Goal: Register for event/course: Register for event/course

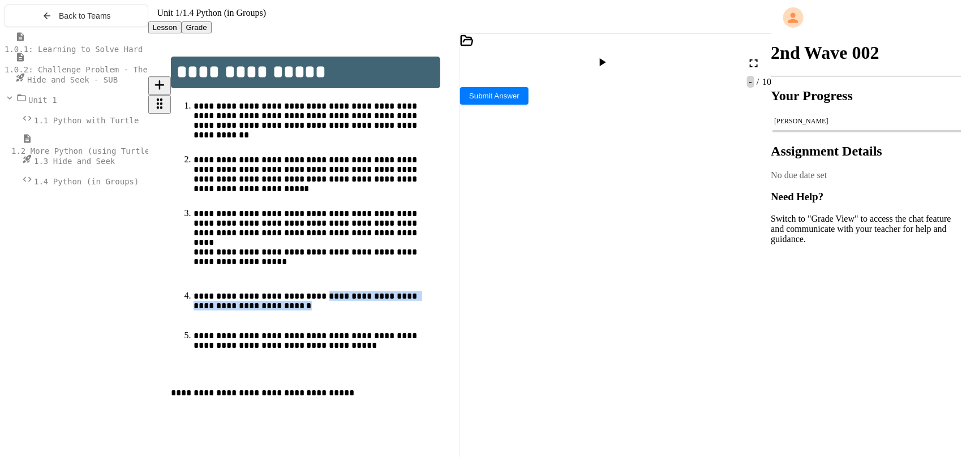
drag, startPoint x: 321, startPoint y: 285, endPoint x: 398, endPoint y: 333, distance: 90.9
click at [398, 333] on ol "**********" at bounding box center [315, 231] width 289 height 260
click at [398, 331] on p "**********" at bounding box center [311, 346] width 234 height 30
click at [600, 368] on div "**********" at bounding box center [622, 373] width 284 height 11
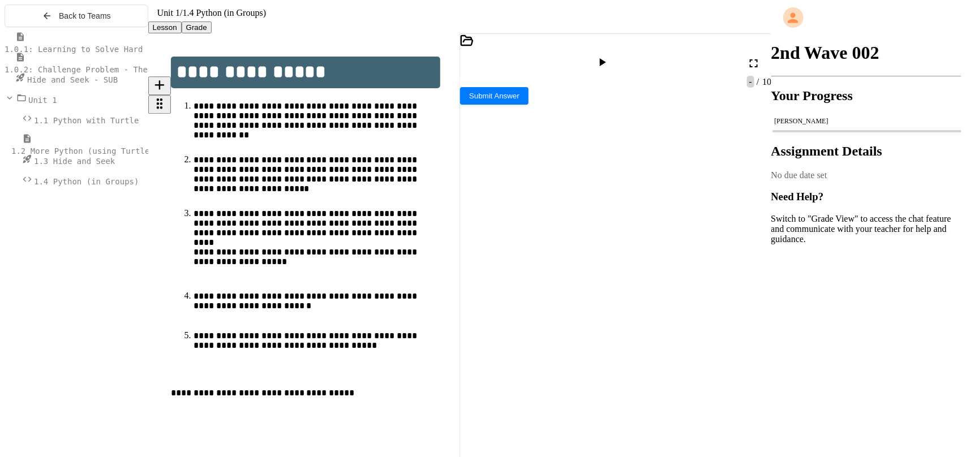
click at [314, 304] on p "**********" at bounding box center [311, 306] width 234 height 30
click at [94, 54] on span "1.0.1: Learning to Solve Hard Problems" at bounding box center [95, 49] width 181 height 9
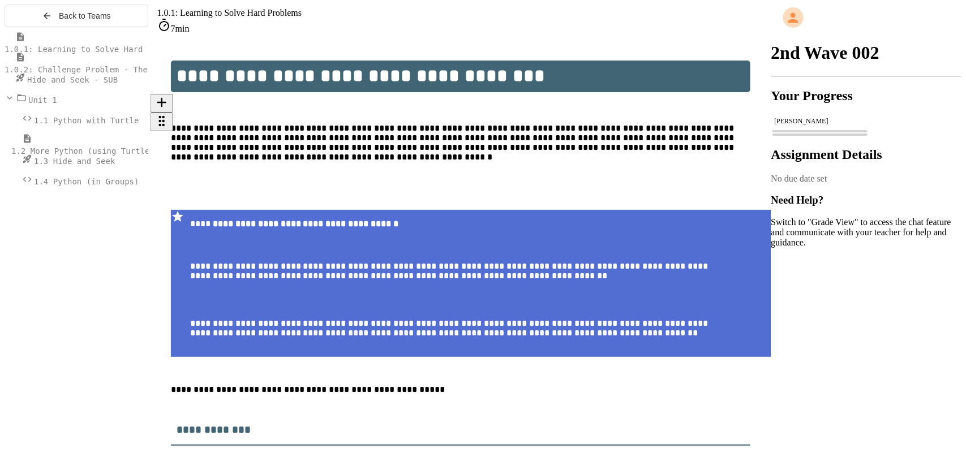
click at [471, 123] on p "**********" at bounding box center [460, 152] width 579 height 59
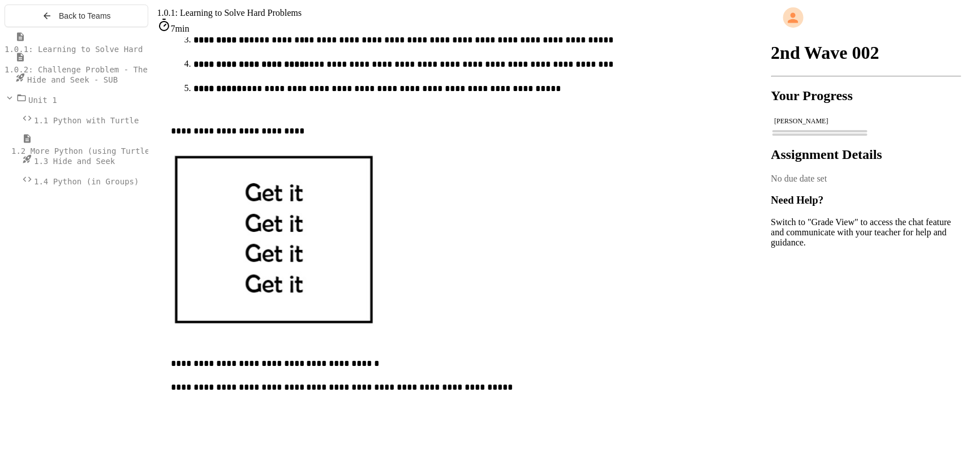
scroll to position [548, 0]
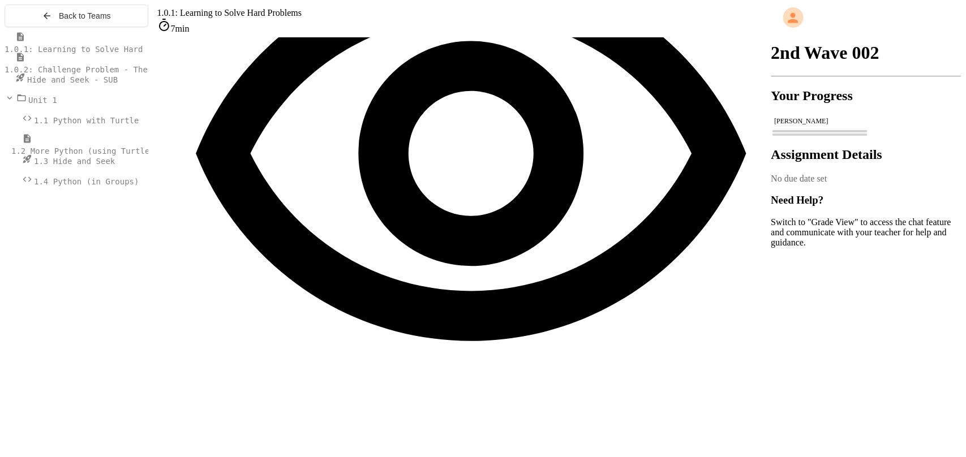
scroll to position [1085, 0]
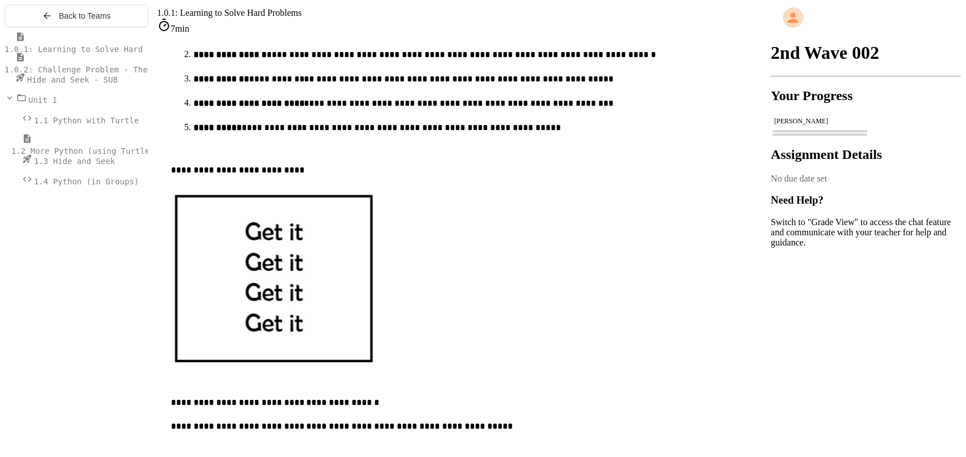
scroll to position [525, 0]
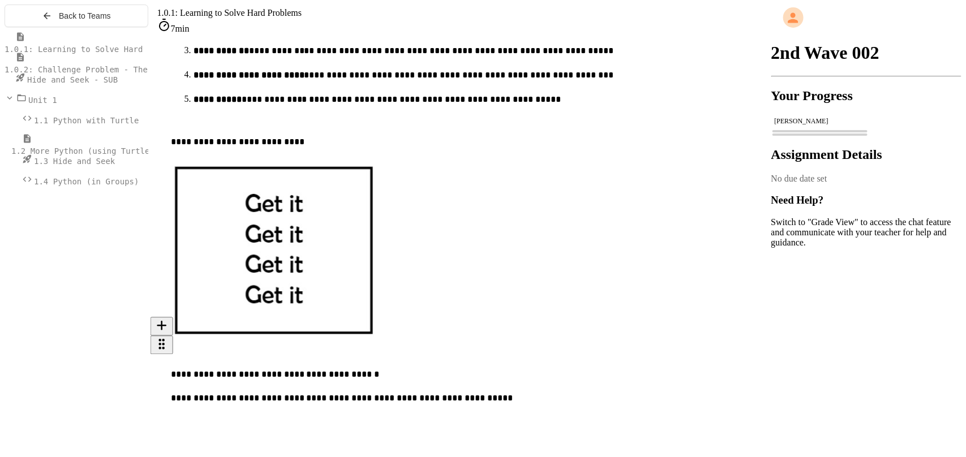
click at [78, 74] on span "1.0.2: Challenge Problem - The Bridge" at bounding box center [93, 69] width 177 height 9
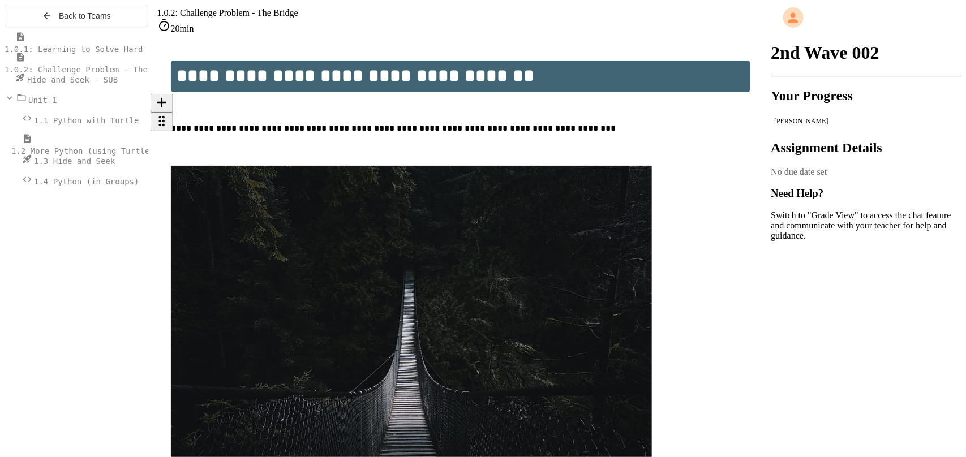
click at [496, 123] on p "**********" at bounding box center [460, 130] width 579 height 15
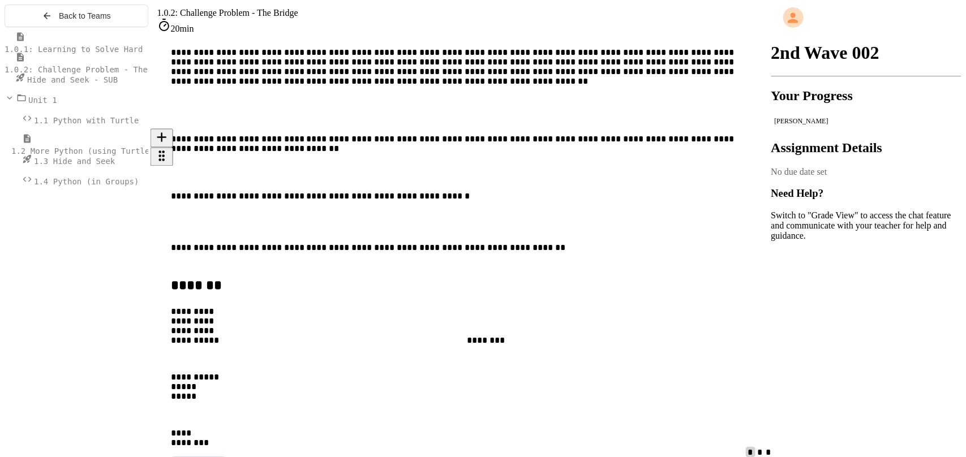
scroll to position [542, 0]
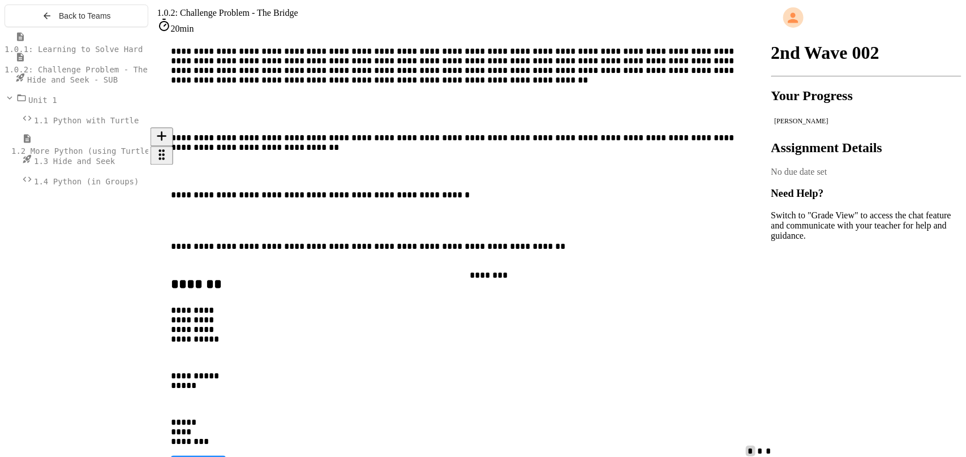
drag, startPoint x: 311, startPoint y: 332, endPoint x: 578, endPoint y: 281, distance: 271.4
click at [578, 281] on div "**********" at bounding box center [471, 356] width 600 height 182
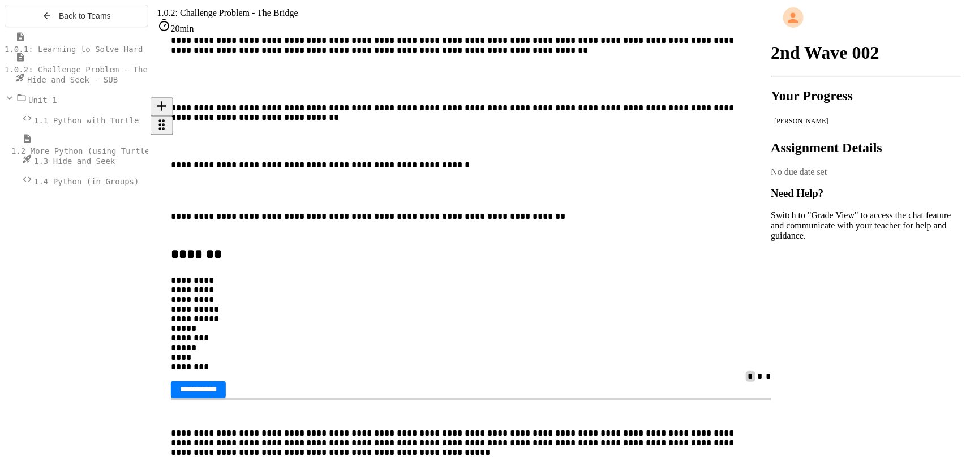
scroll to position [570, 0]
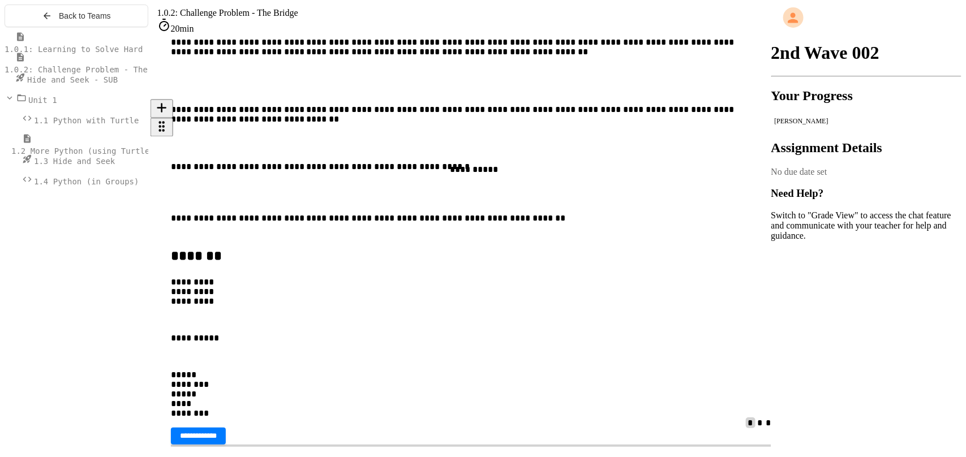
drag, startPoint x: 436, startPoint y: 280, endPoint x: 693, endPoint y: 190, distance: 272.5
click at [693, 237] on div "**********" at bounding box center [471, 328] width 600 height 182
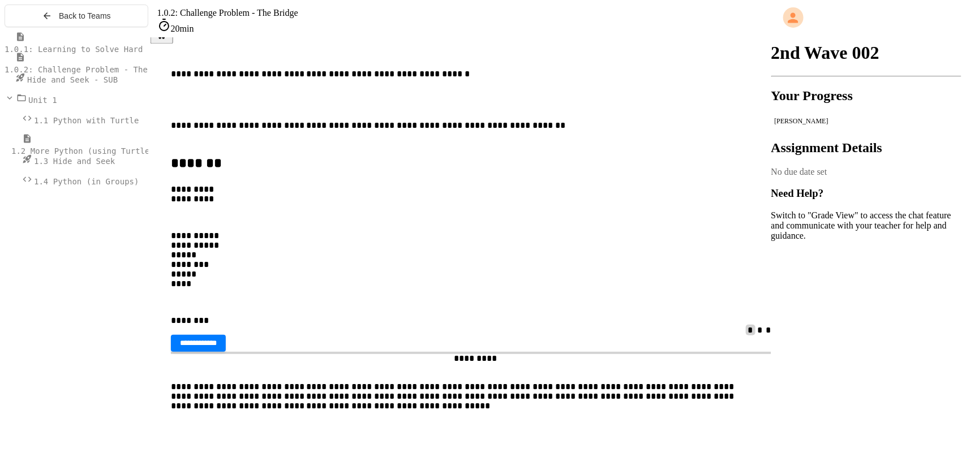
scroll to position [665, 0]
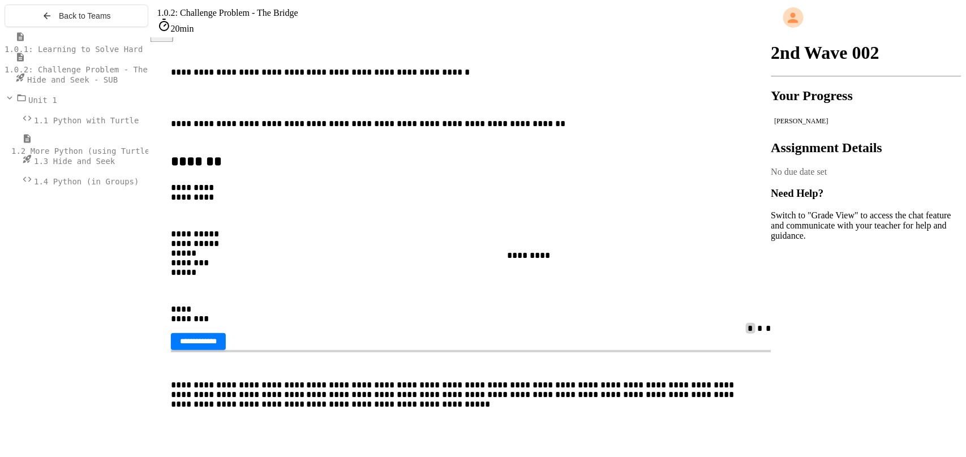
drag, startPoint x: 292, startPoint y: 188, endPoint x: 595, endPoint y: 267, distance: 313.3
click at [595, 267] on div "**********" at bounding box center [471, 234] width 600 height 182
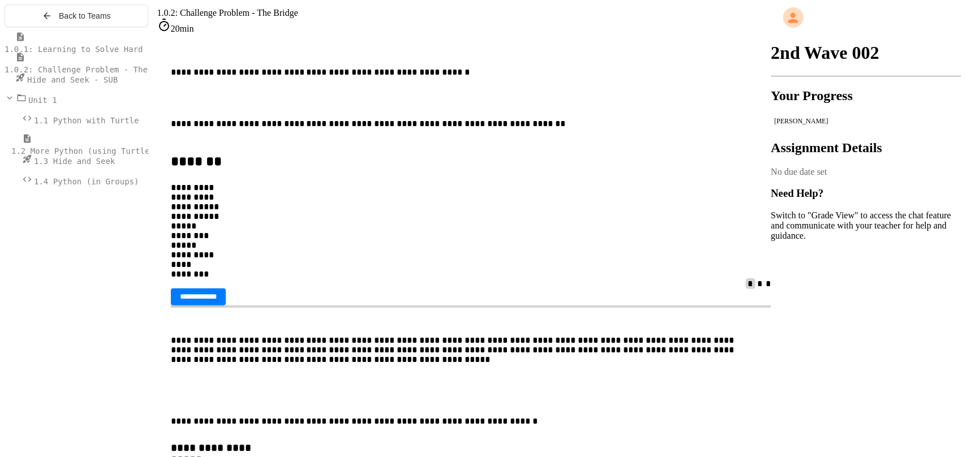
click at [96, 51] on span "1.0.1: Learning to Solve Hard Problems" at bounding box center [95, 49] width 181 height 9
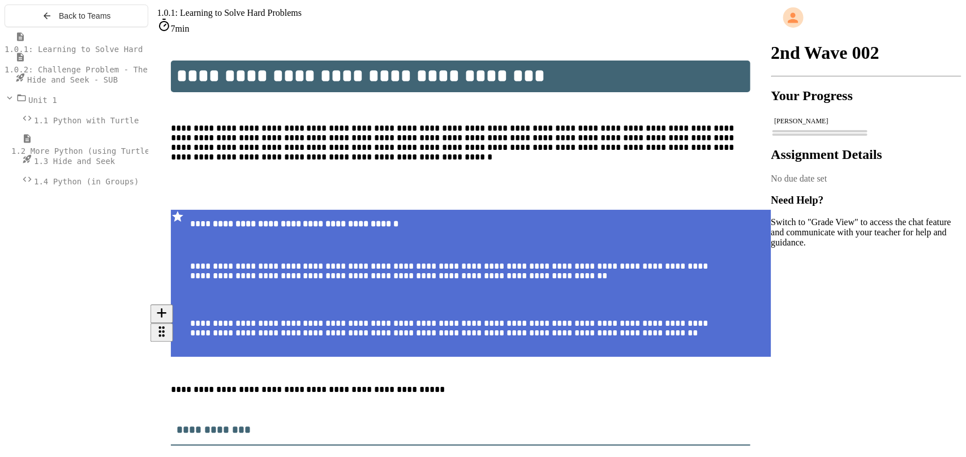
click at [383, 385] on p "**********" at bounding box center [460, 392] width 579 height 15
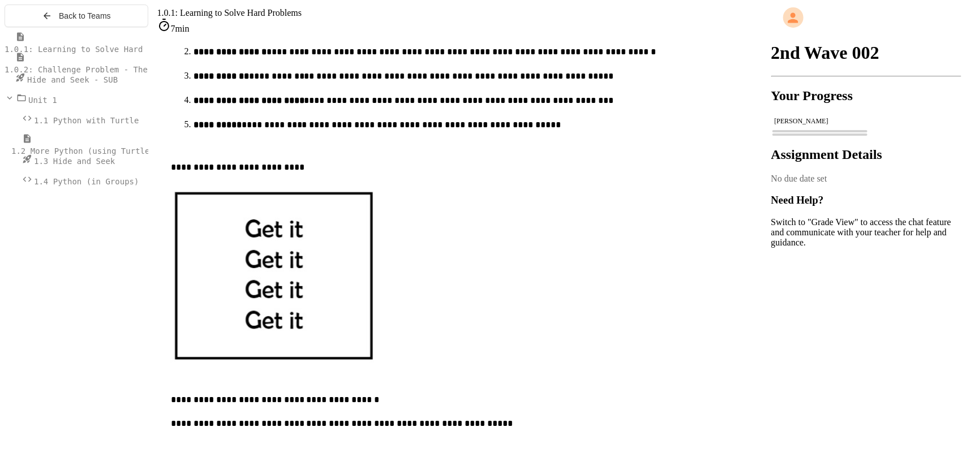
scroll to position [566, 0]
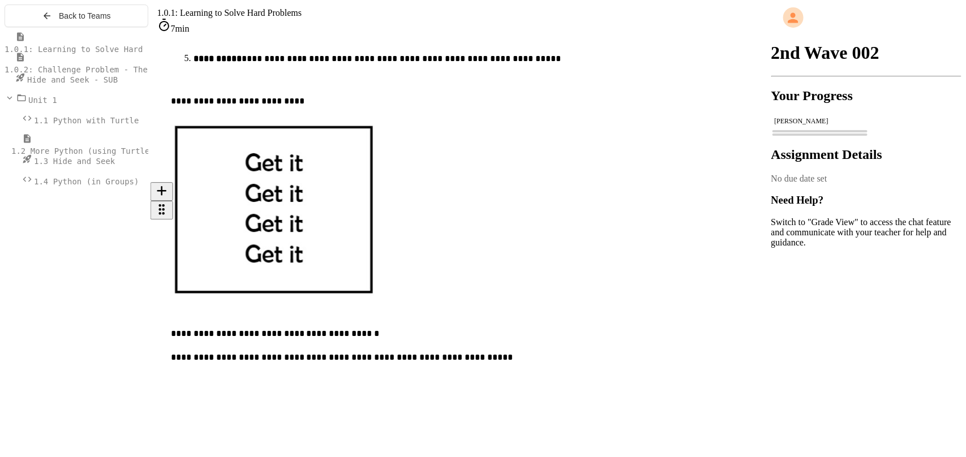
click at [110, 74] on span "1.0.2: Challenge Problem - The Bridge" at bounding box center [93, 69] width 177 height 9
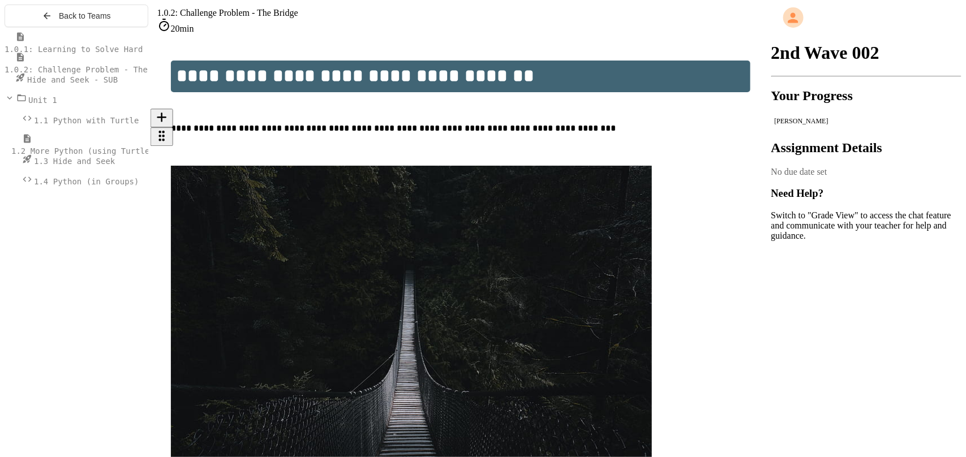
click at [405, 147] on p at bounding box center [471, 152] width 600 height 10
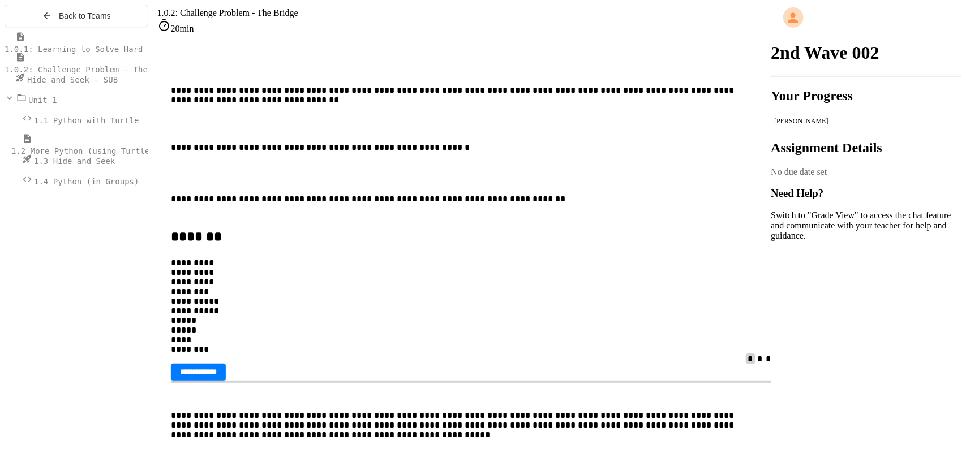
scroll to position [651, 0]
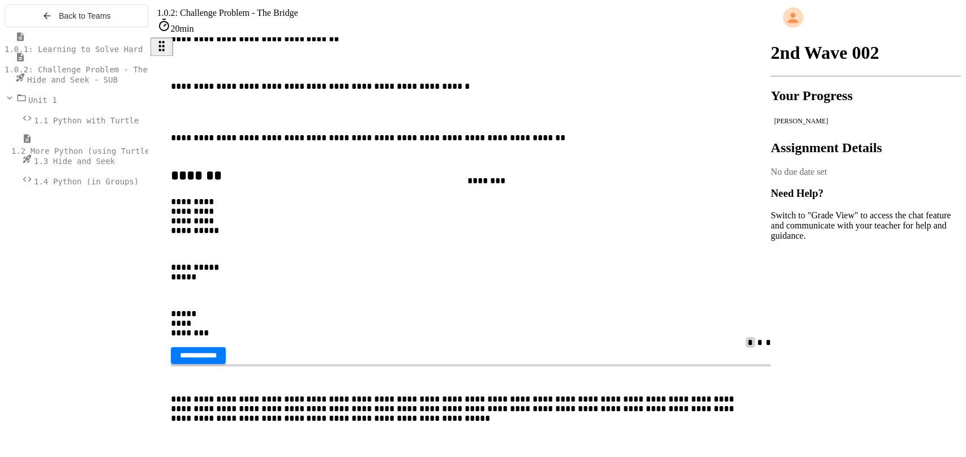
drag, startPoint x: 263, startPoint y: 192, endPoint x: 528, endPoint y: 189, distance: 266.0
click at [528, 189] on div "**********" at bounding box center [471, 248] width 600 height 182
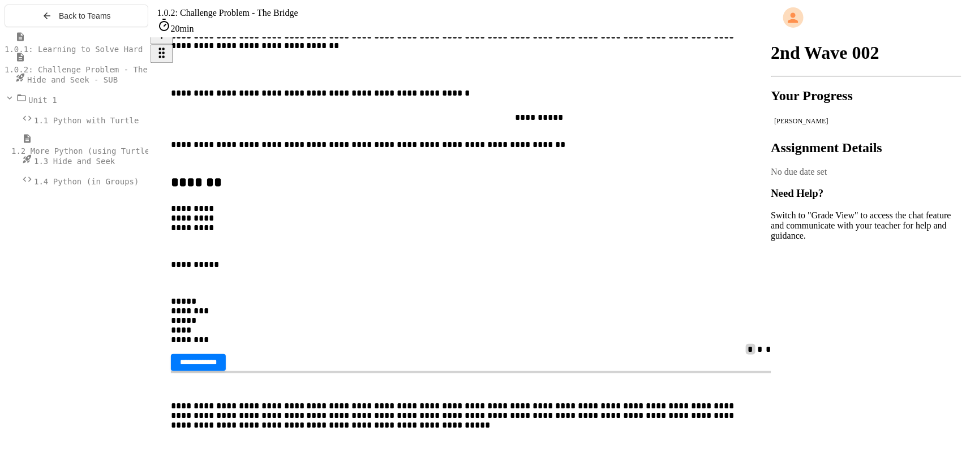
scroll to position [631, 0]
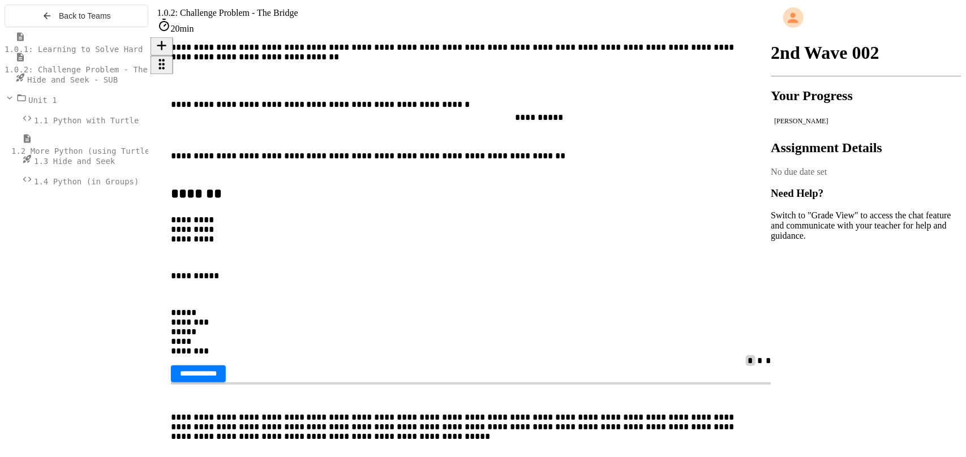
drag, startPoint x: 304, startPoint y: 196, endPoint x: 611, endPoint y: 122, distance: 315.5
click at [611, 175] on div "**********" at bounding box center [471, 266] width 600 height 182
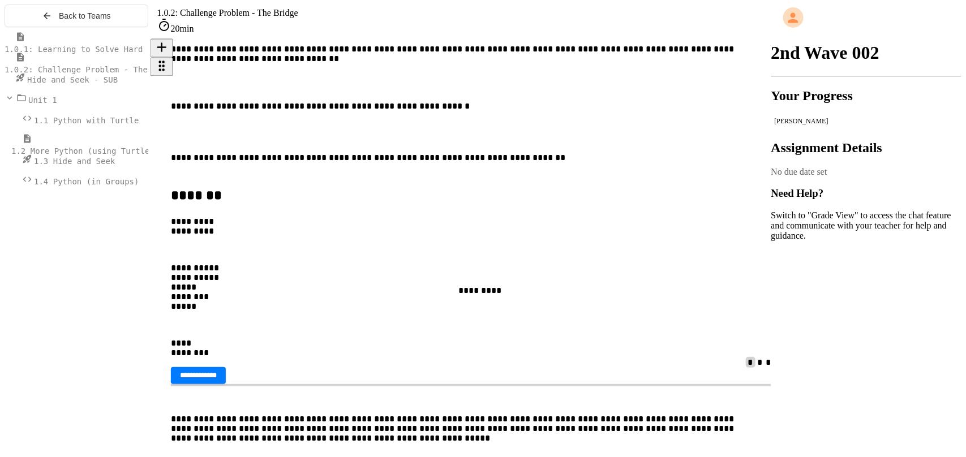
drag, startPoint x: 298, startPoint y: 179, endPoint x: 560, endPoint y: 300, distance: 287.9
click at [560, 300] on div "**********" at bounding box center [471, 268] width 600 height 182
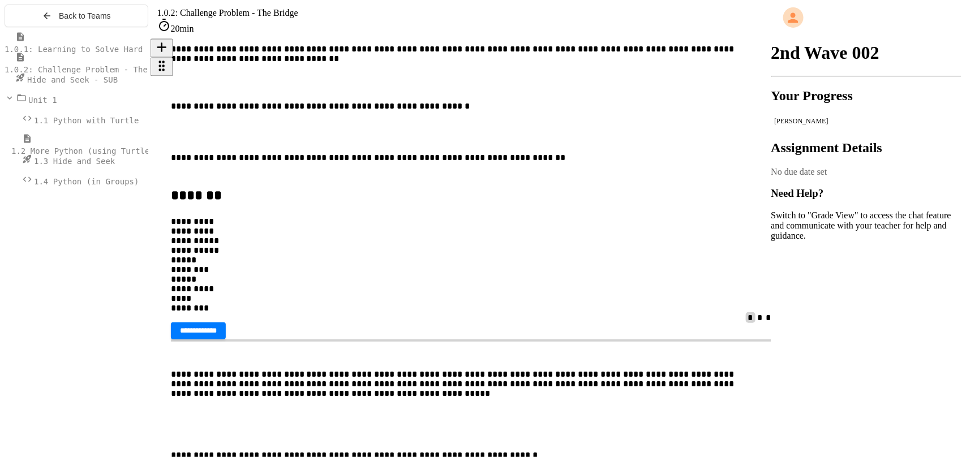
click at [317, 237] on div "******* ********* *********" at bounding box center [471, 212] width 600 height 49
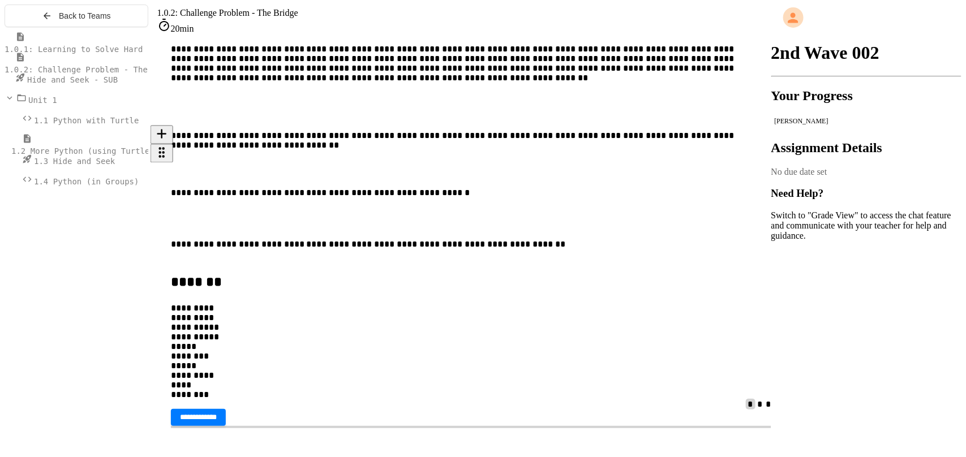
scroll to position [546, 0]
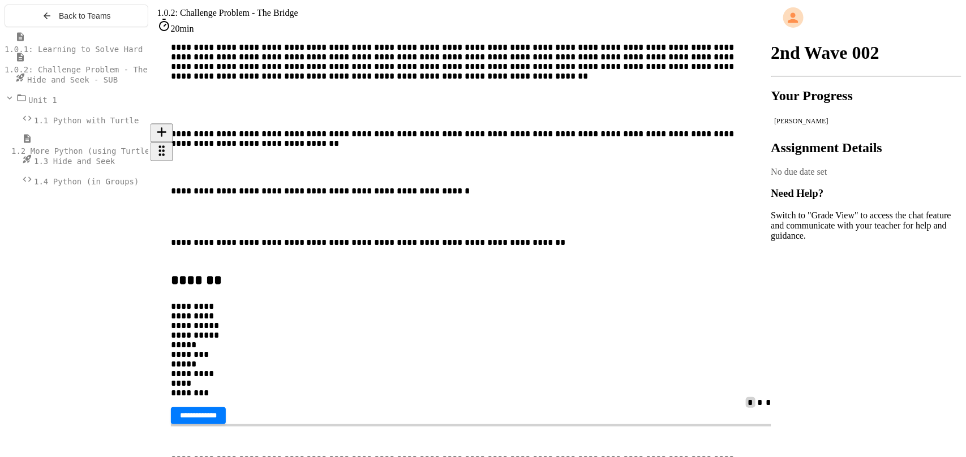
click at [320, 273] on div "******* ********* *********" at bounding box center [471, 297] width 600 height 49
click at [328, 302] on div "********* *********" at bounding box center [471, 311] width 600 height 19
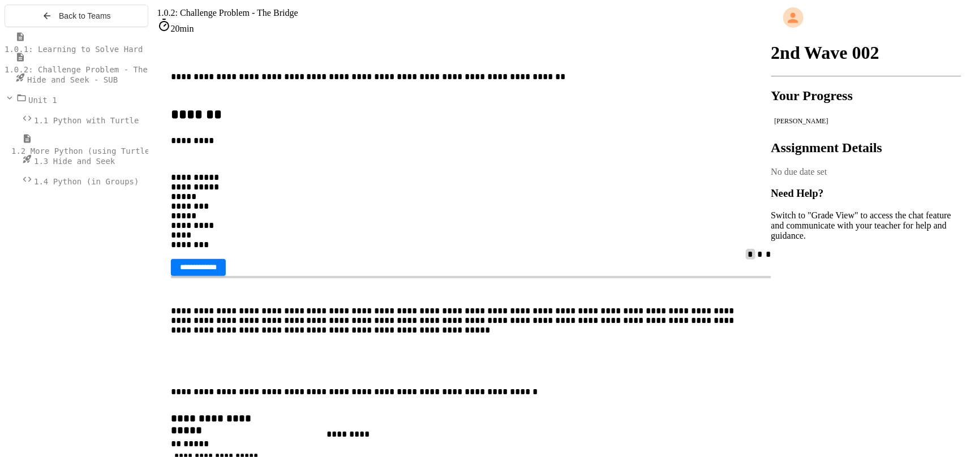
scroll to position [852, 0]
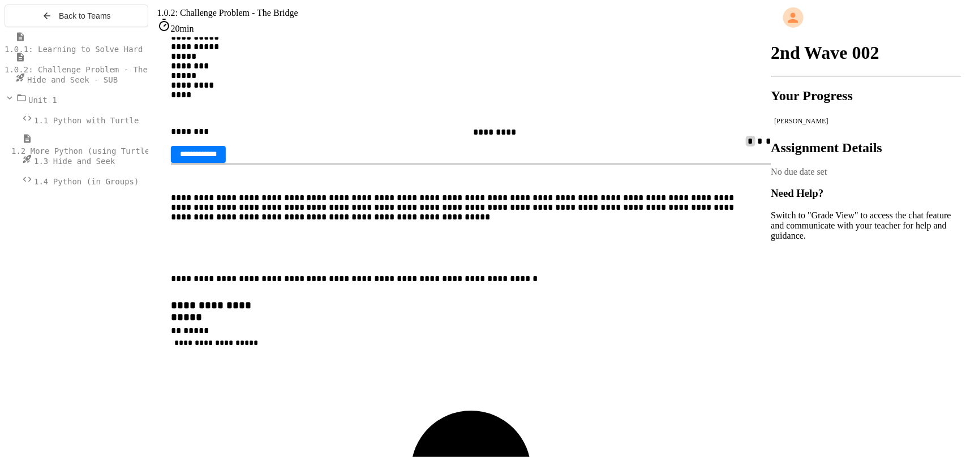
drag, startPoint x: 340, startPoint y: 255, endPoint x: 608, endPoint y: 154, distance: 285.8
click at [608, 137] on div "**********" at bounding box center [471, 46] width 600 height 182
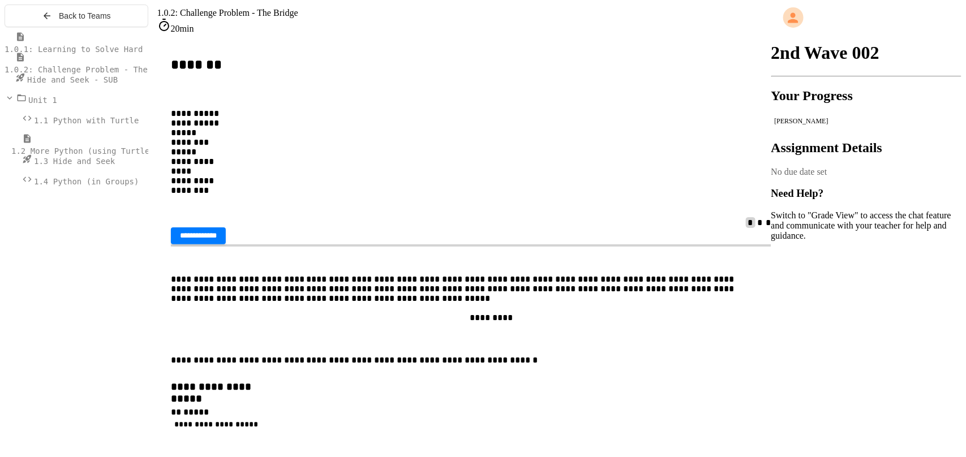
scroll to position [762, 0]
drag, startPoint x: 389, startPoint y: 136, endPoint x: 668, endPoint y: 325, distance: 337.4
click at [668, 218] on div "**********" at bounding box center [471, 132] width 600 height 173
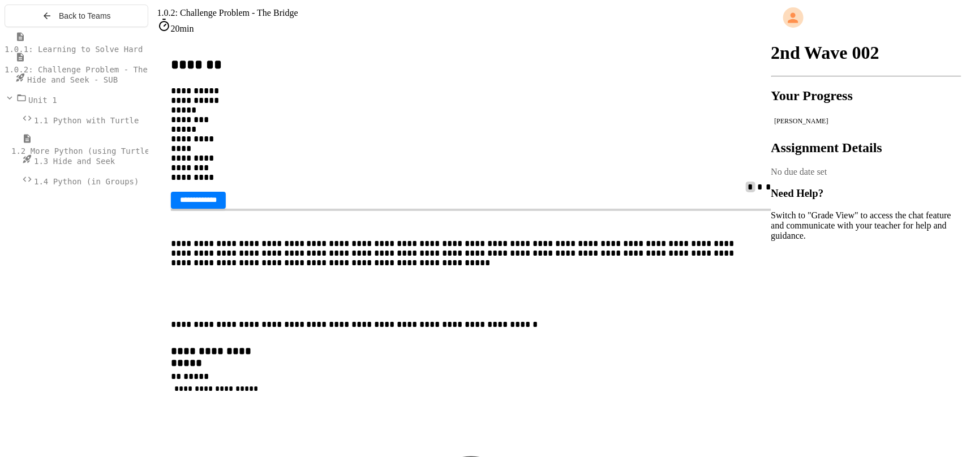
click at [318, 87] on div "*******" at bounding box center [471, 71] width 600 height 29
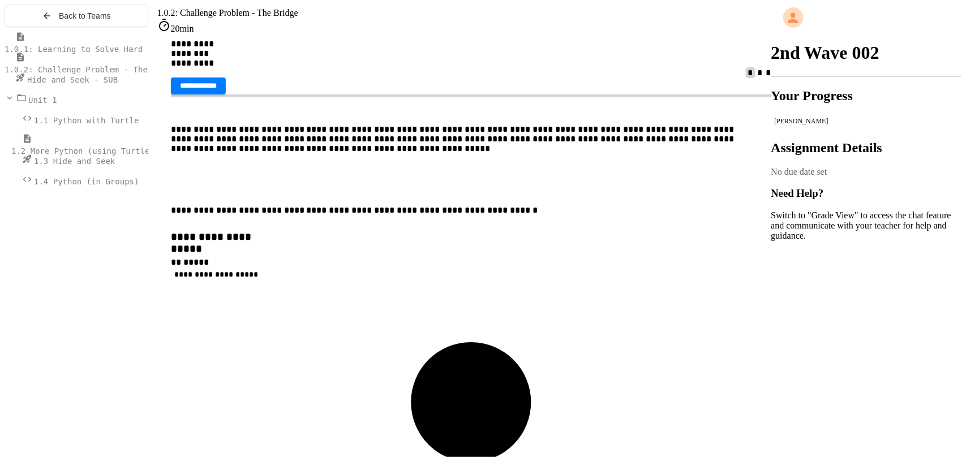
scroll to position [877, 0]
click at [217, 88] on span "**********" at bounding box center [198, 83] width 37 height 7
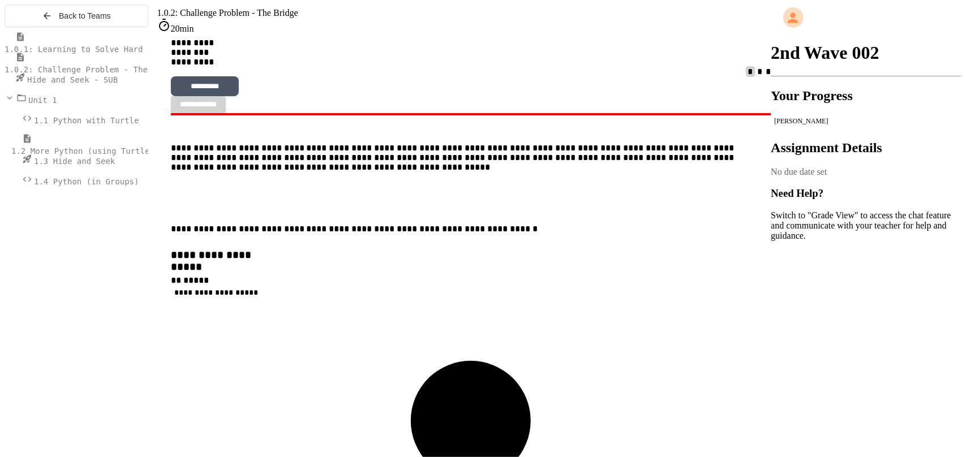
click at [239, 94] on button "**********" at bounding box center [205, 84] width 68 height 19
click at [714, 134] on p at bounding box center [471, 129] width 600 height 10
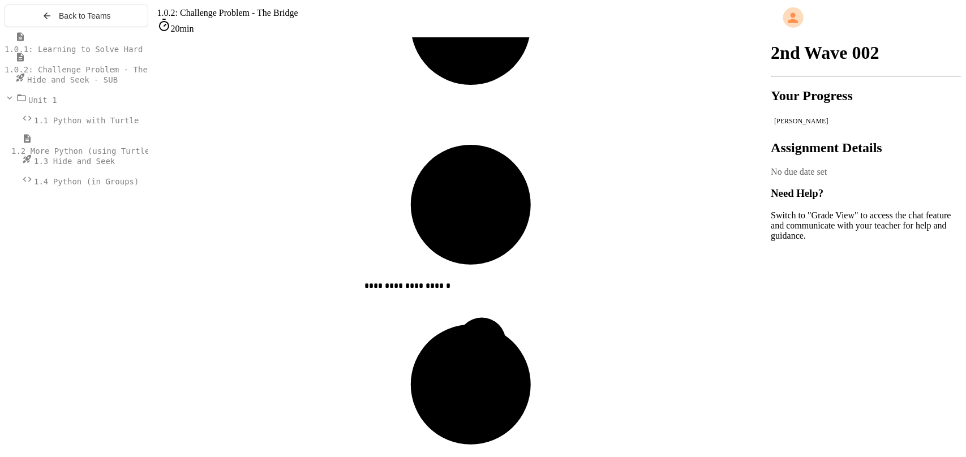
scroll to position [1274, 0]
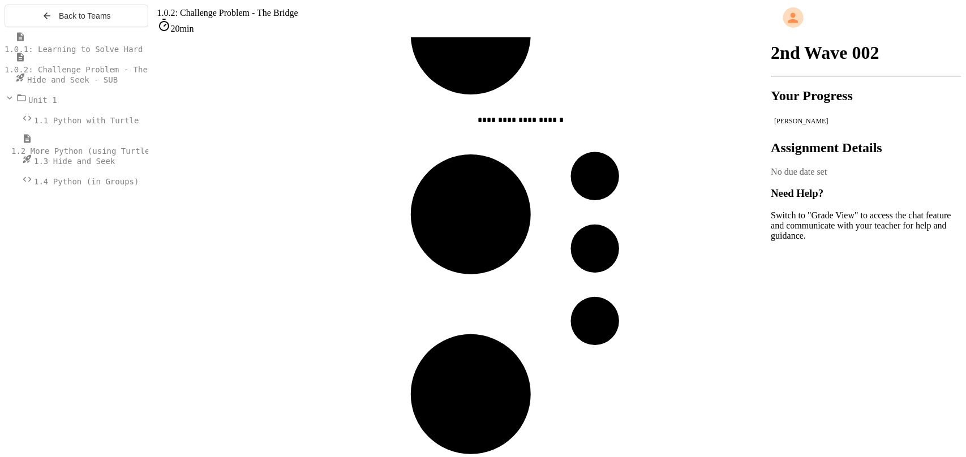
drag, startPoint x: 407, startPoint y: 359, endPoint x: 673, endPoint y: 125, distance: 354.0
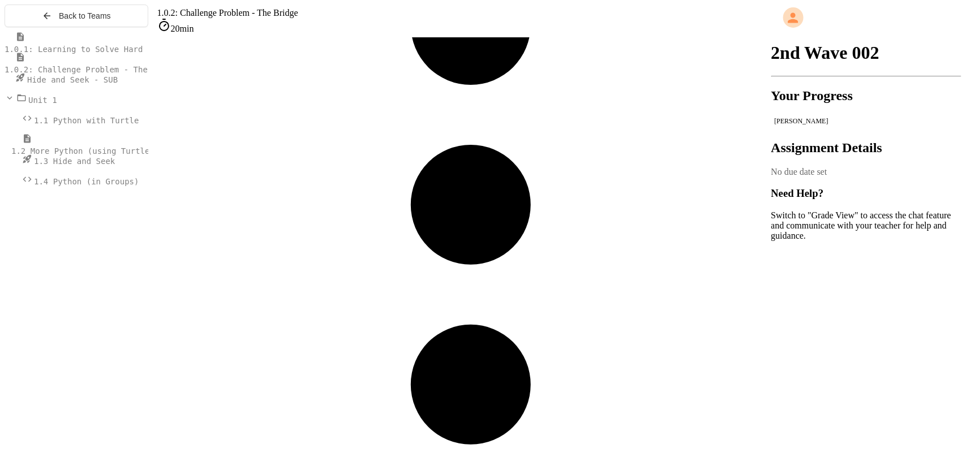
scroll to position [1245, 0]
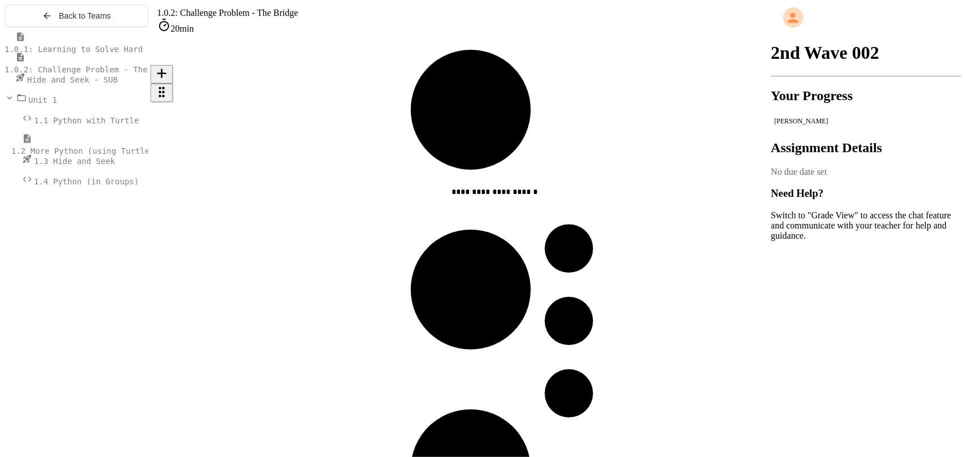
scroll to position [1189, 0]
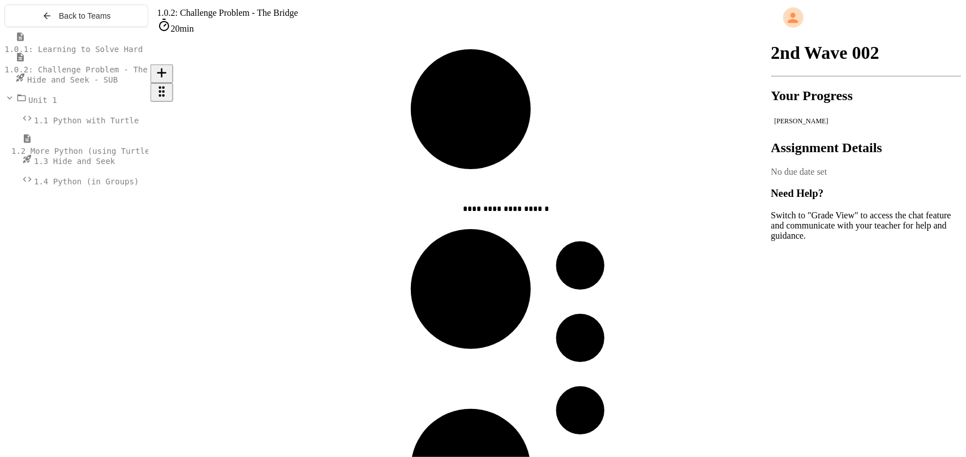
drag, startPoint x: 439, startPoint y: 426, endPoint x: 691, endPoint y: 213, distance: 330.0
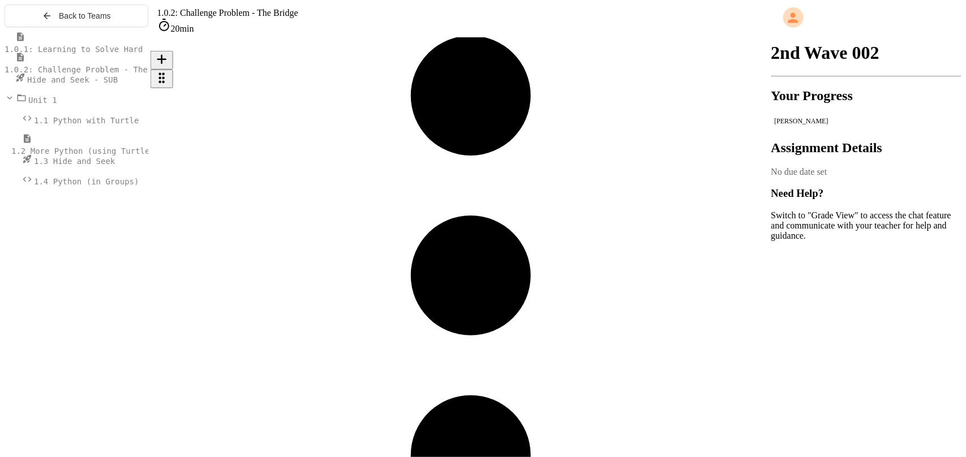
scroll to position [1217, 0]
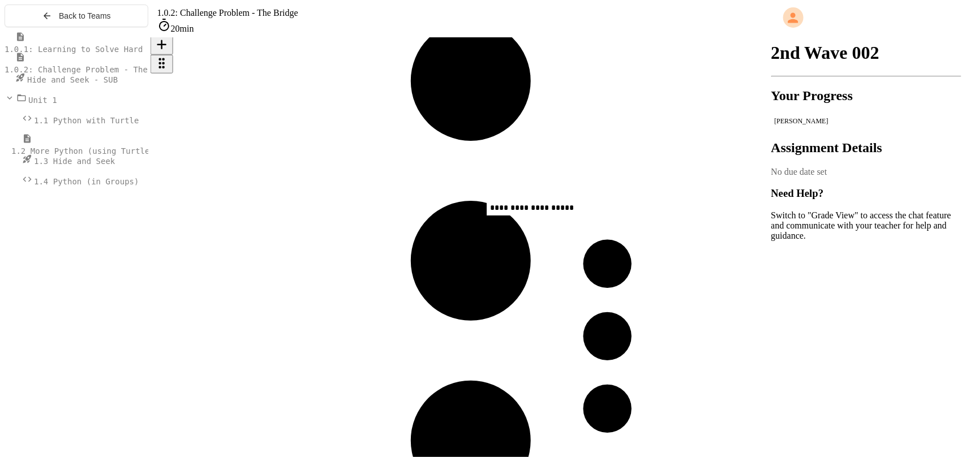
drag, startPoint x: 396, startPoint y: 159, endPoint x: 678, endPoint y: 207, distance: 286.3
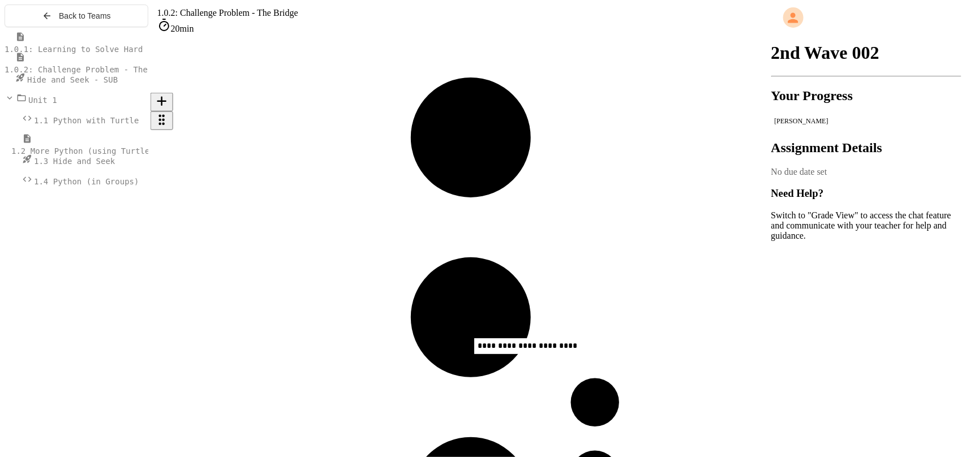
scroll to position [1164, 0]
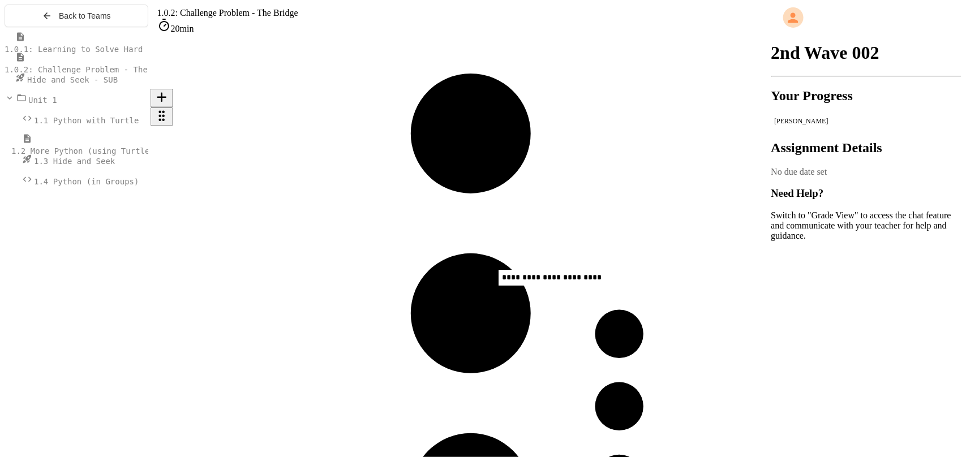
drag, startPoint x: 359, startPoint y: 389, endPoint x: 673, endPoint y: 276, distance: 334.2
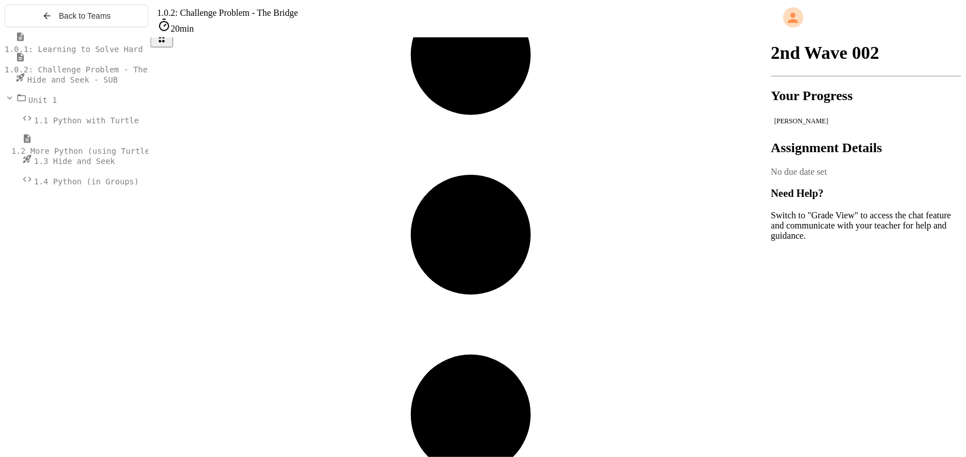
scroll to position [1215, 0]
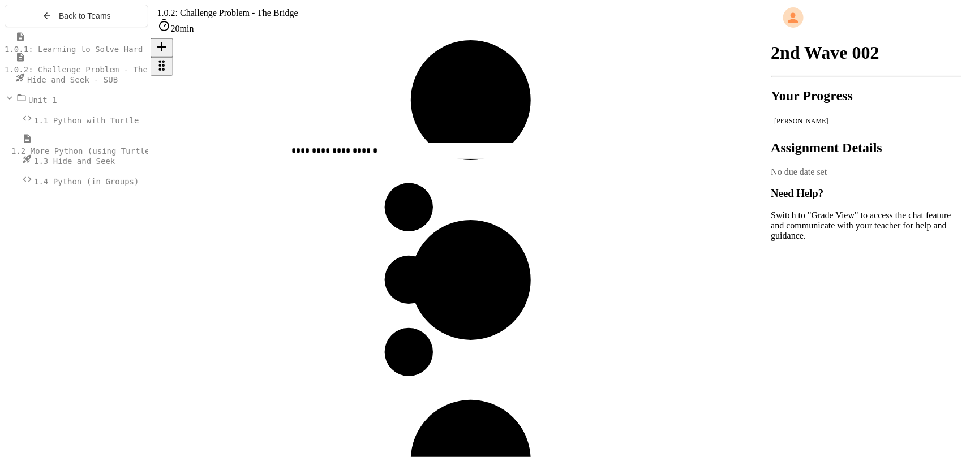
drag, startPoint x: 681, startPoint y: 167, endPoint x: 402, endPoint y: 169, distance: 278.4
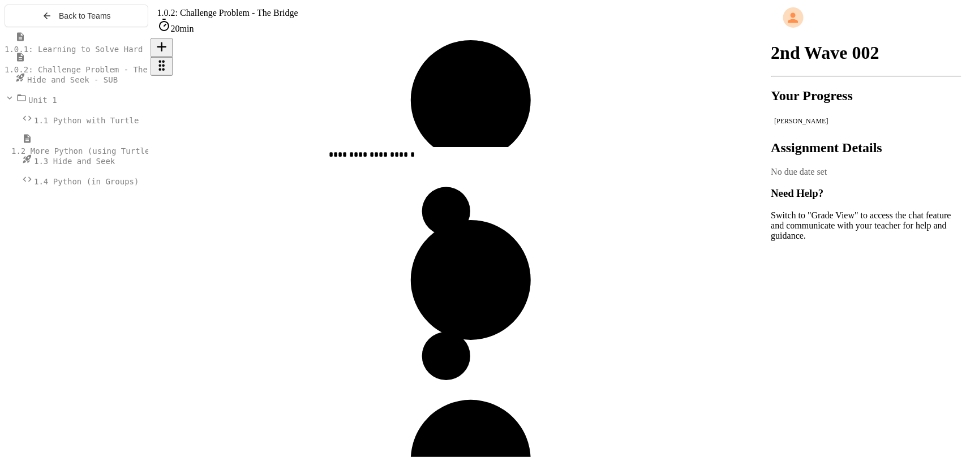
drag, startPoint x: 585, startPoint y: 161, endPoint x: 419, endPoint y: 153, distance: 165.4
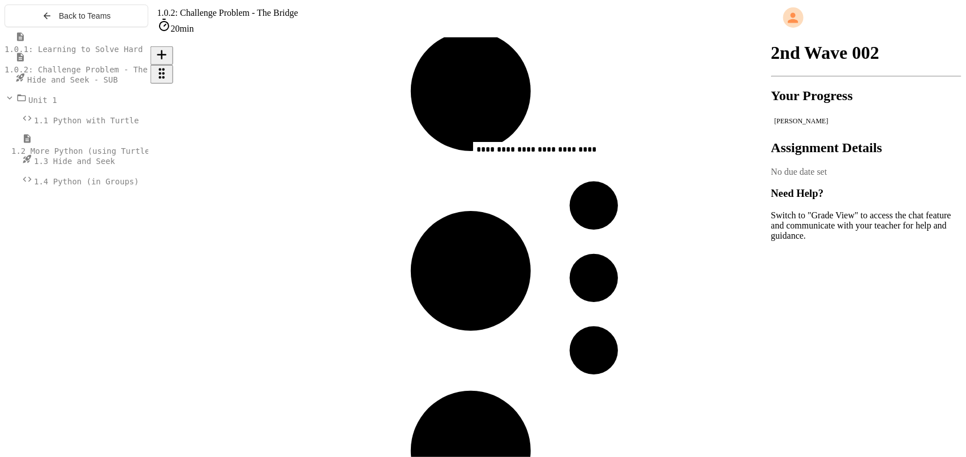
scroll to position [1205, 0]
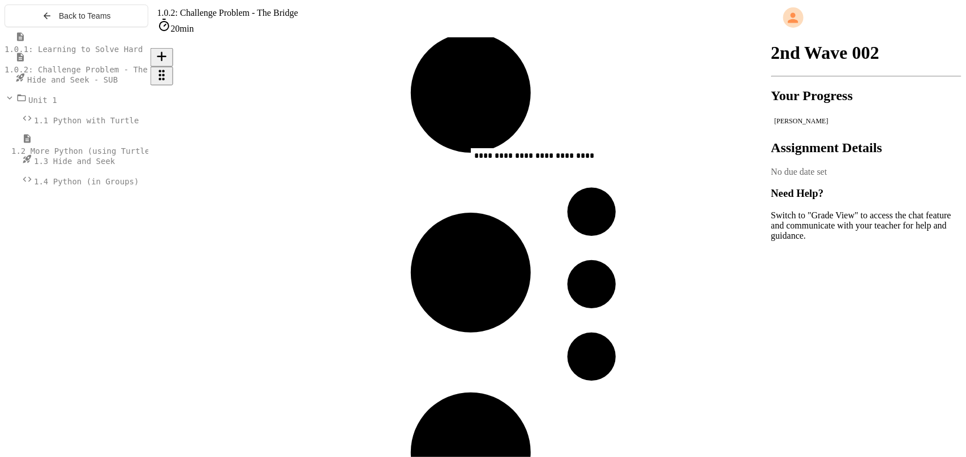
drag, startPoint x: 352, startPoint y: 397, endPoint x: 612, endPoint y: 158, distance: 352.8
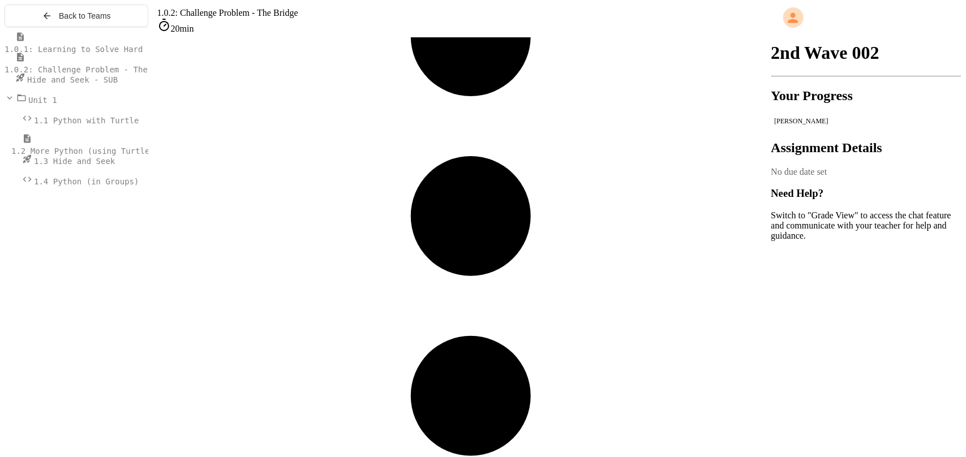
scroll to position [1262, 0]
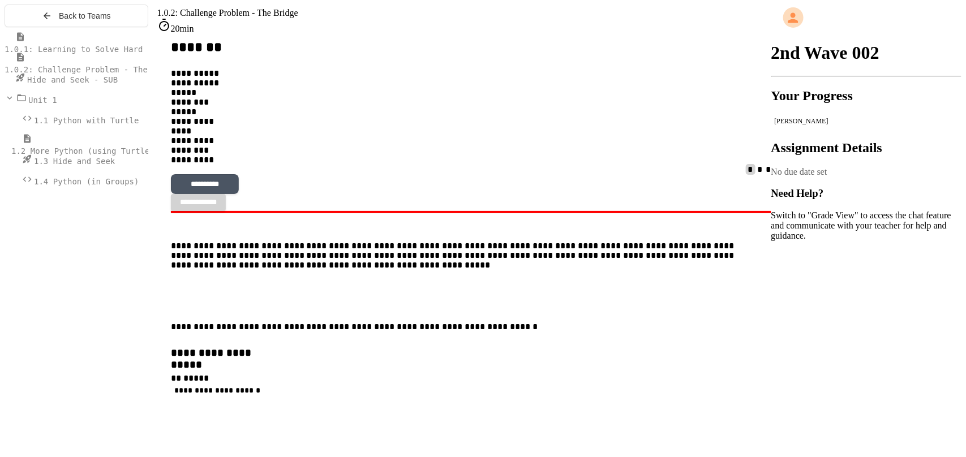
scroll to position [783, 0]
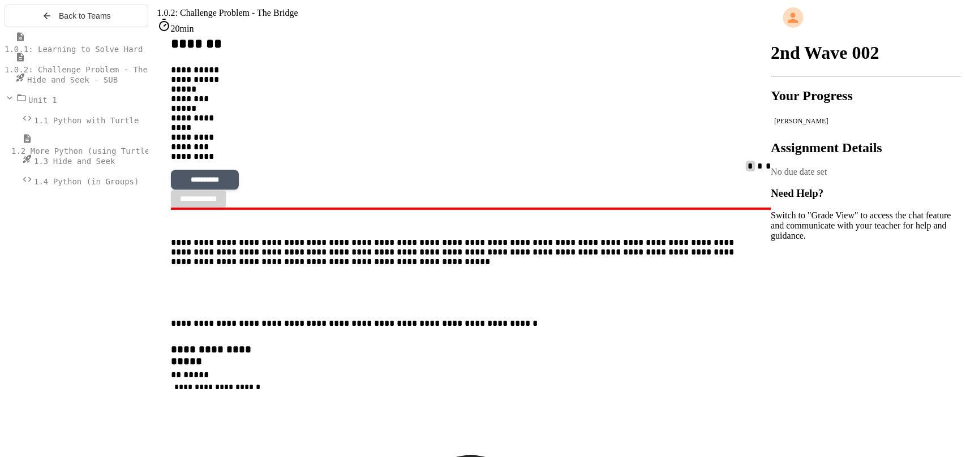
click at [239, 190] on button "**********" at bounding box center [205, 179] width 68 height 19
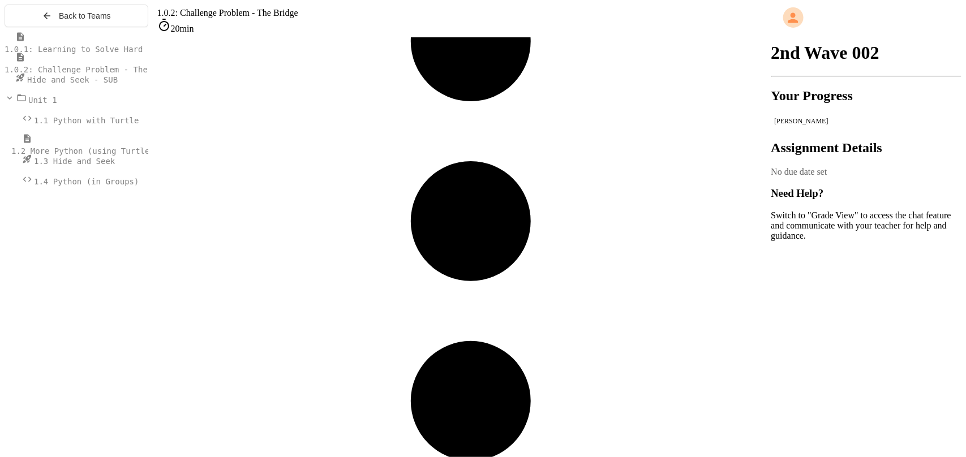
scroll to position [1264, 0]
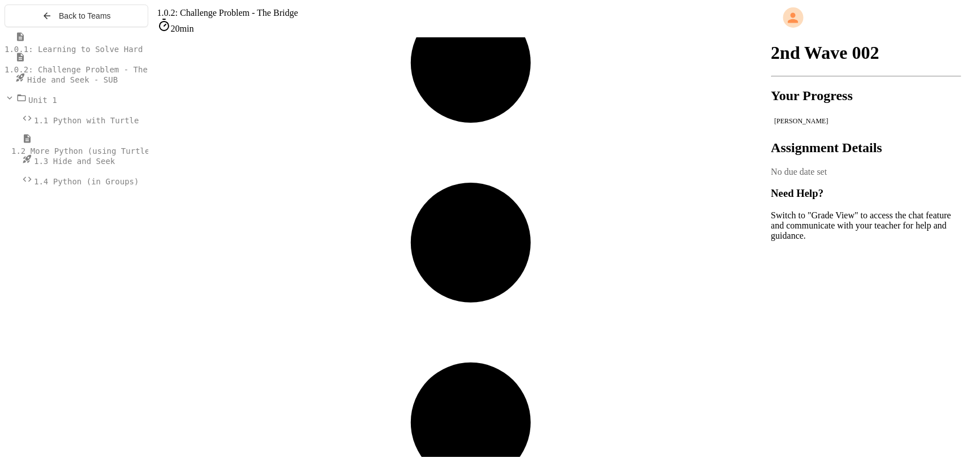
click at [111, 48] on div at bounding box center [77, 108] width 144 height 163
click at [113, 54] on span "1.0.1: Learning to Solve Hard Problems" at bounding box center [95, 49] width 181 height 9
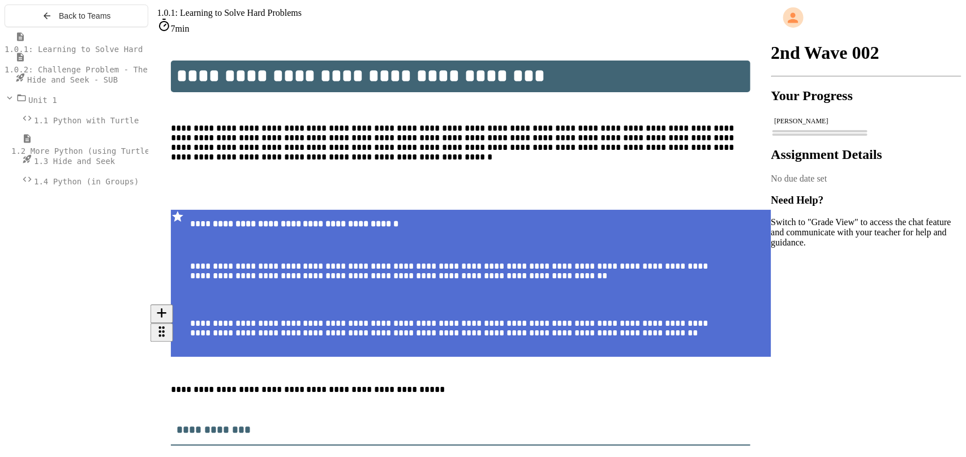
click at [416, 385] on p "**********" at bounding box center [460, 392] width 579 height 15
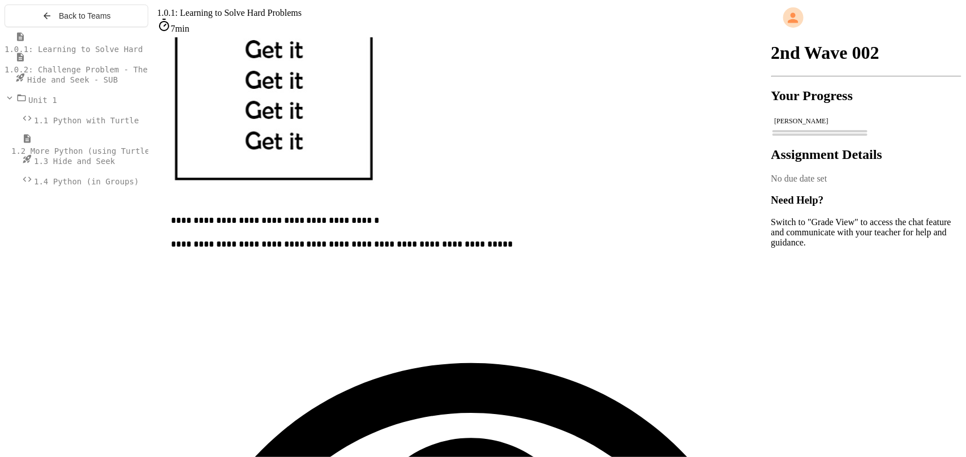
scroll to position [651, 0]
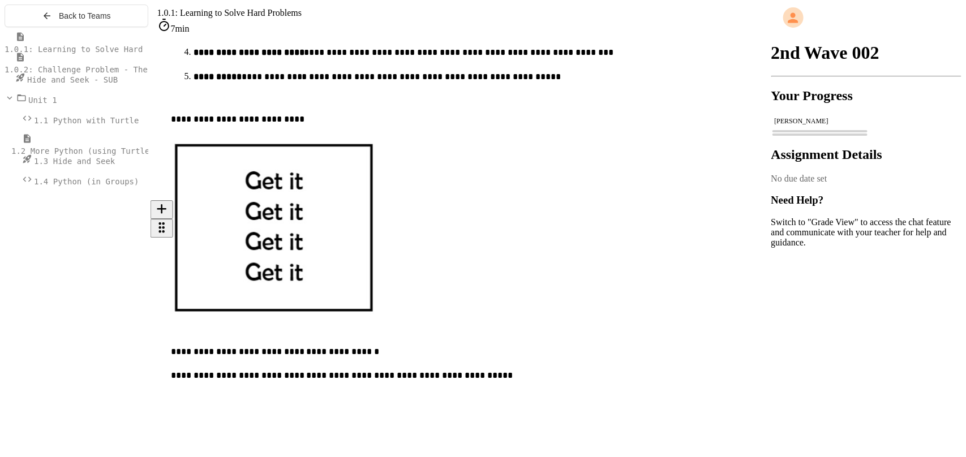
scroll to position [566, 0]
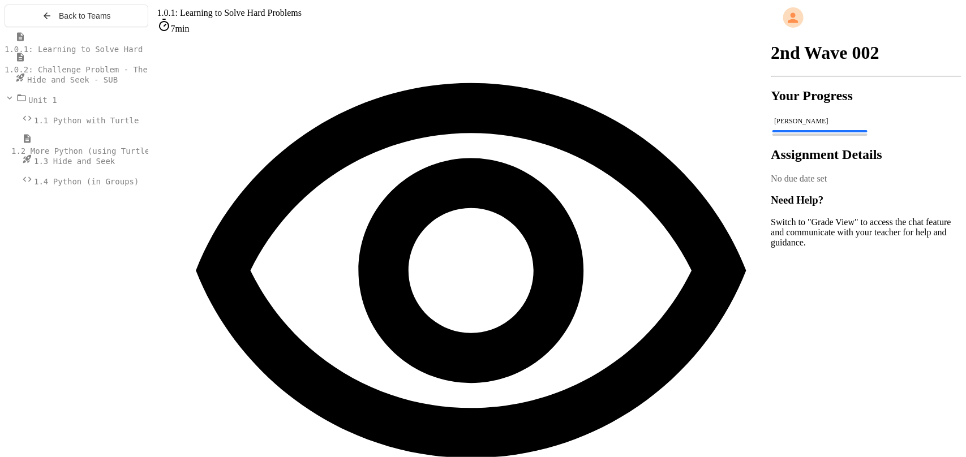
scroll to position [1019, 0]
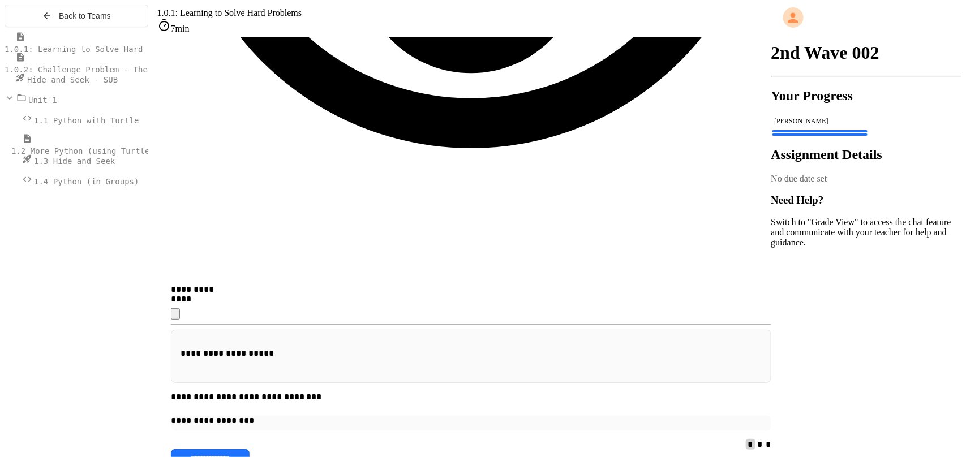
scroll to position [1273, 0]
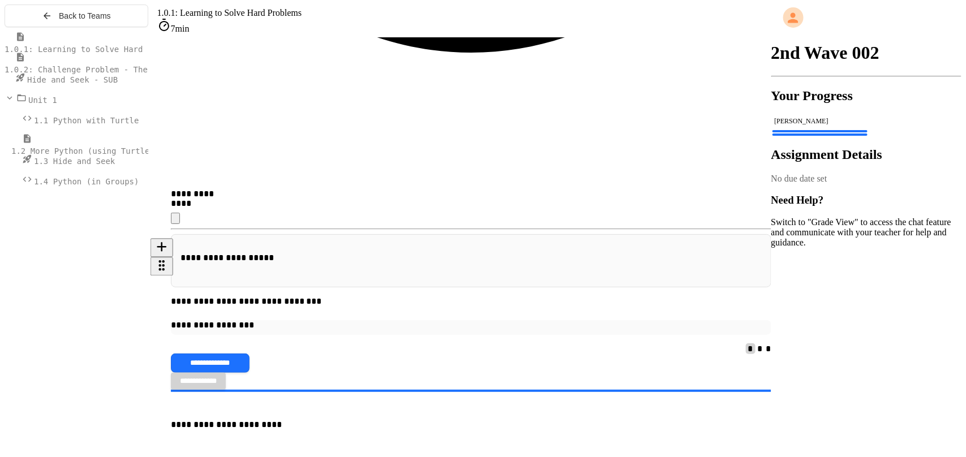
scroll to position [1364, 0]
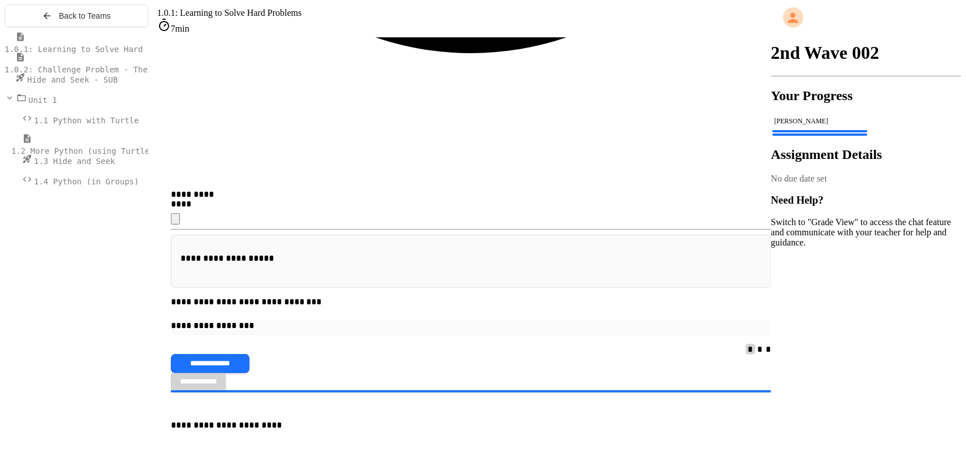
click at [566, 243] on div "**********" at bounding box center [471, 422] width 600 height 3452
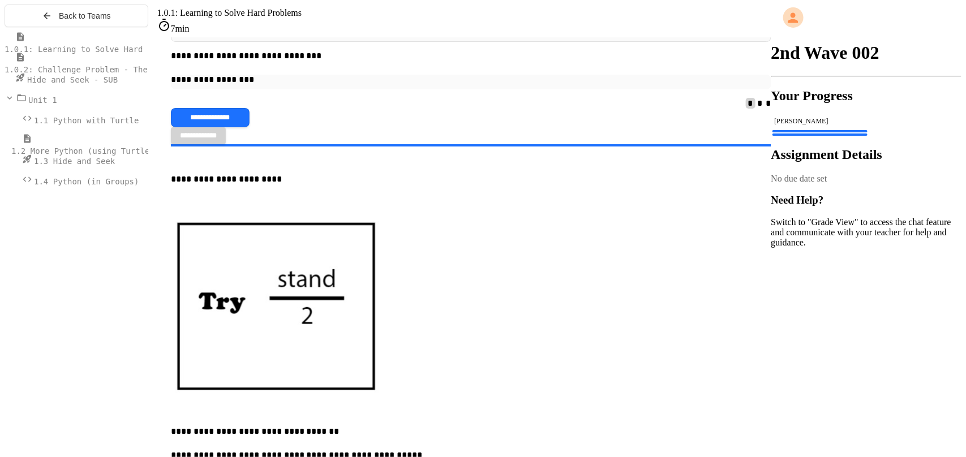
scroll to position [1648, 0]
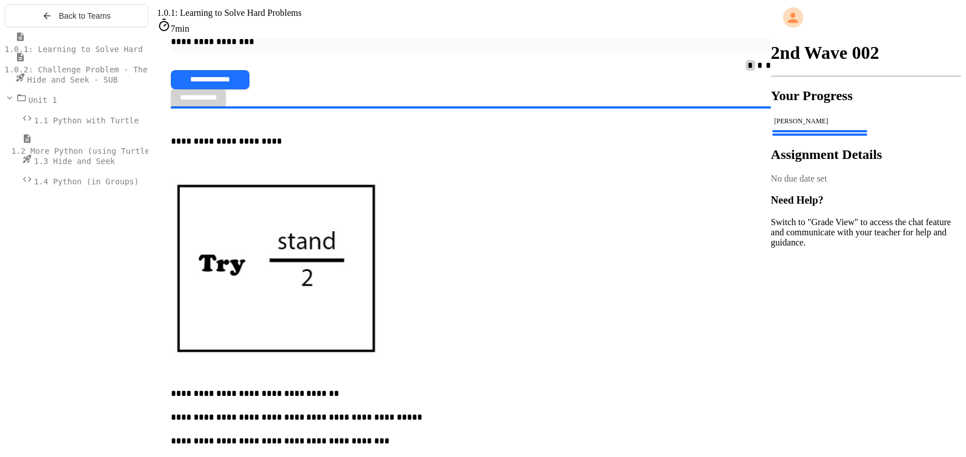
click at [59, 84] on span "Hide and Seek - SUB" at bounding box center [72, 79] width 91 height 9
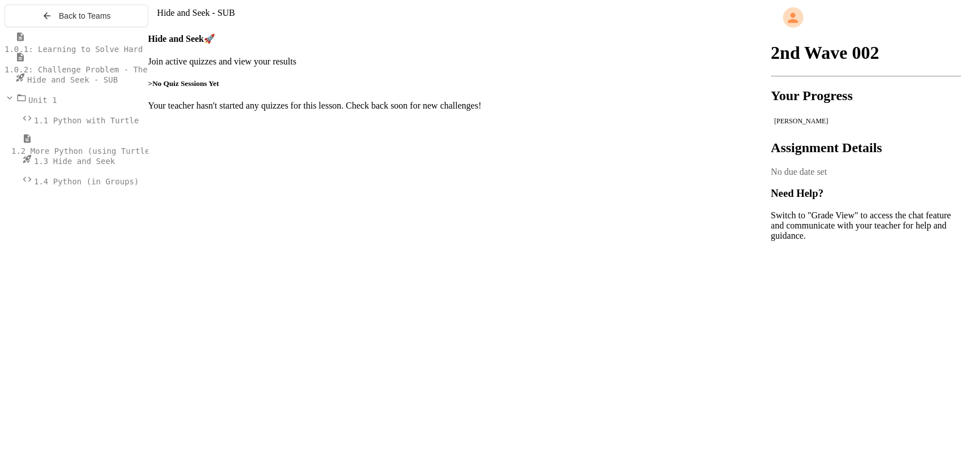
click at [505, 120] on div "Hide and Seek 🚀 Join active quizzes and view your results > No Quiz Sessions Ye…" at bounding box center [459, 71] width 623 height 98
click at [84, 166] on span "1.3 Hide and Seek" at bounding box center [74, 161] width 81 height 9
click at [551, 111] on p "Your teacher hasn't started any quizzes for this lesson. Check back soon for ne…" at bounding box center [459, 106] width 623 height 10
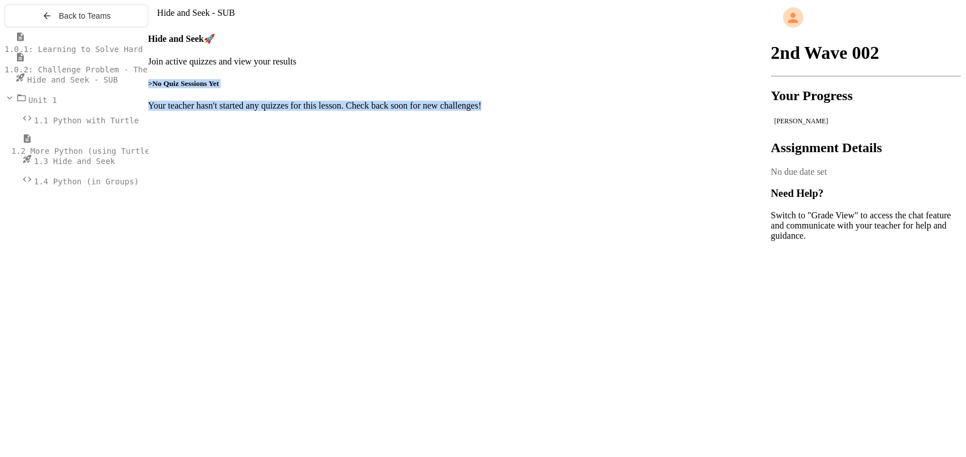
drag, startPoint x: 369, startPoint y: 154, endPoint x: 536, endPoint y: 242, distance: 187.8
click at [536, 120] on div "Hide and Seek 🚀 Join active quizzes and view your results > No Quiz Sessions Ye…" at bounding box center [459, 71] width 623 height 98
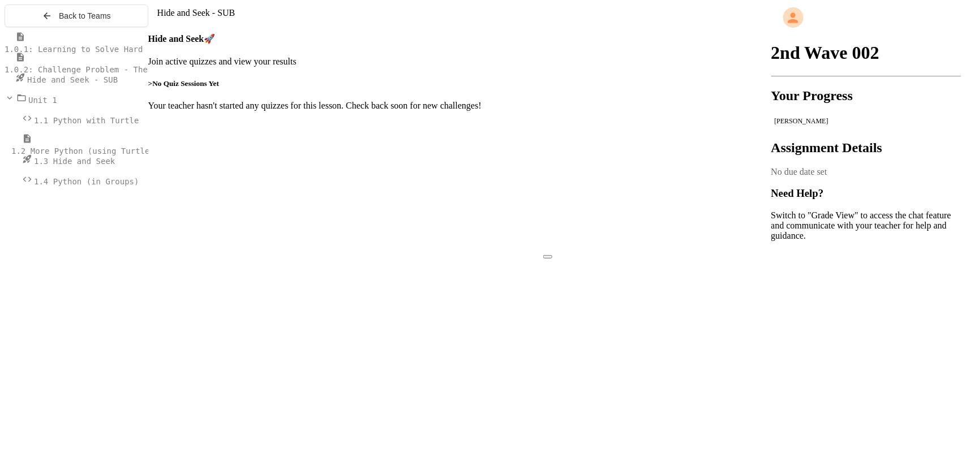
click at [89, 186] on span "1.4 Python (in Groups)" at bounding box center [86, 181] width 105 height 9
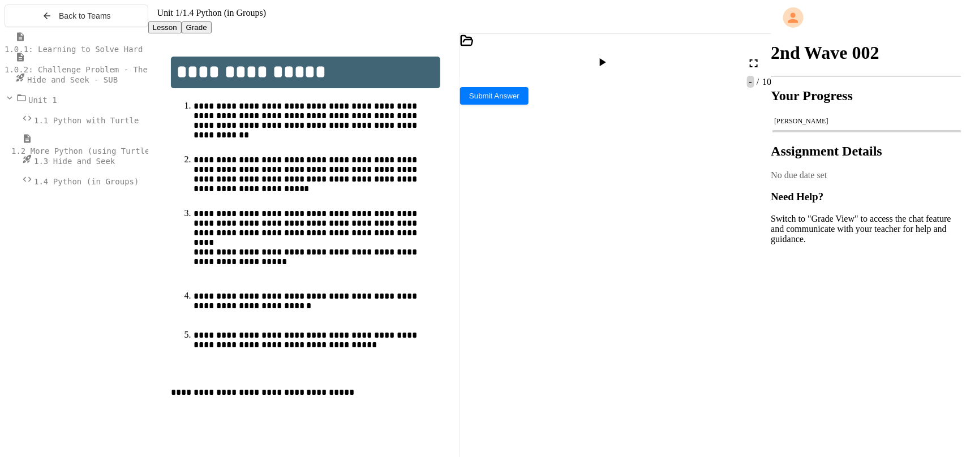
click at [577, 290] on div "** * *******" at bounding box center [622, 295] width 284 height 11
click at [609, 67] on icon at bounding box center [602, 62] width 14 height 14
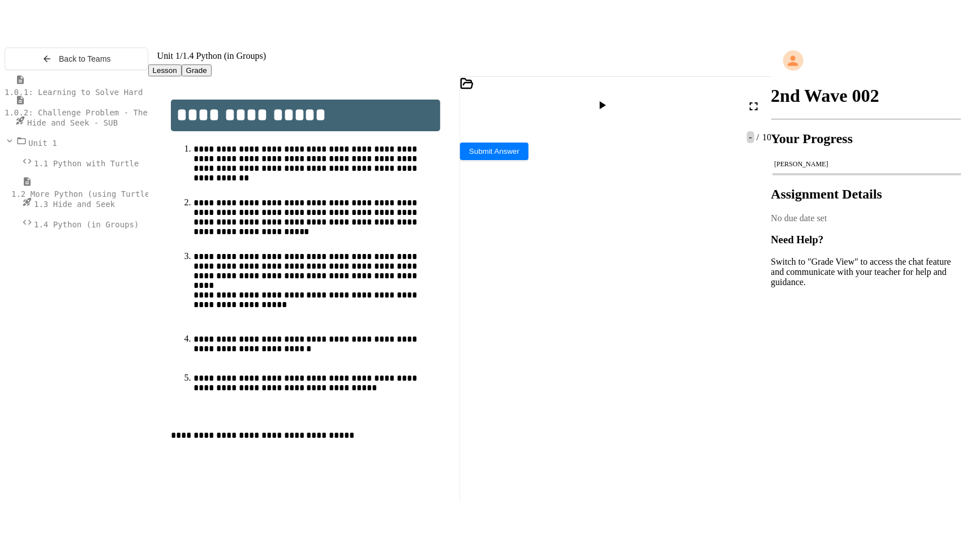
scroll to position [385, 0]
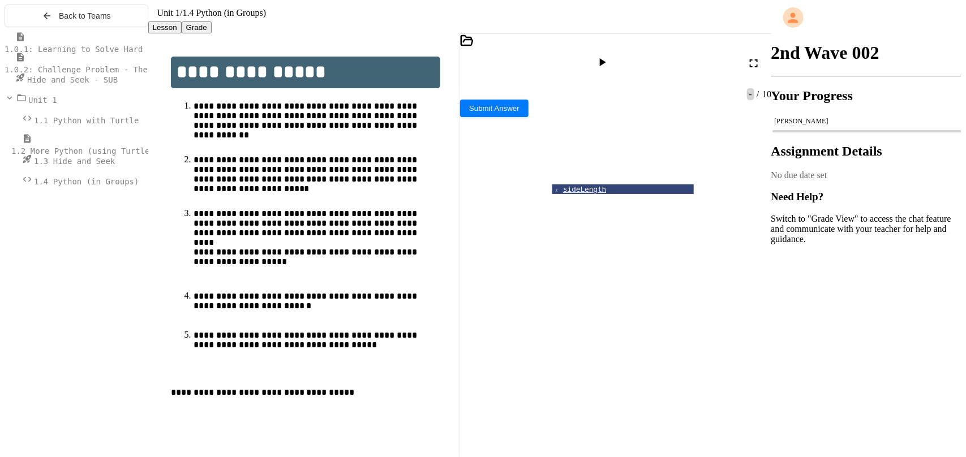
click at [612, 71] on div at bounding box center [603, 63] width 16 height 16
click at [764, 229] on icon at bounding box center [763, 223] width 14 height 14
click at [761, 62] on div at bounding box center [759, 63] width 25 height 27
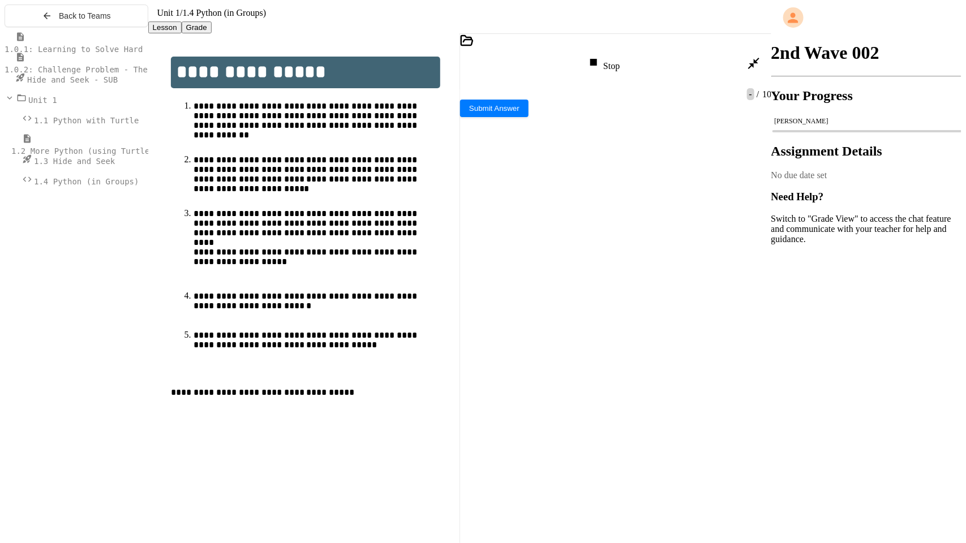
scroll to position [374, 0]
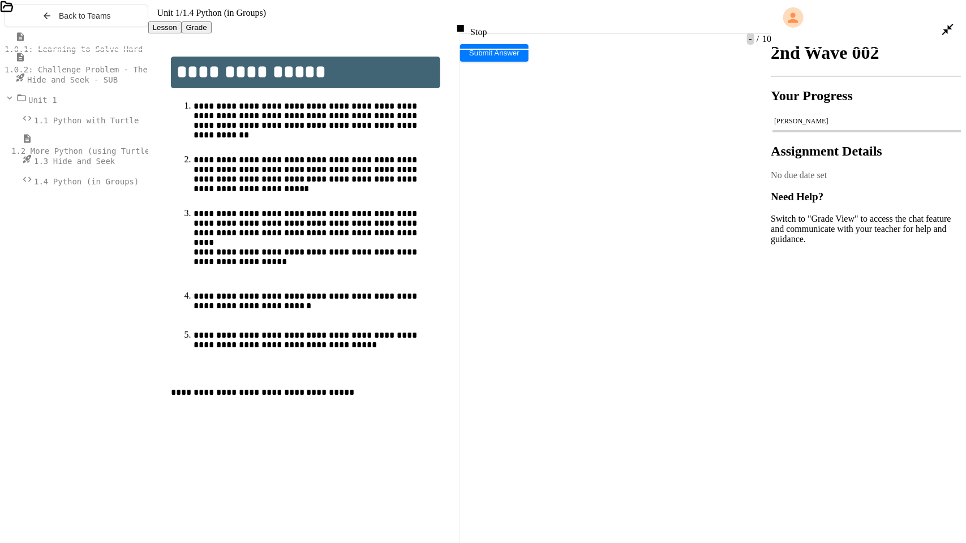
click at [464, 25] on icon at bounding box center [460, 28] width 7 height 7
click at [476, 22] on div at bounding box center [470, 30] width 16 height 16
click at [113, 457] on div "**********" at bounding box center [490, 518] width 940 height 11
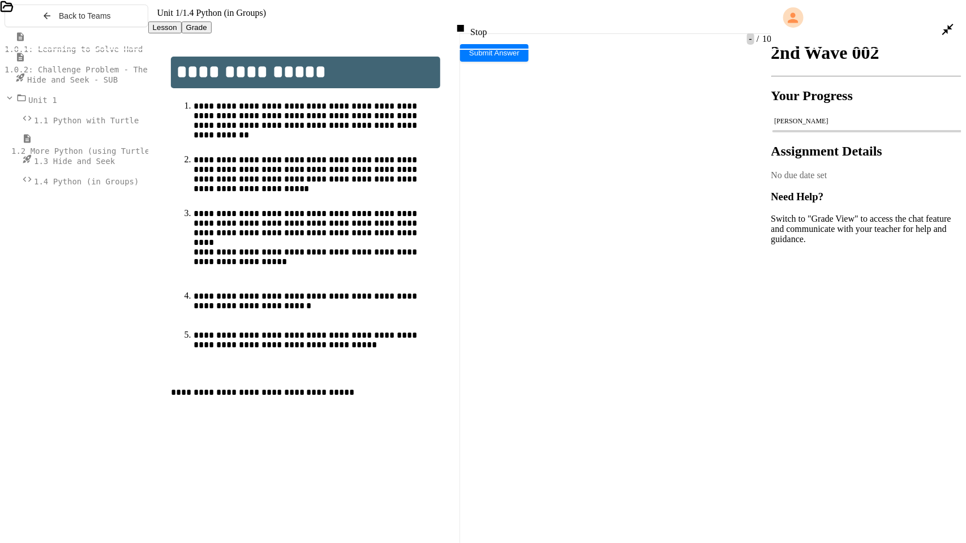
scroll to position [355, 0]
click at [487, 22] on div "Stop" at bounding box center [470, 30] width 33 height 16
click at [484, 16] on div at bounding box center [471, 29] width 28 height 27
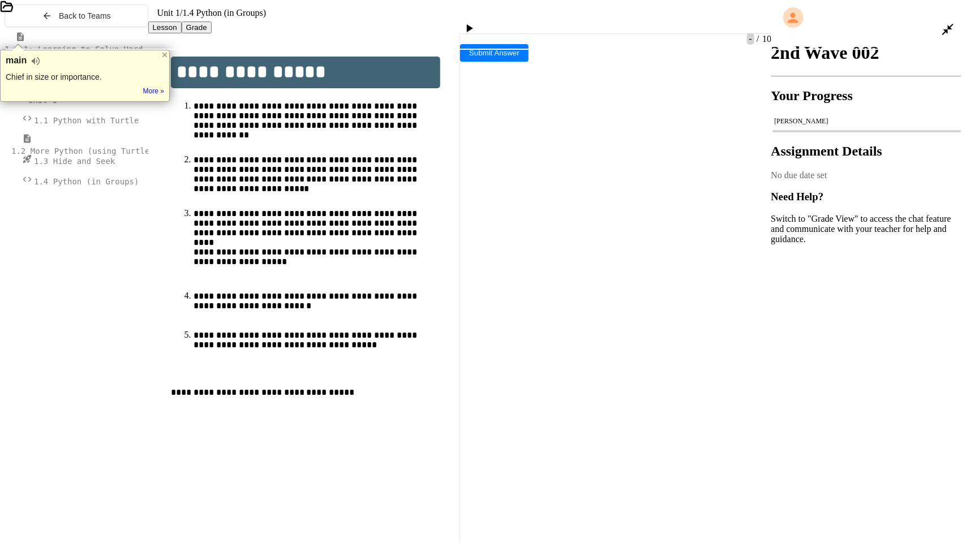
click at [479, 22] on div at bounding box center [470, 30] width 16 height 16
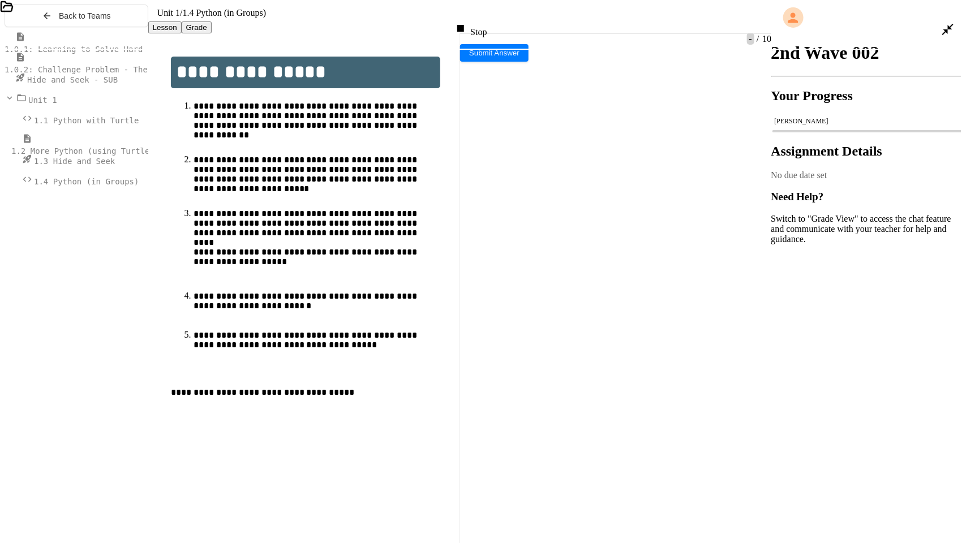
click at [952, 211] on icon at bounding box center [957, 204] width 14 height 14
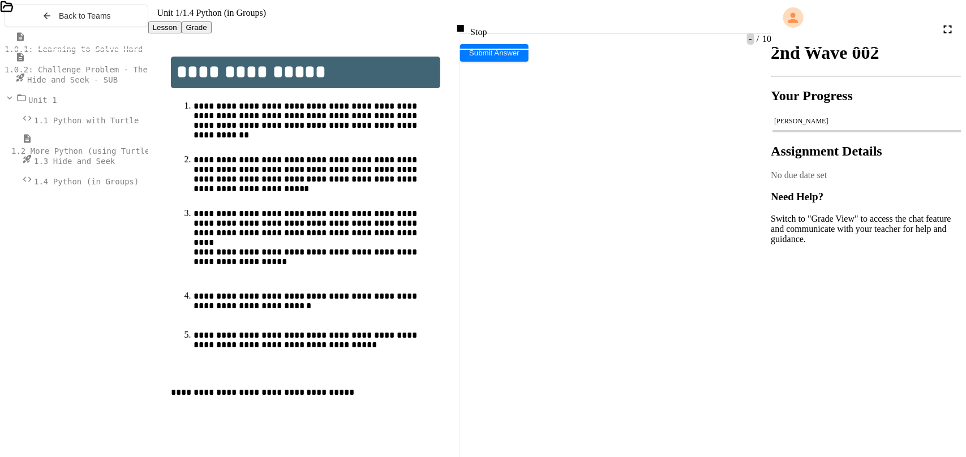
click at [941, 36] on icon at bounding box center [948, 30] width 14 height 14
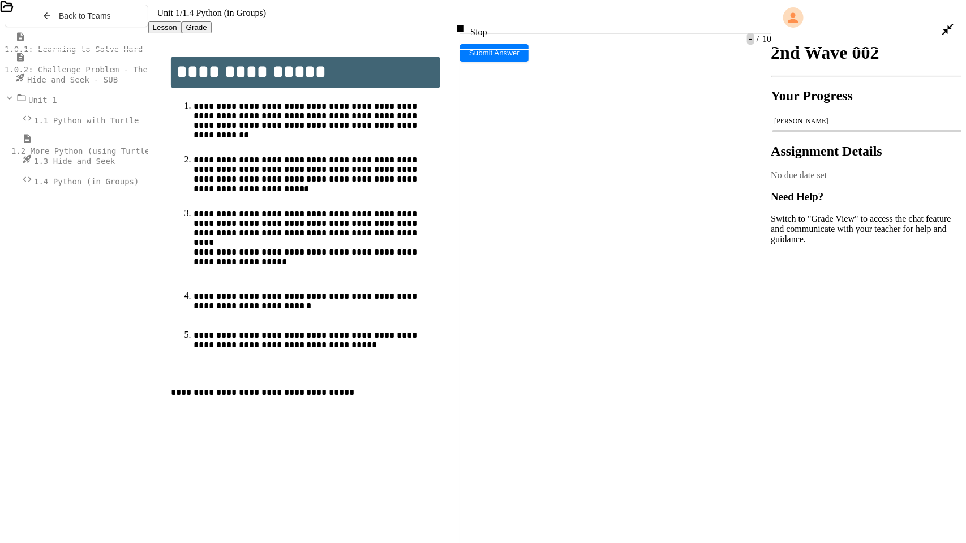
scroll to position [355, 0]
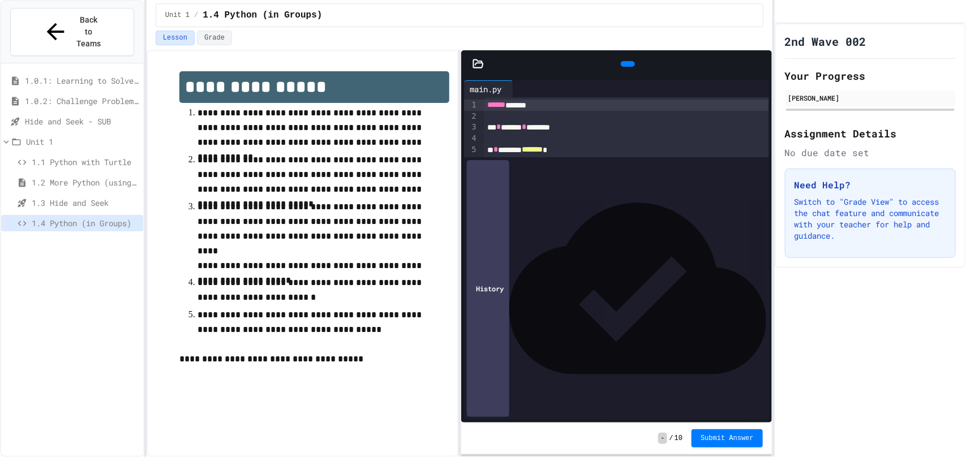
click at [626, 64] on icon at bounding box center [626, 64] width 0 height 0
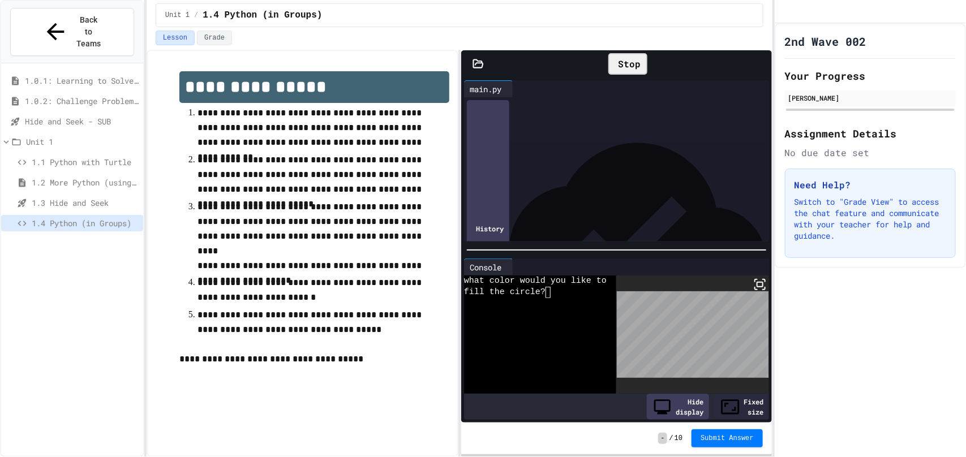
click at [757, 281] on icon at bounding box center [760, 285] width 14 height 14
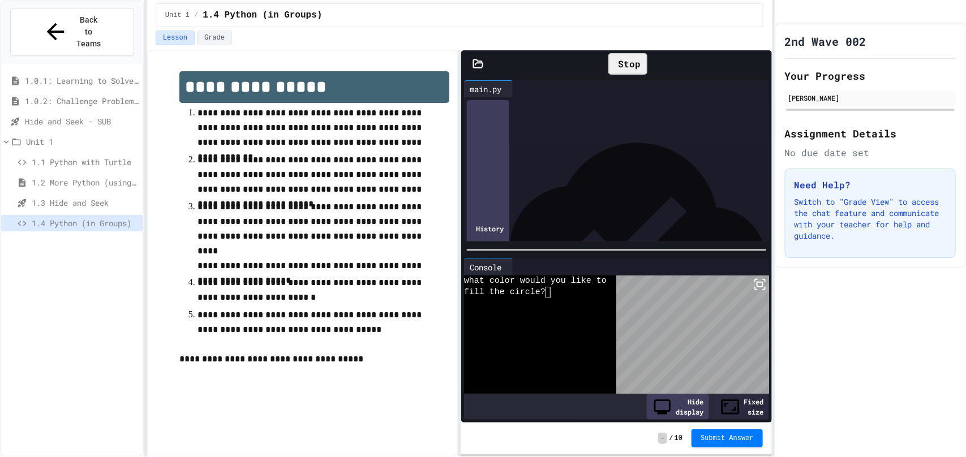
click at [760, 64] on icon at bounding box center [760, 64] width 0 height 0
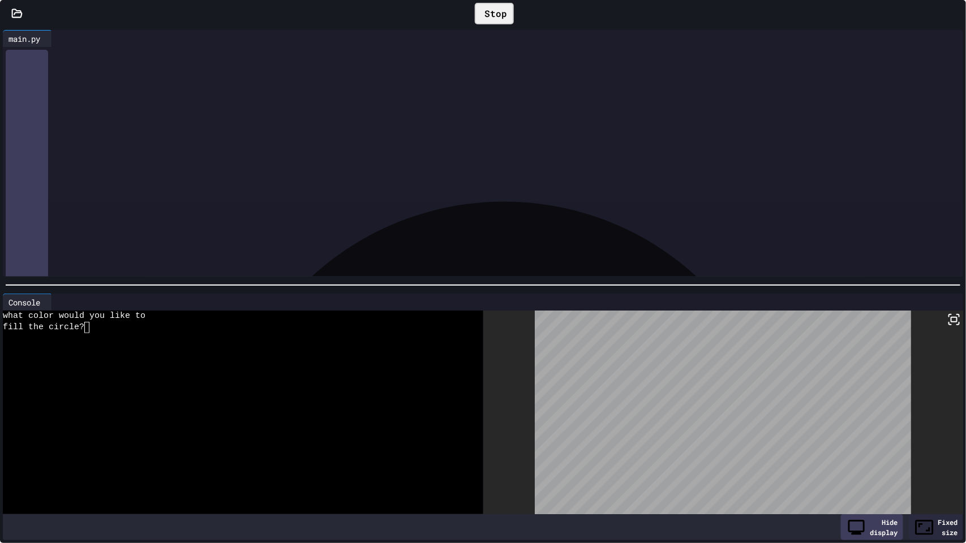
click at [317, 137] on div "** * ****** * ********" at bounding box center [493, 132] width 940 height 11
click at [482, 14] on icon at bounding box center [482, 14] width 0 height 0
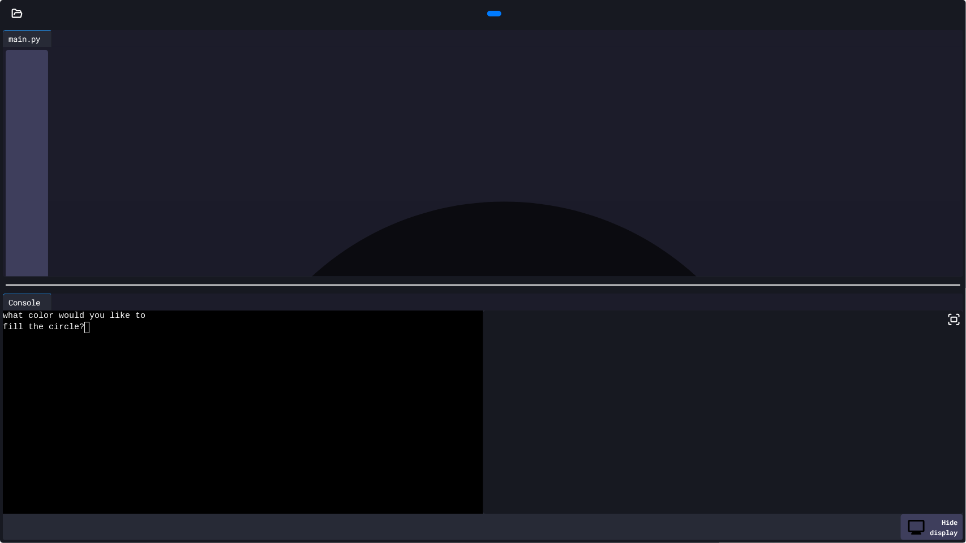
click at [487, 16] on div at bounding box center [494, 14] width 14 height 6
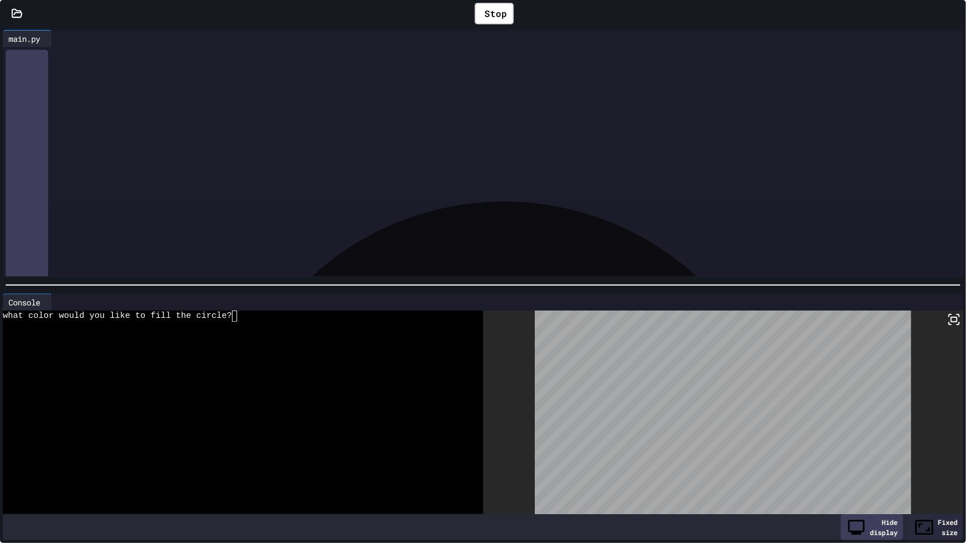
click at [232, 316] on div "what color would you like to fill the circle?" at bounding box center [238, 316] width 470 height 11
click at [262, 328] on div at bounding box center [238, 327] width 470 height 11
click at [490, 11] on div "Stop" at bounding box center [494, 14] width 39 height 22
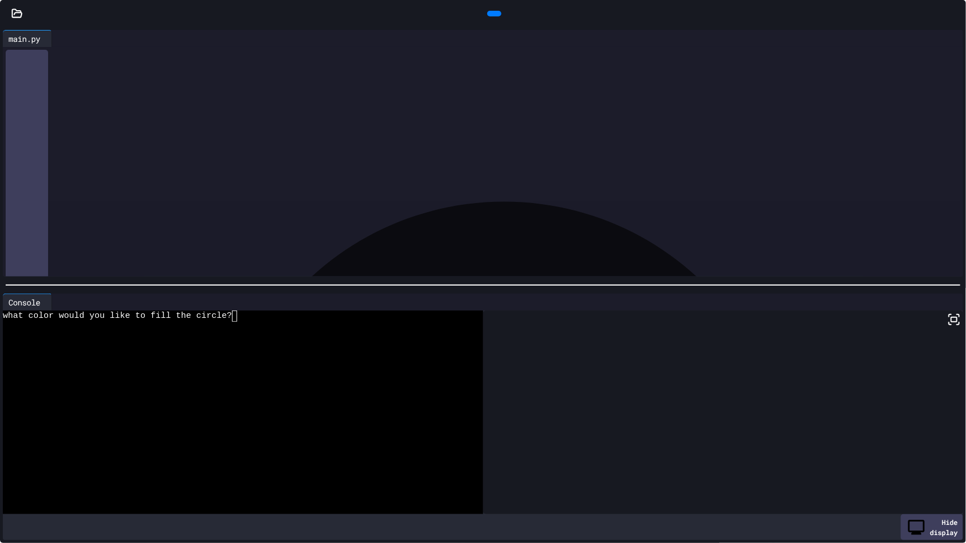
click at [493, 14] on icon at bounding box center [493, 14] width 0 height 0
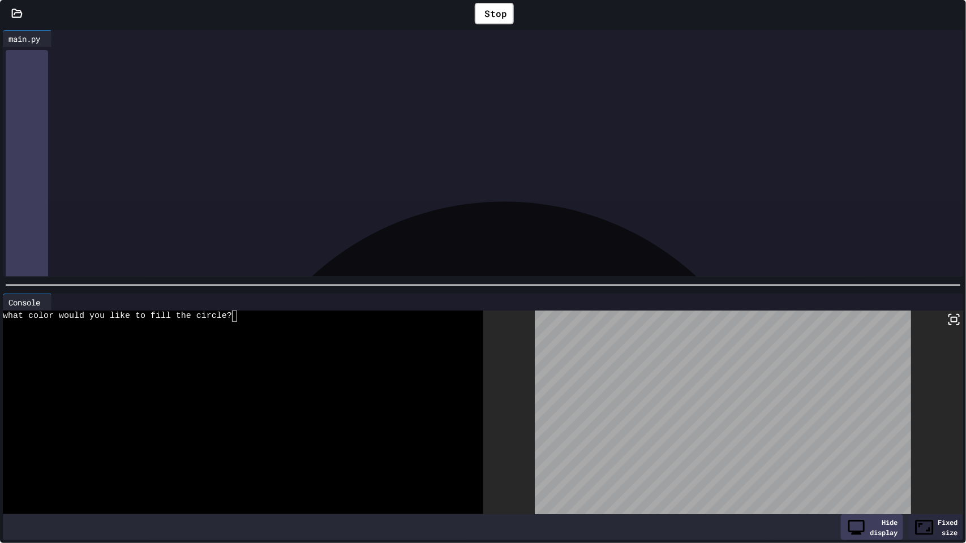
click at [235, 322] on div at bounding box center [238, 327] width 470 height 11
click at [485, 12] on div "Stop" at bounding box center [494, 14] width 39 height 22
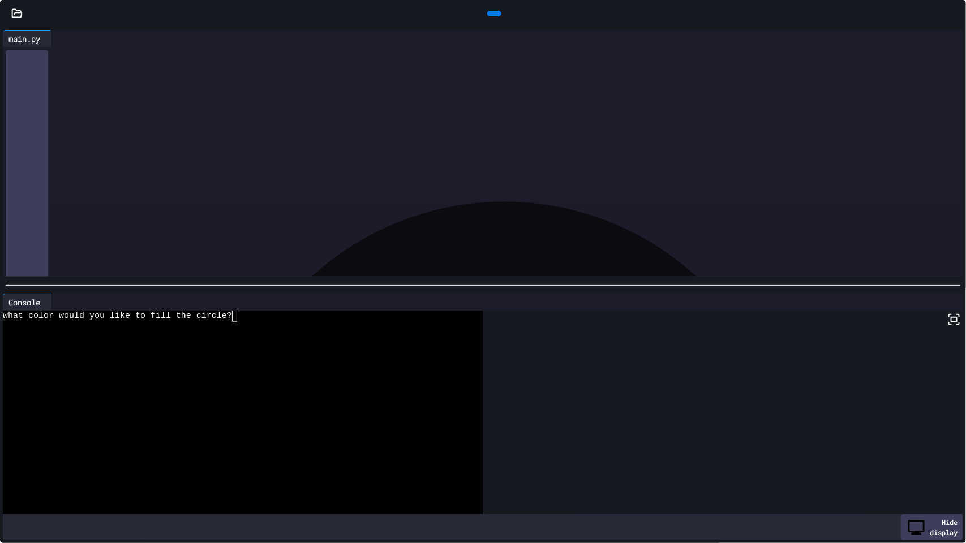
click at [497, 16] on icon at bounding box center [500, 20] width 6 height 8
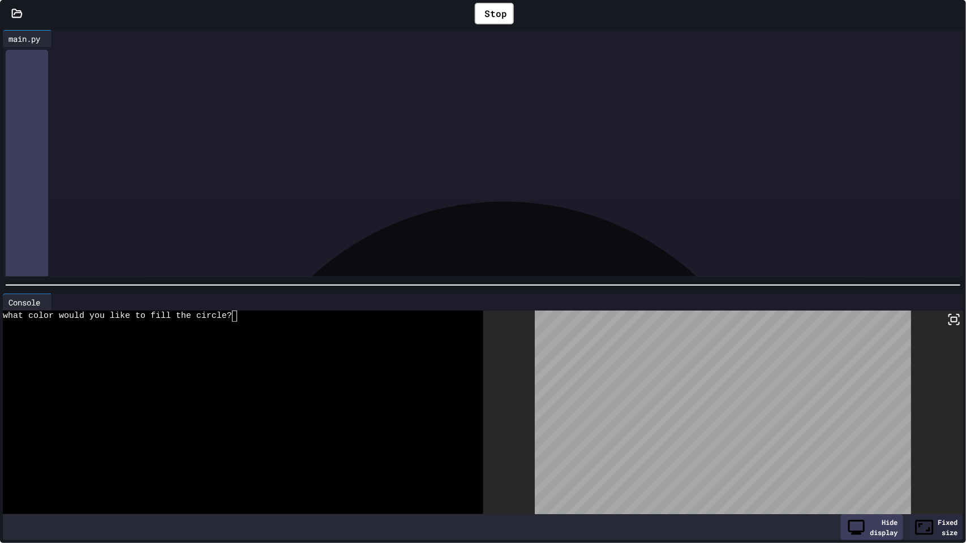
click at [319, 87] on div "** * ****** * ********" at bounding box center [493, 88] width 940 height 11
click at [498, 20] on div "Stop" at bounding box center [494, 14] width 39 height 22
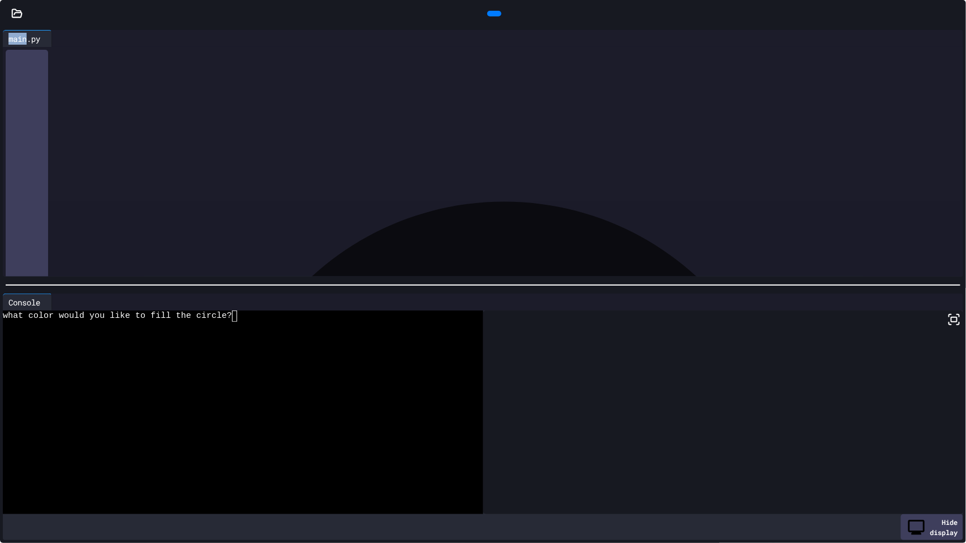
click at [498, 16] on div at bounding box center [494, 14] width 14 height 6
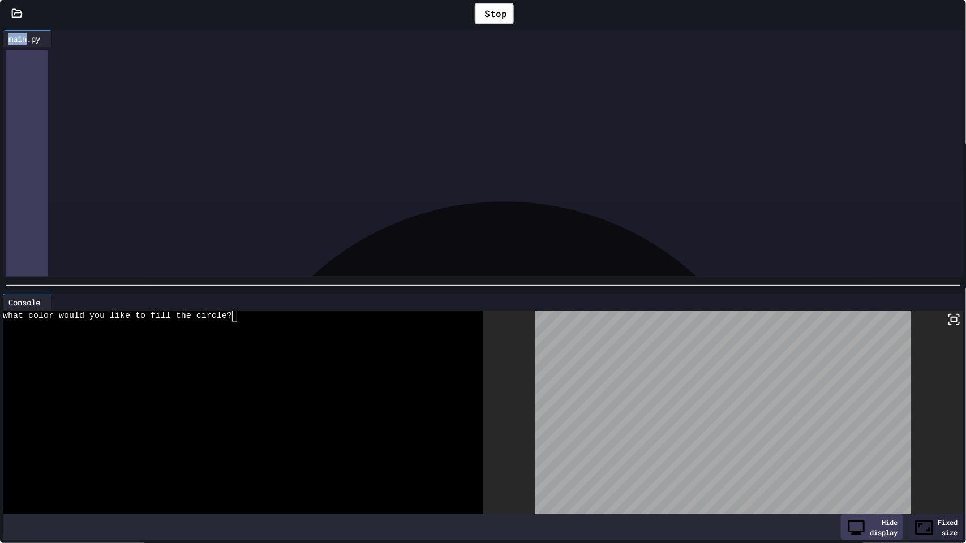
click at [81, 79] on span "*****" at bounding box center [73, 77] width 15 height 8
click at [500, 11] on div "Stop" at bounding box center [494, 14] width 39 height 22
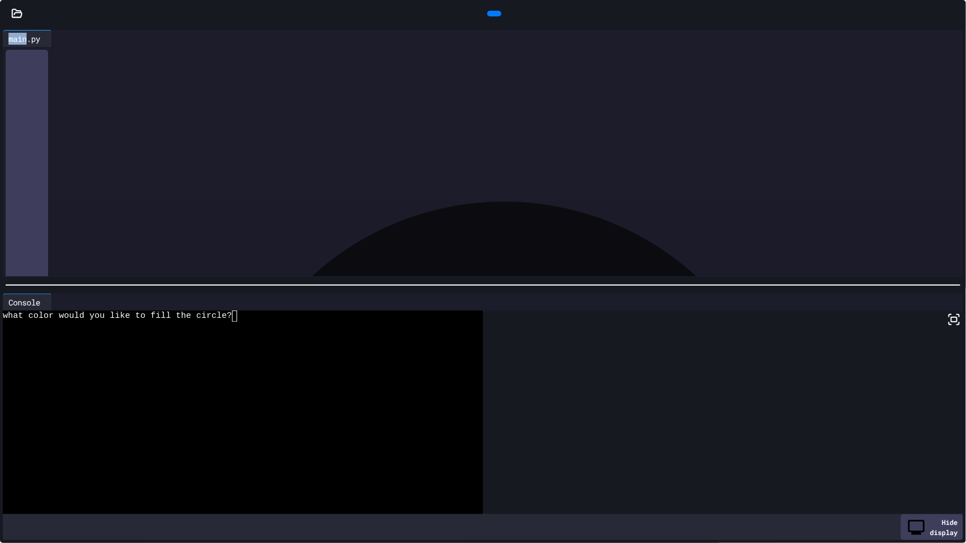
click at [500, 11] on div at bounding box center [494, 14] width 14 height 6
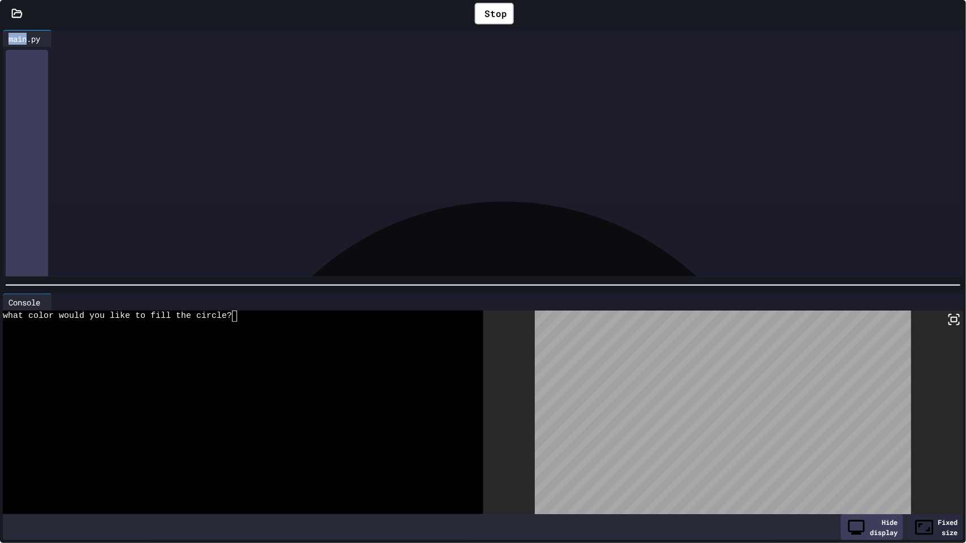
click at [359, 179] on div "**********" at bounding box center [493, 179] width 940 height 11
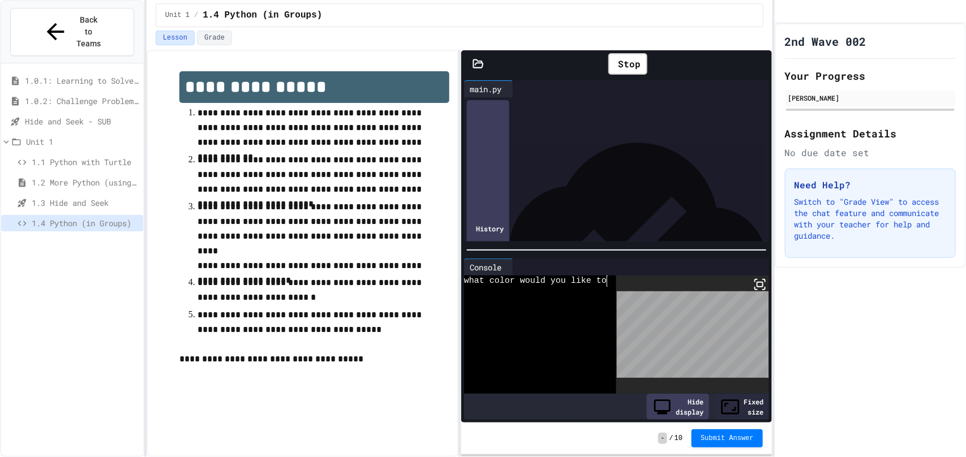
click at [763, 67] on icon at bounding box center [767, 71] width 8 height 8
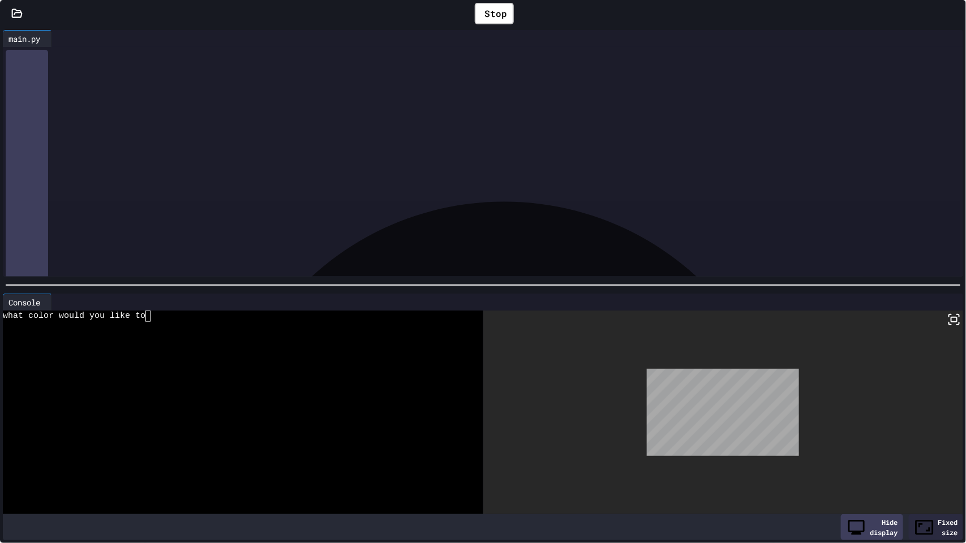
click at [175, 242] on div "** * ****** ******** *" at bounding box center [493, 236] width 940 height 11
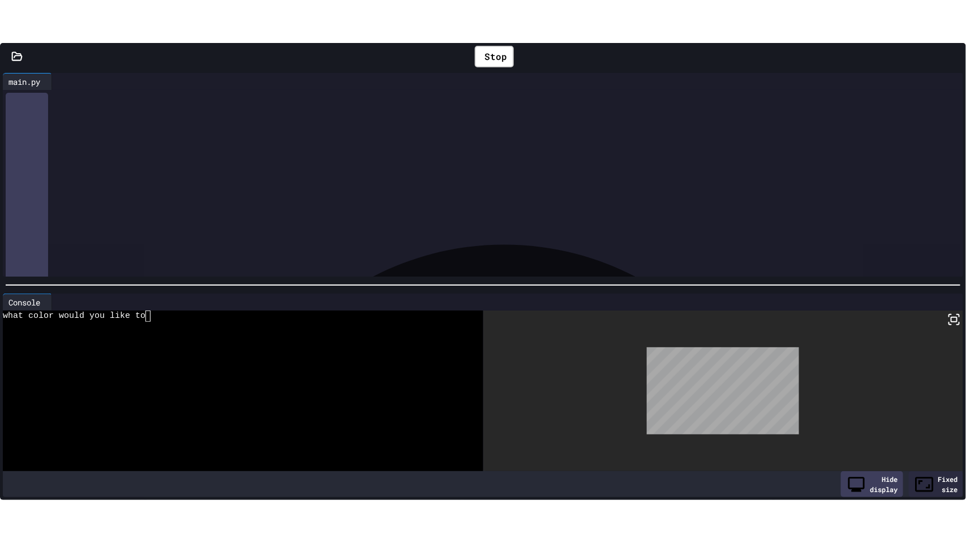
scroll to position [468, 0]
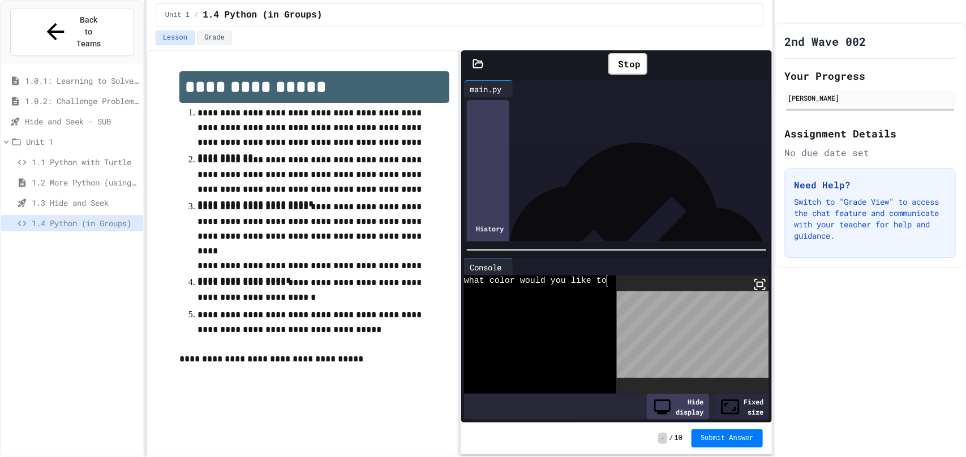
click at [760, 286] on icon at bounding box center [760, 285] width 14 height 14
click at [760, 64] on icon at bounding box center [760, 64] width 0 height 0
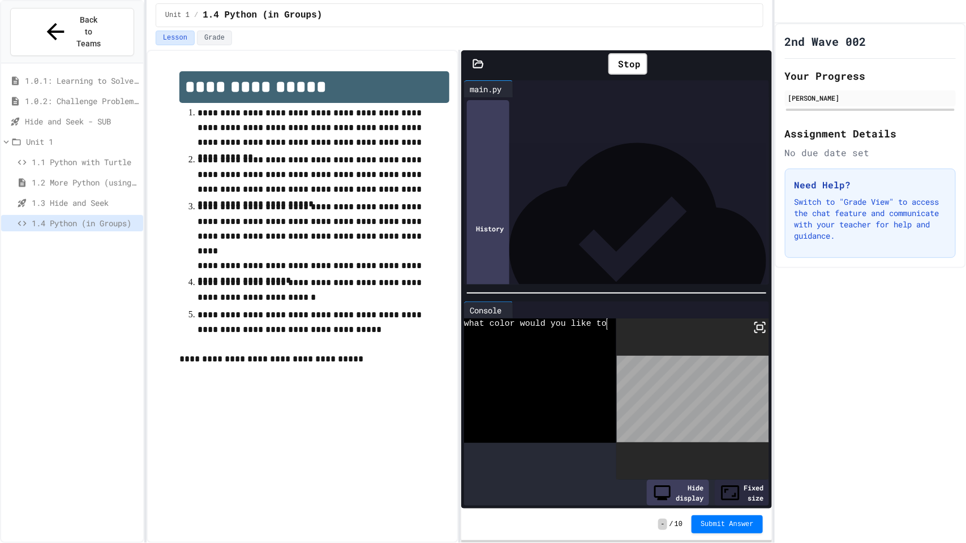
scroll to position [457, 0]
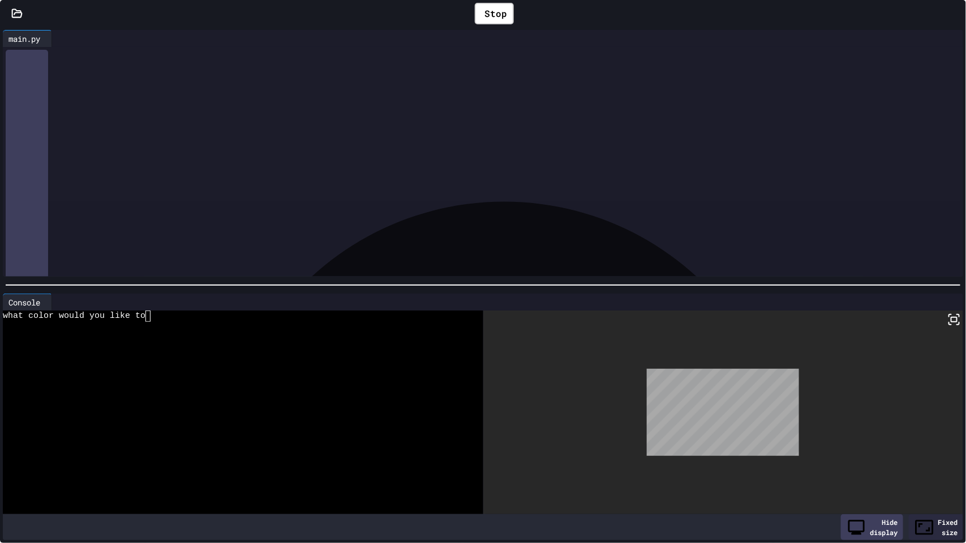
click at [52, 104] on div "To enrich screen reader interactions, please activate Accessibility in Grammarl…" at bounding box center [493, 101] width 940 height 11
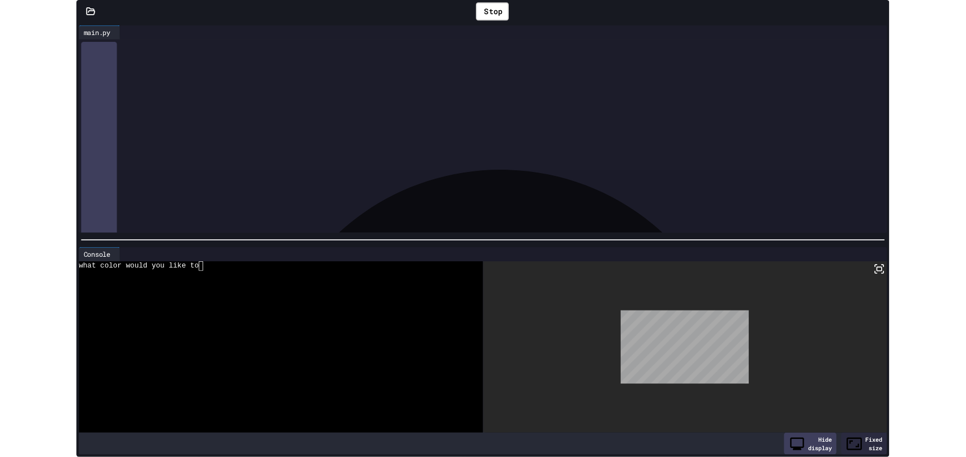
scroll to position [501, 0]
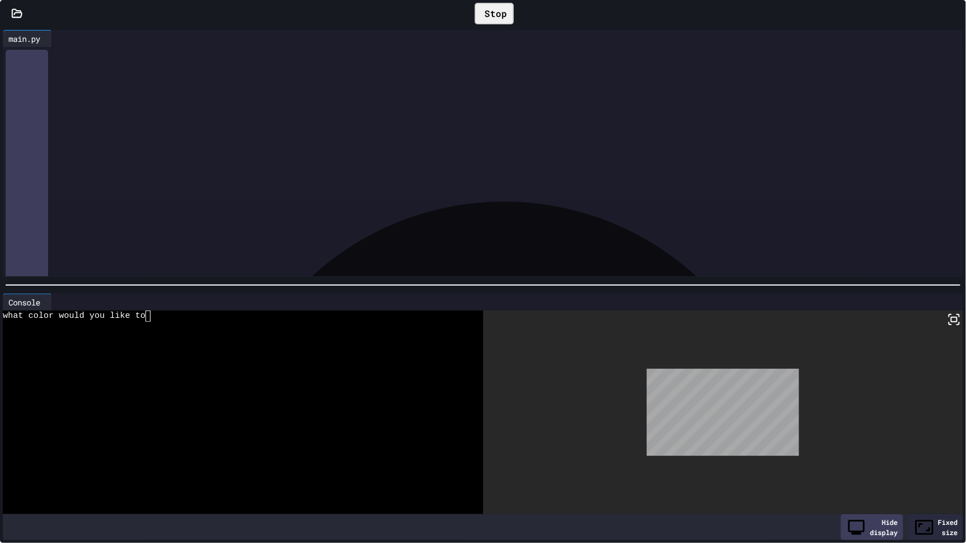
click at [482, 4] on div "Stop" at bounding box center [494, 14] width 39 height 22
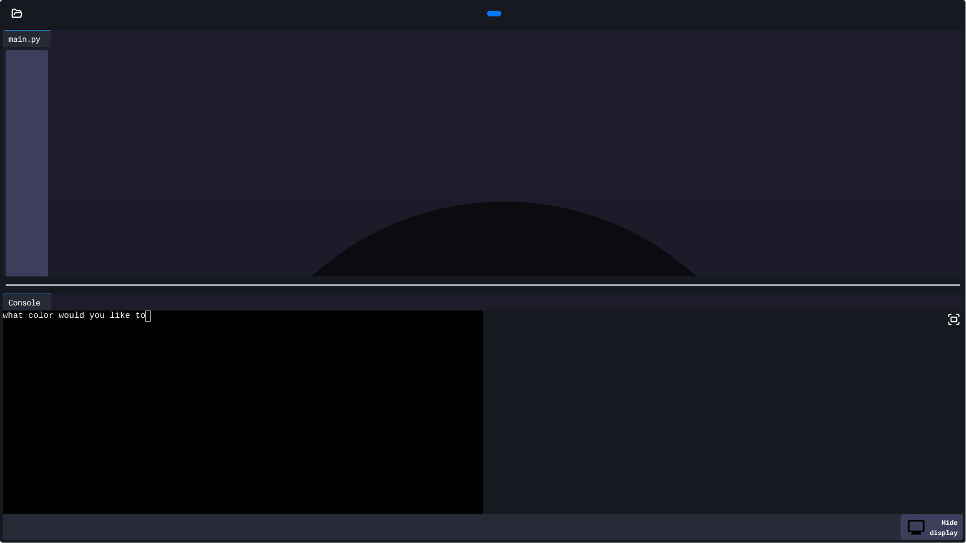
click at [487, 11] on div at bounding box center [494, 14] width 14 height 6
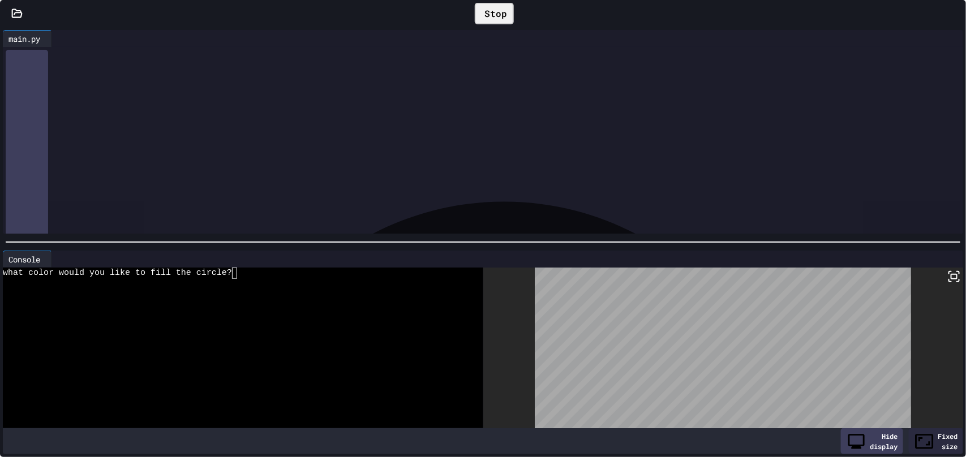
scroll to position [513, 0]
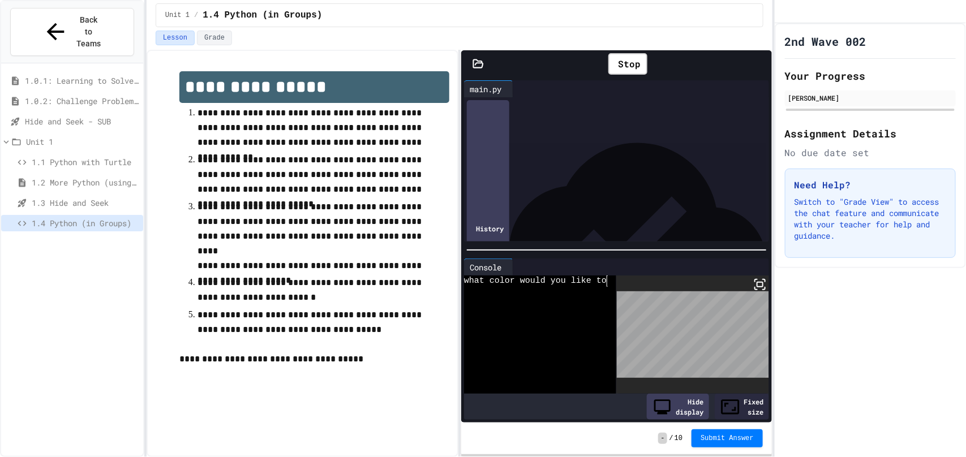
click at [66, 95] on span "1.0.2: Challenge Problem - The Bridge" at bounding box center [82, 101] width 114 height 12
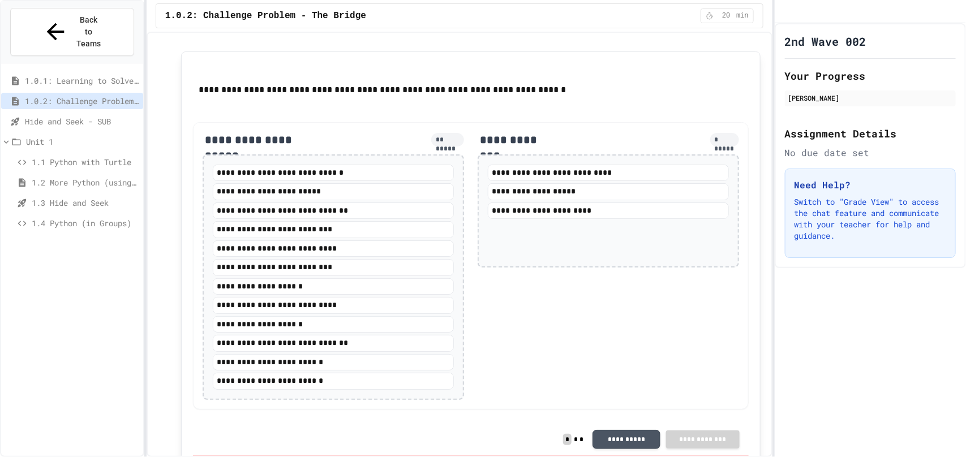
scroll to position [1264, 0]
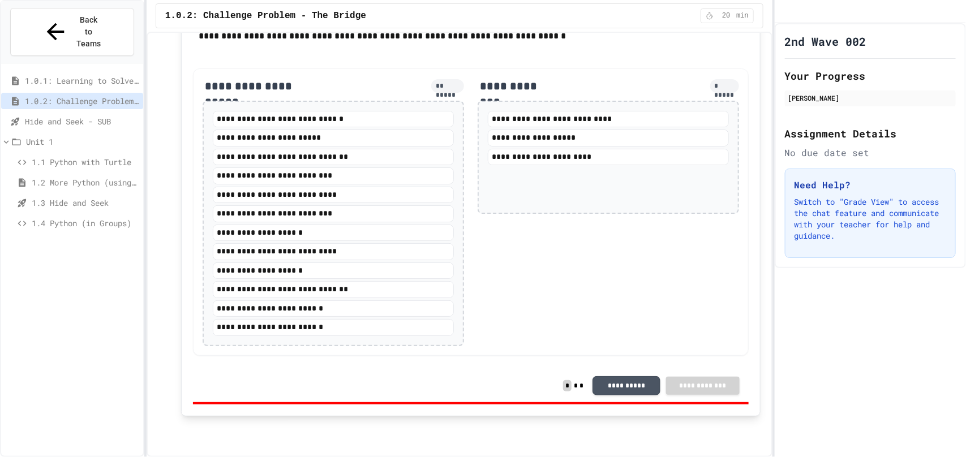
click at [397, 80] on div "**********" at bounding box center [333, 86] width 261 height 16
click at [623, 389] on button "**********" at bounding box center [626, 384] width 68 height 19
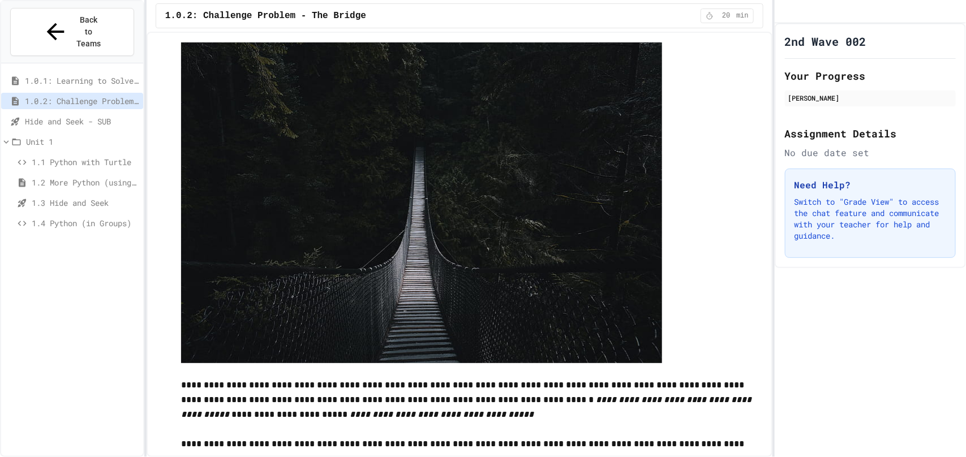
scroll to position [0, 0]
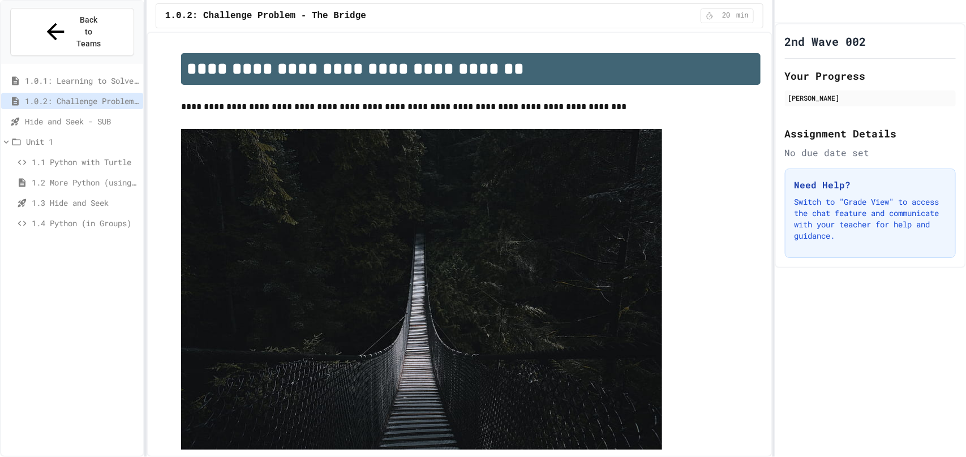
click at [85, 215] on div "1.4 Python (in Groups)" at bounding box center [72, 223] width 142 height 16
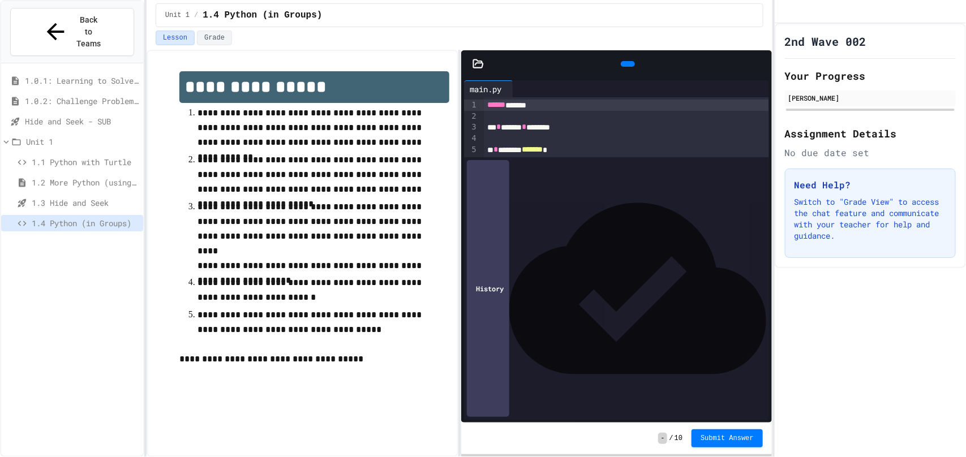
click at [646, 230] on div "**********" at bounding box center [626, 227] width 284 height 11
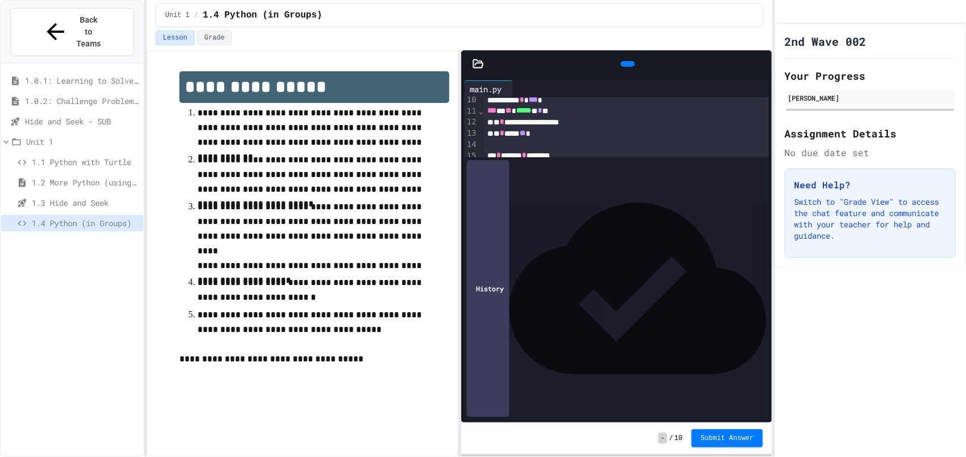
click at [100, 115] on span "Hide and Seek - SUB" at bounding box center [82, 121] width 114 height 12
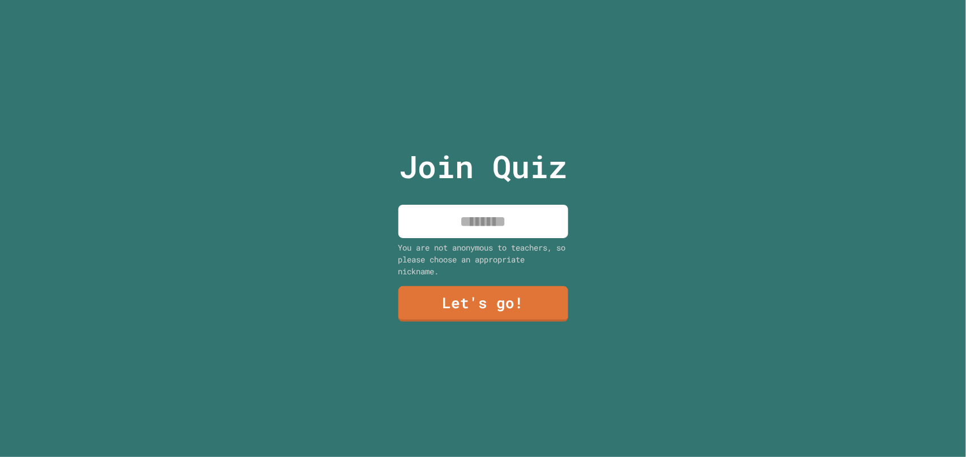
click at [466, 214] on input at bounding box center [483, 221] width 170 height 33
type input "*****"
click at [492, 291] on link "Let's go!" at bounding box center [483, 303] width 172 height 37
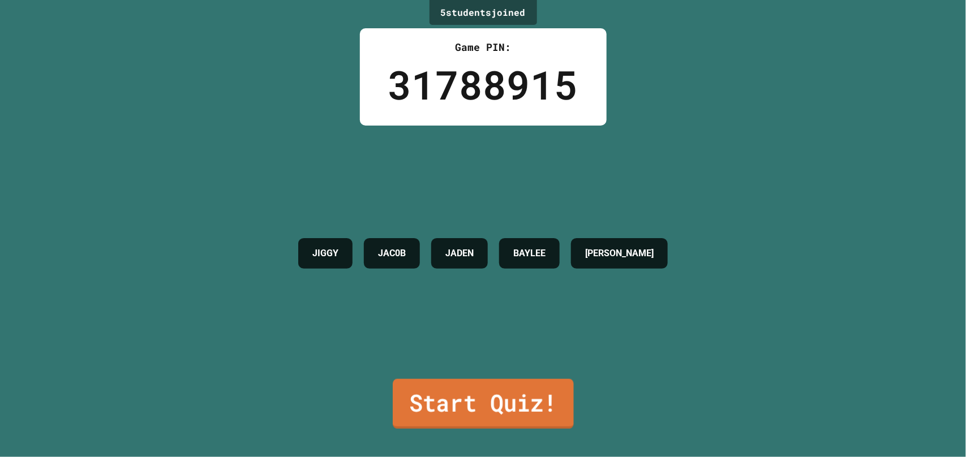
click at [534, 403] on link "Start Quiz!" at bounding box center [483, 404] width 181 height 50
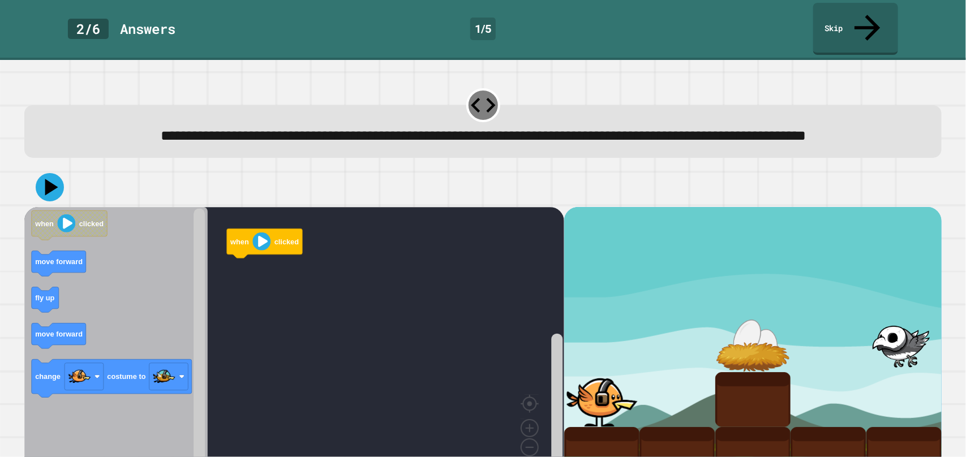
click at [462, 364] on rect "Blockly Workspace" at bounding box center [294, 344] width 540 height 275
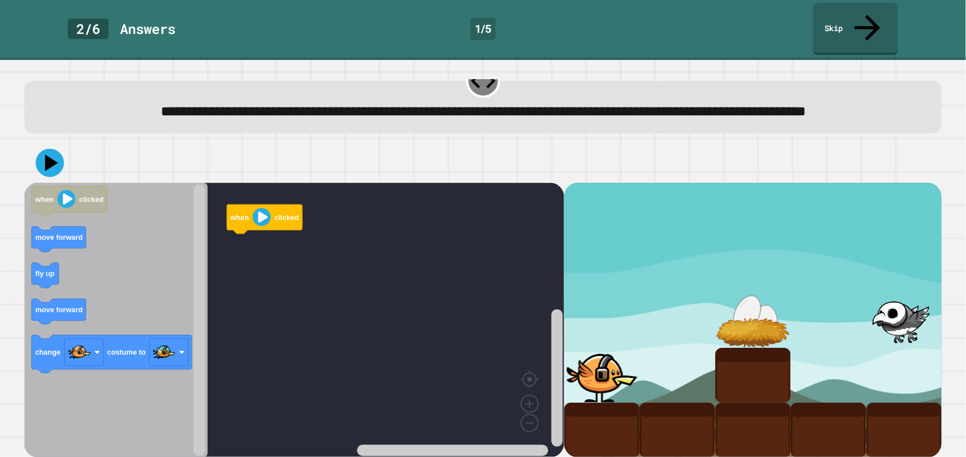
scroll to position [26, 0]
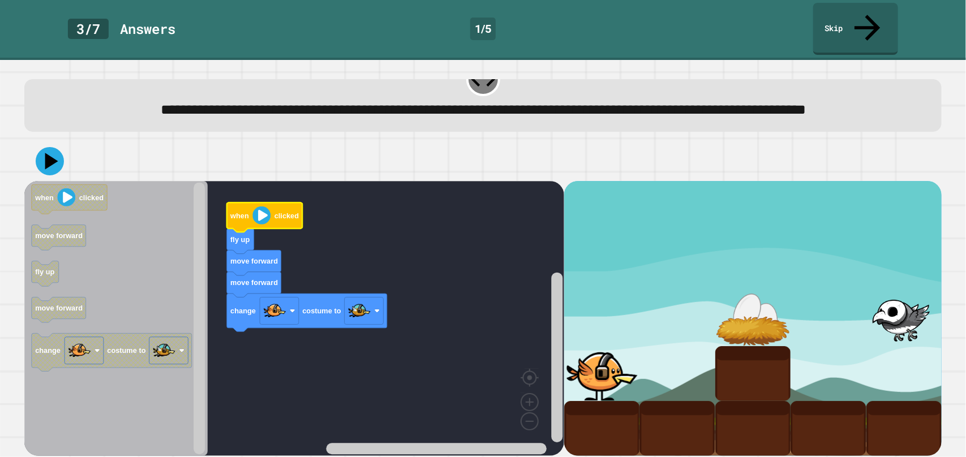
click at [254, 208] on image "Blockly Workspace" at bounding box center [261, 216] width 18 height 18
click at [259, 212] on image "Blockly Workspace" at bounding box center [261, 216] width 18 height 18
click at [46, 157] on icon at bounding box center [51, 161] width 15 height 19
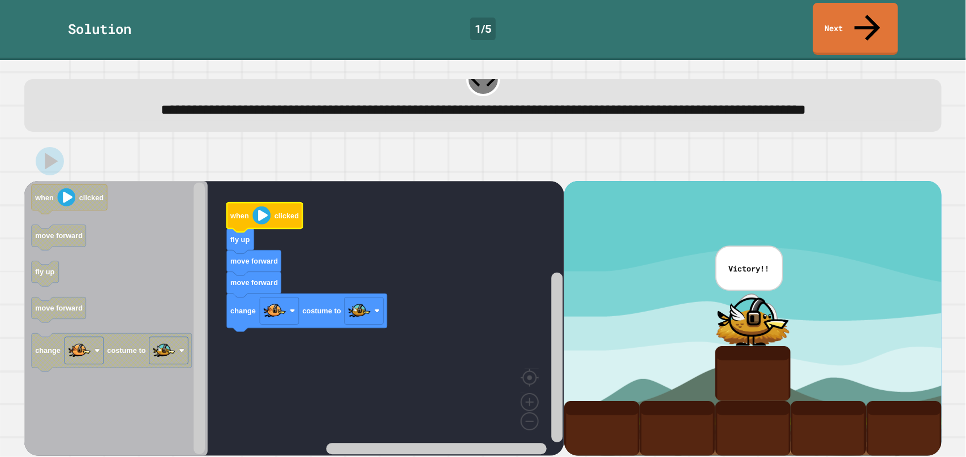
click at [793, 143] on div at bounding box center [483, 161] width 918 height 40
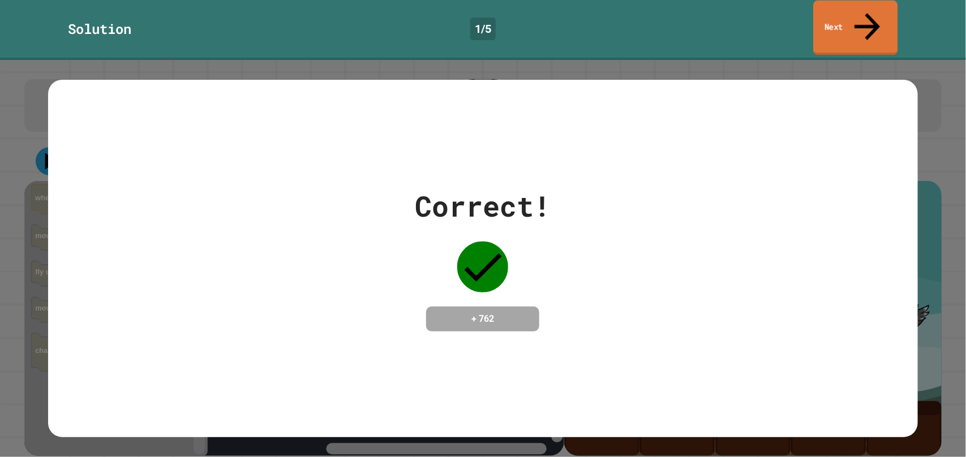
click at [865, 17] on icon at bounding box center [867, 26] width 38 height 40
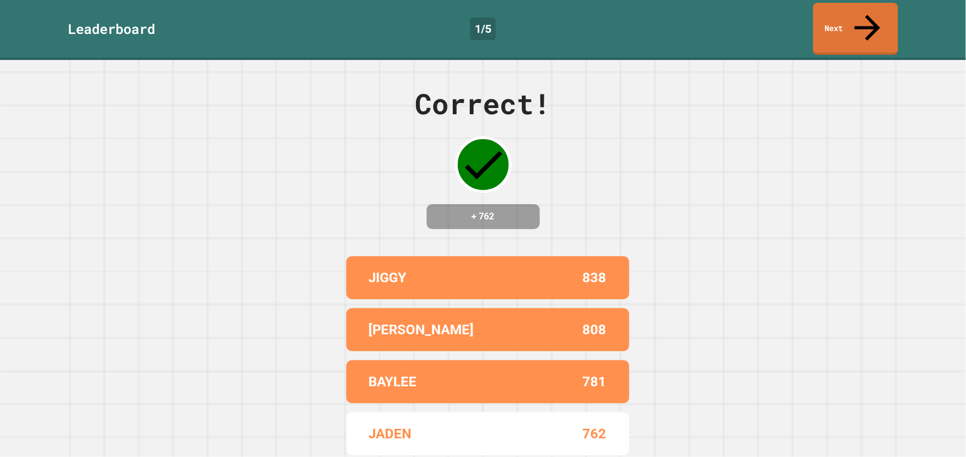
click at [611, 290] on div "JIGGY 838 BRENT 808 BAYLEE 781 JADEN 762 JAC0B 0" at bounding box center [483, 382] width 283 height 260
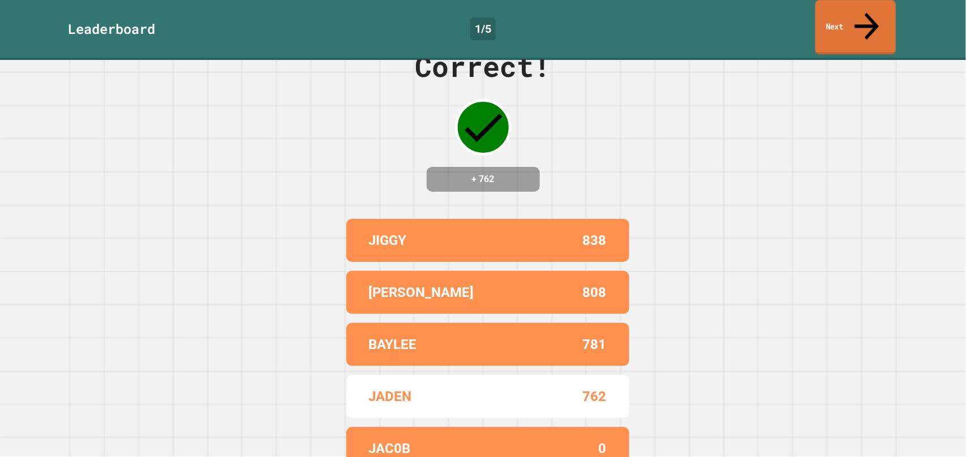
click at [845, 22] on link "Next" at bounding box center [855, 27] width 80 height 55
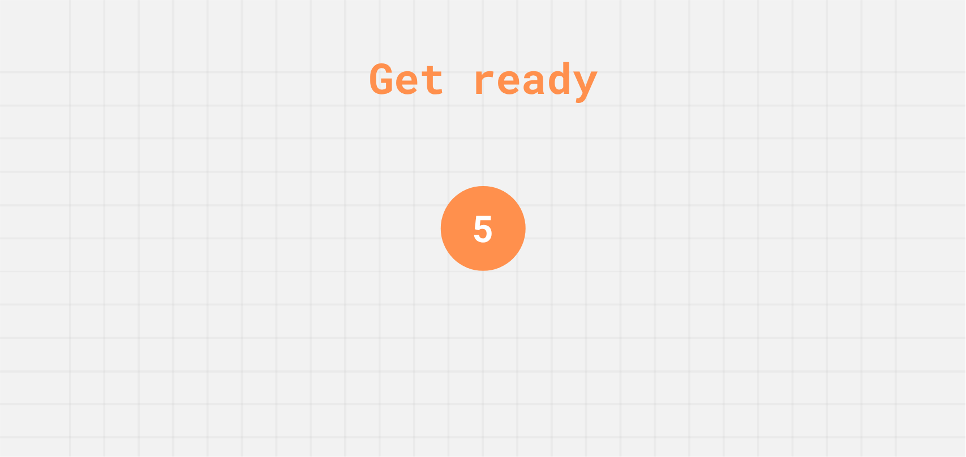
scroll to position [0, 0]
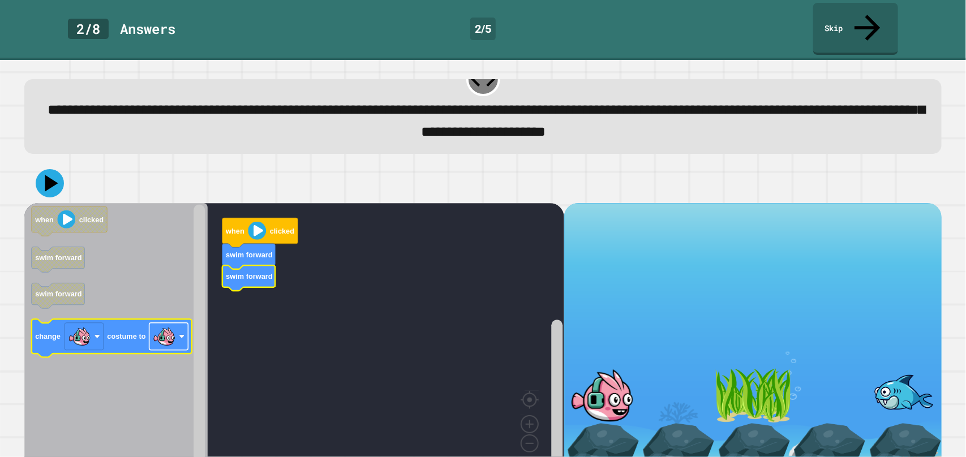
click at [179, 323] on rect "Blockly Workspace" at bounding box center [168, 336] width 39 height 27
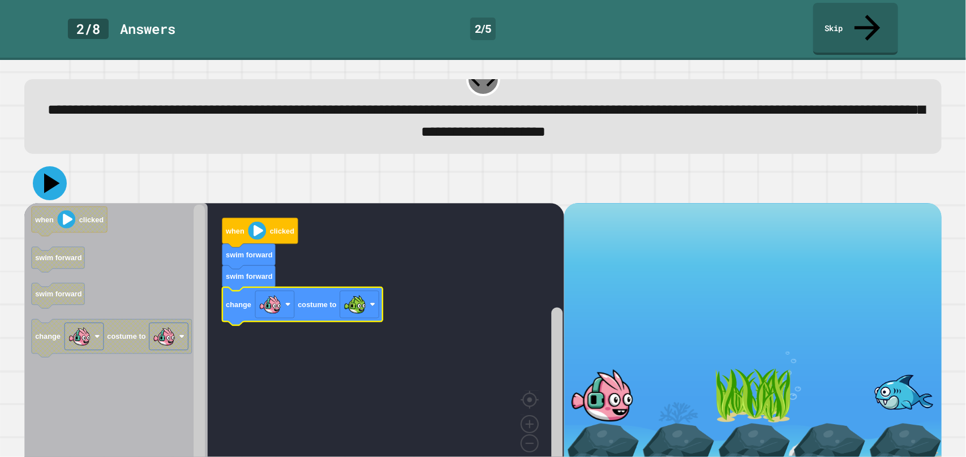
click at [47, 166] on icon at bounding box center [50, 183] width 34 height 34
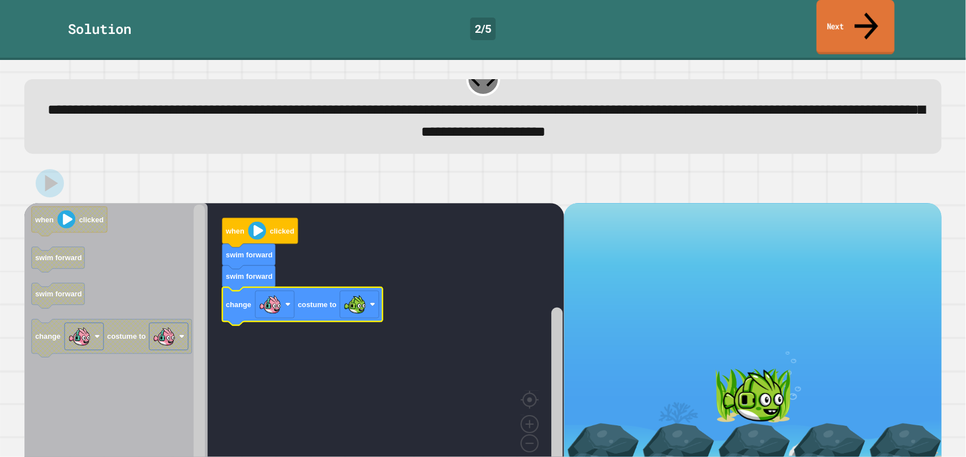
click at [873, 20] on link "Next" at bounding box center [856, 27] width 78 height 55
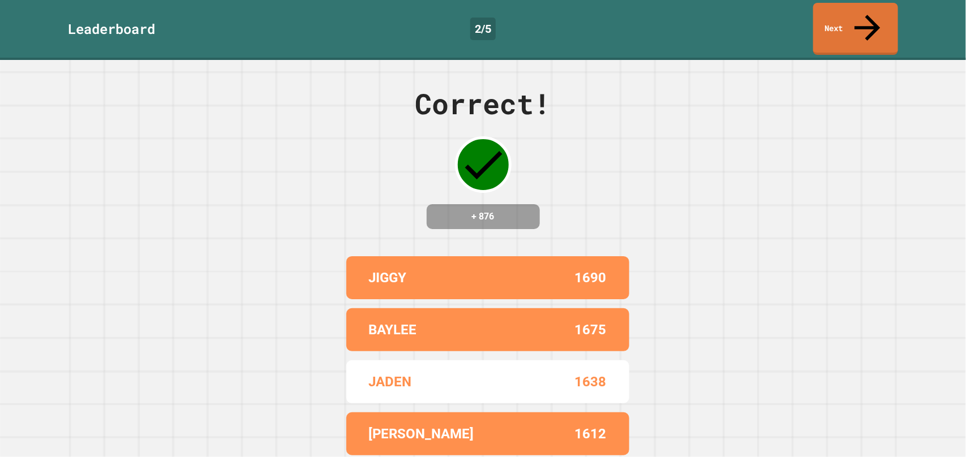
click at [692, 300] on div "Correct! + 876 JIGGY 1690 BAYLEE 1675 JADEN 1638 BRENT 1612 JAC0B 0" at bounding box center [483, 258] width 966 height 397
click at [854, 23] on link "Next" at bounding box center [855, 28] width 85 height 55
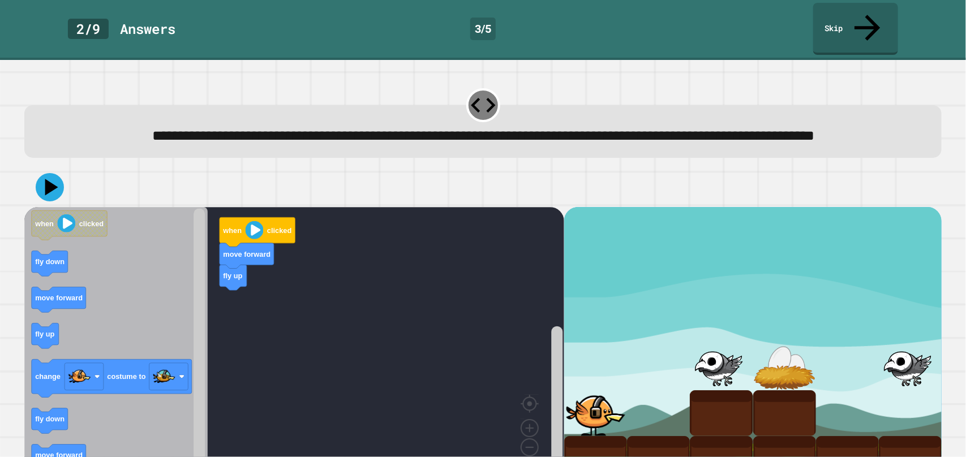
click at [377, 287] on rect "Blockly Workspace" at bounding box center [294, 344] width 540 height 275
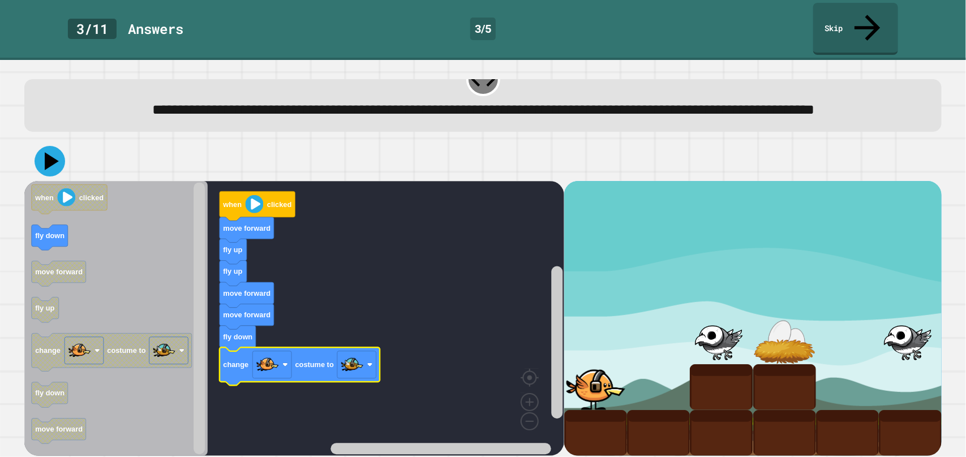
click at [44, 158] on icon at bounding box center [50, 161] width 31 height 31
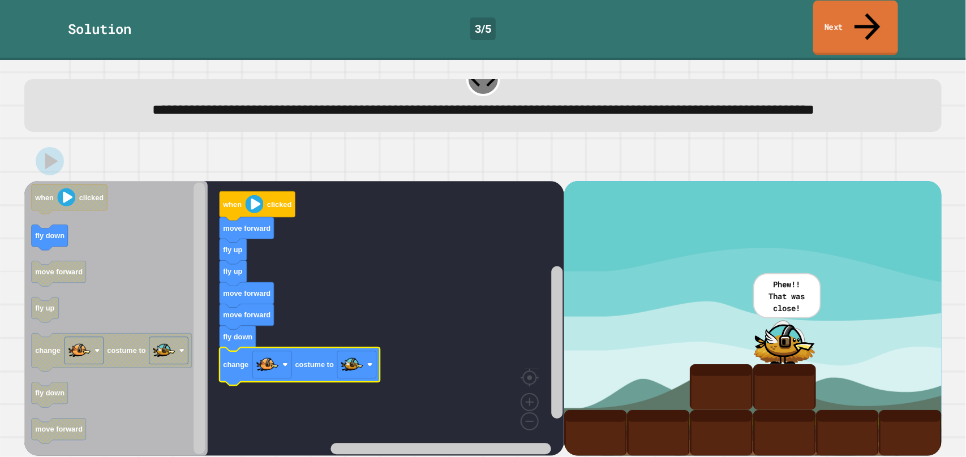
click at [868, 13] on icon at bounding box center [866, 26] width 25 height 27
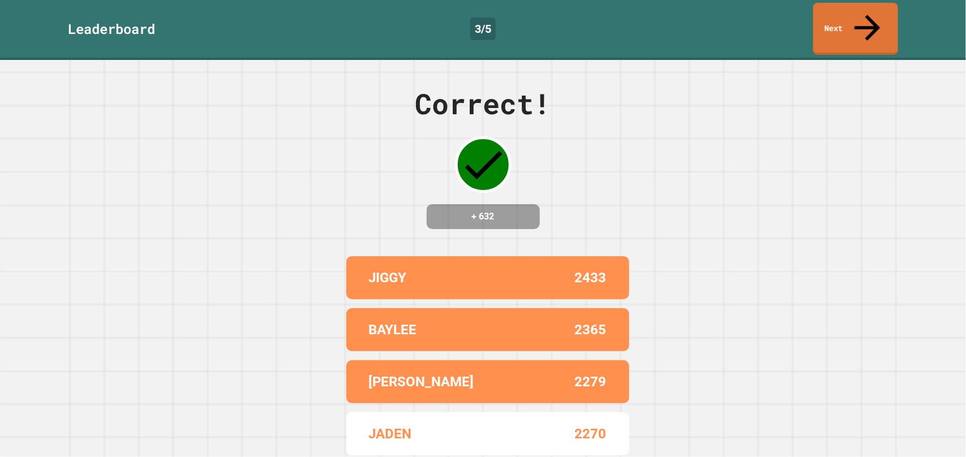
click at [647, 306] on div "Correct! + 632 JIGGY 2433 BAYLEE 2365 BRENT 2279 JADEN 2270 TOMMI 589" at bounding box center [483, 258] width 966 height 397
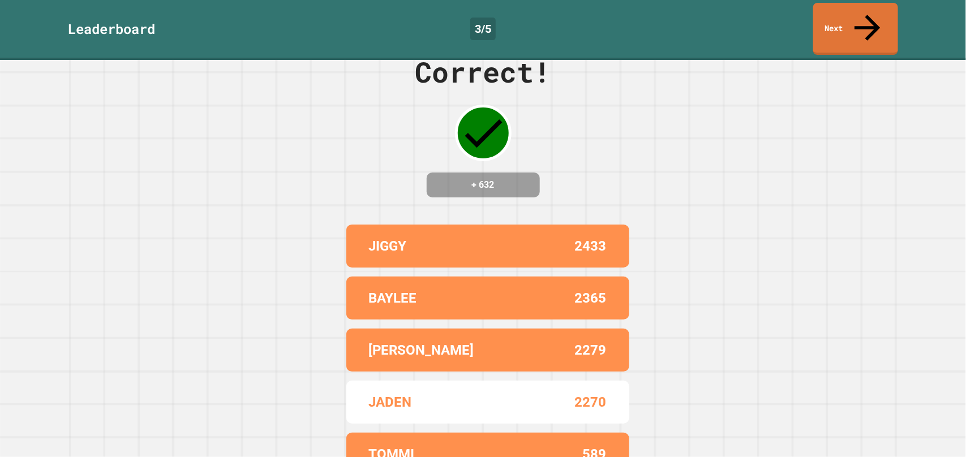
scroll to position [37, 0]
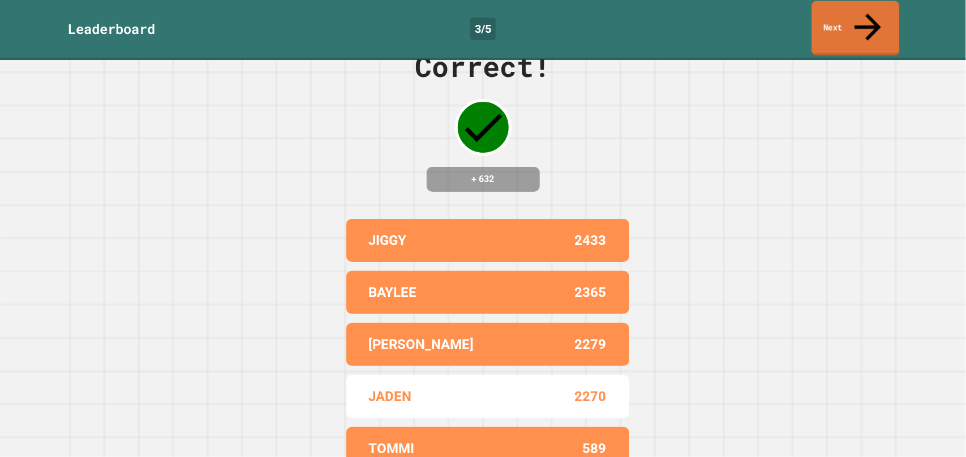
click at [831, 28] on div "Leaderboard 3 / 5 Next" at bounding box center [483, 29] width 966 height 52
click at [832, 24] on link "Next" at bounding box center [855, 29] width 85 height 52
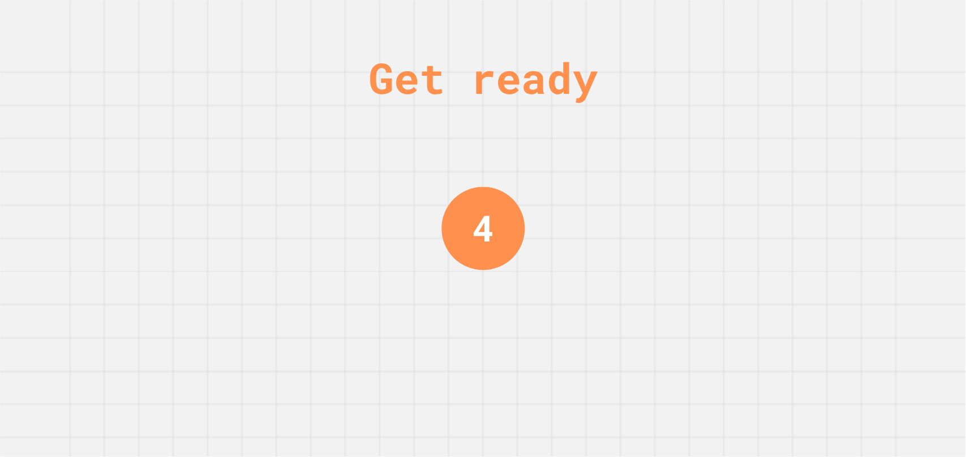
scroll to position [0, 0]
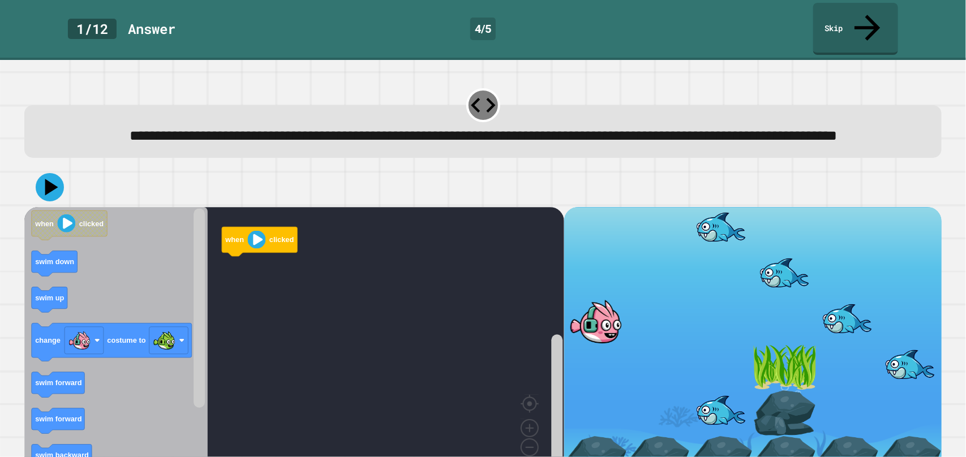
click at [302, 371] on rect "Blockly Workspace" at bounding box center [294, 344] width 540 height 275
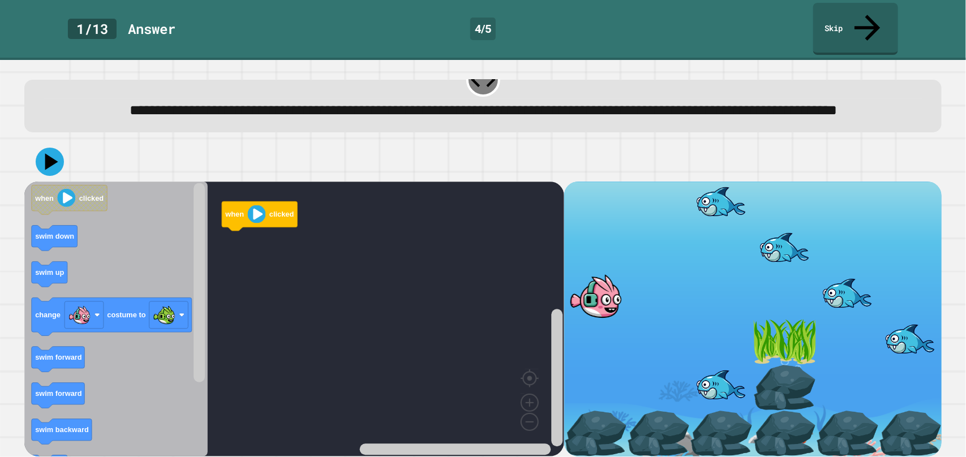
scroll to position [26, 0]
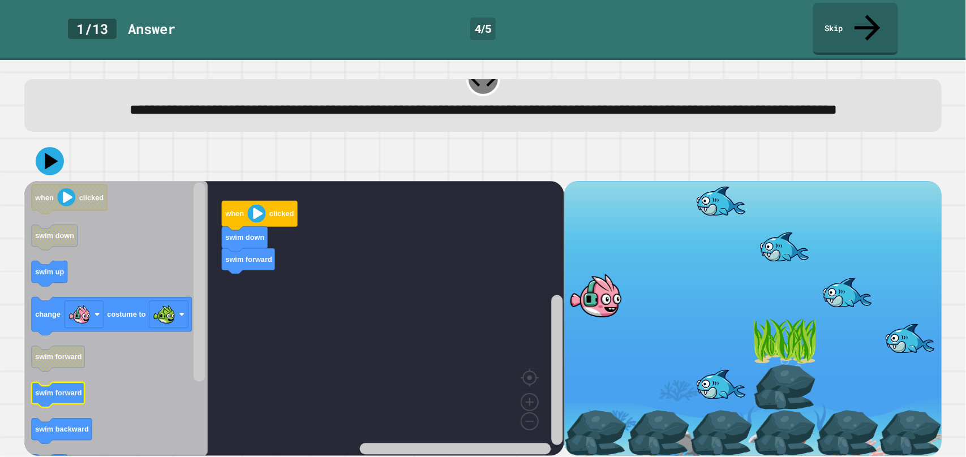
click at [52, 404] on rect "Blockly Workspace" at bounding box center [57, 395] width 53 height 25
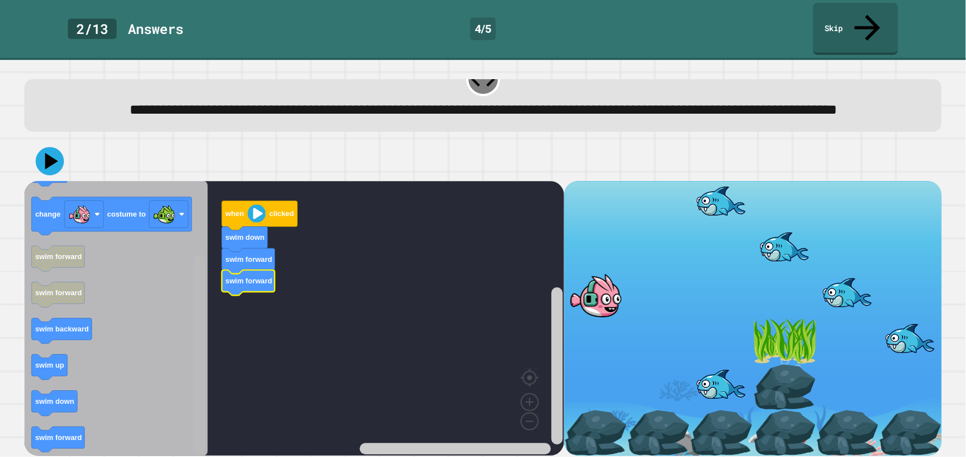
click at [192, 451] on icon "Blockly Workspace" at bounding box center [199, 319] width 14 height 272
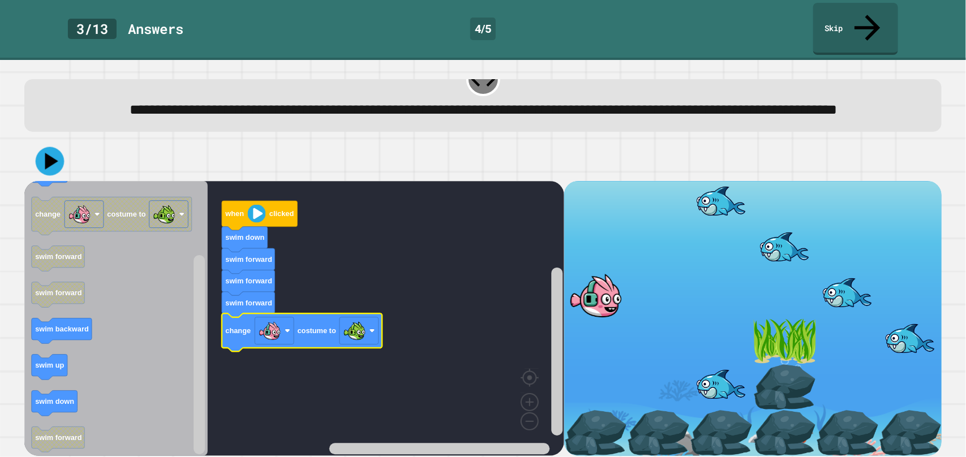
click at [48, 154] on icon at bounding box center [51, 161] width 13 height 17
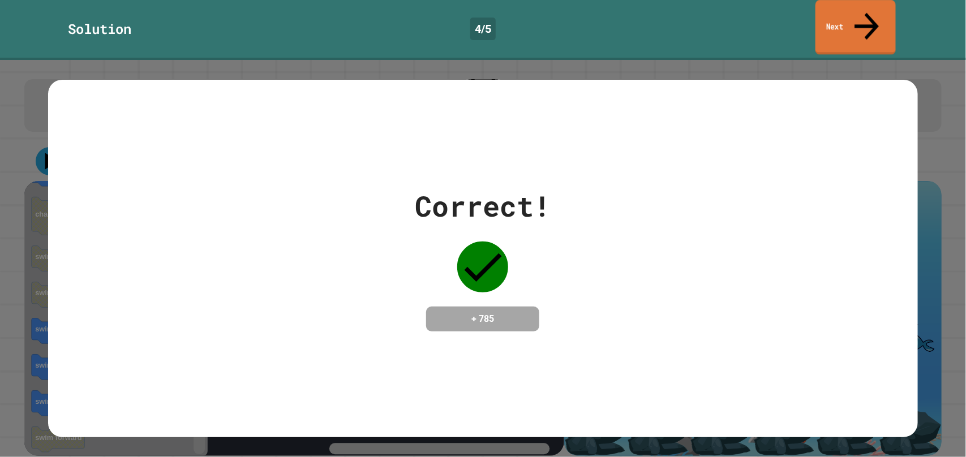
click at [861, 15] on link "Next" at bounding box center [855, 27] width 80 height 55
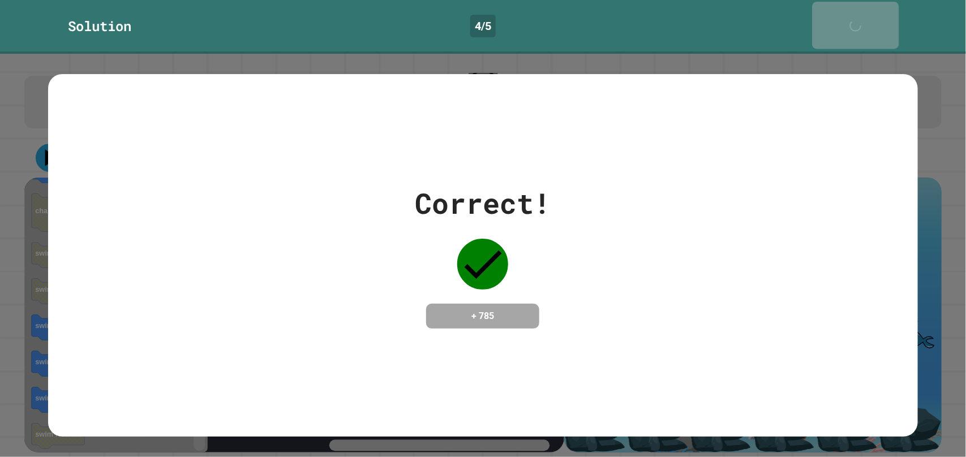
scroll to position [24, 0]
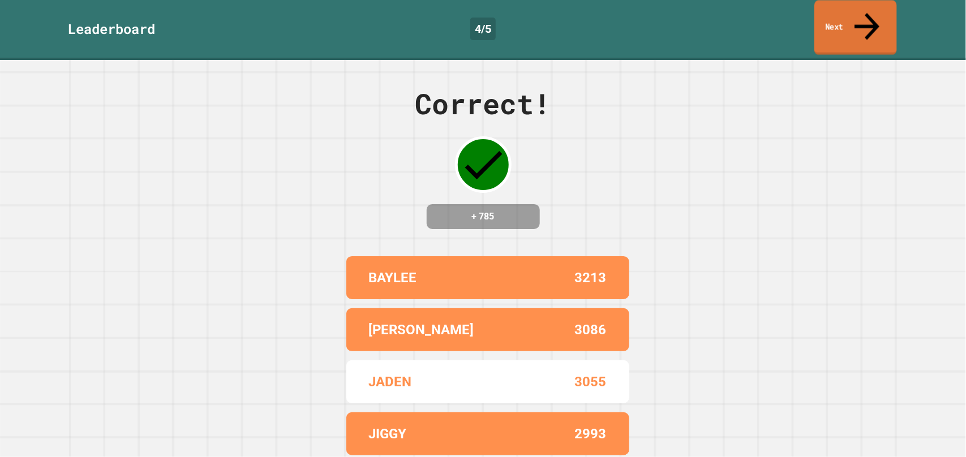
click at [839, 10] on link "Next" at bounding box center [855, 27] width 83 height 55
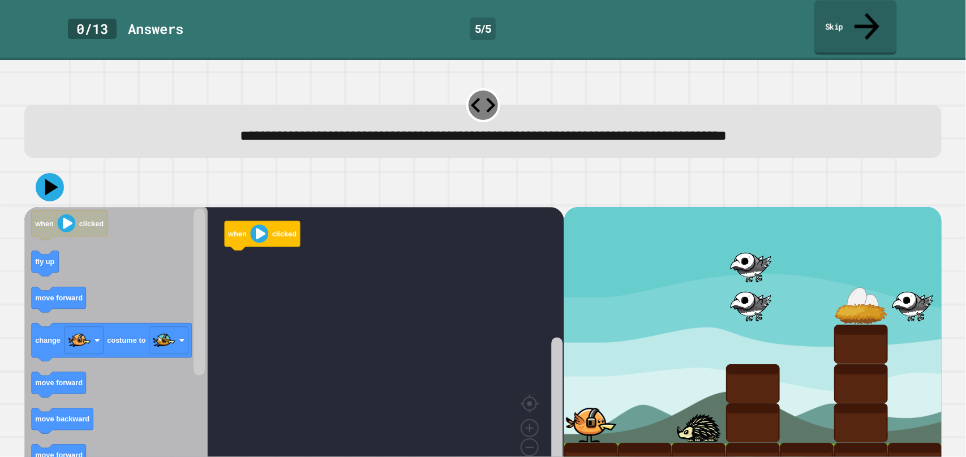
click at [839, 10] on link "Skip" at bounding box center [855, 27] width 83 height 55
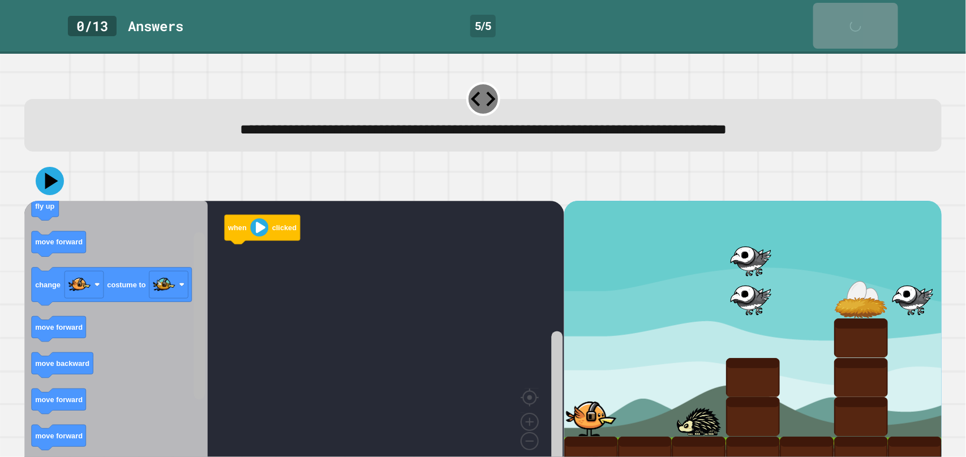
click at [208, 312] on div "when clicked when clicked fly up move forward change costume to move forward mo…" at bounding box center [294, 338] width 540 height 274
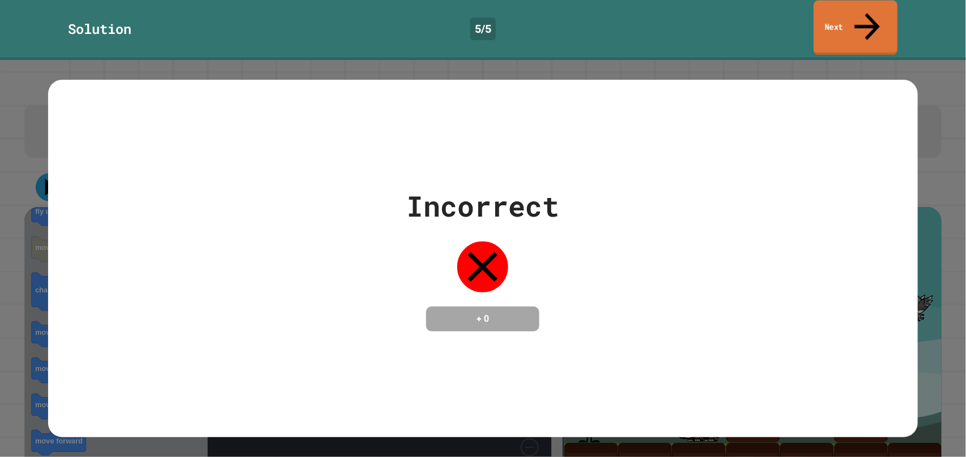
click at [493, 277] on div "Incorrect + 0" at bounding box center [482, 258] width 153 height 147
click at [856, 10] on link "Next" at bounding box center [855, 28] width 85 height 55
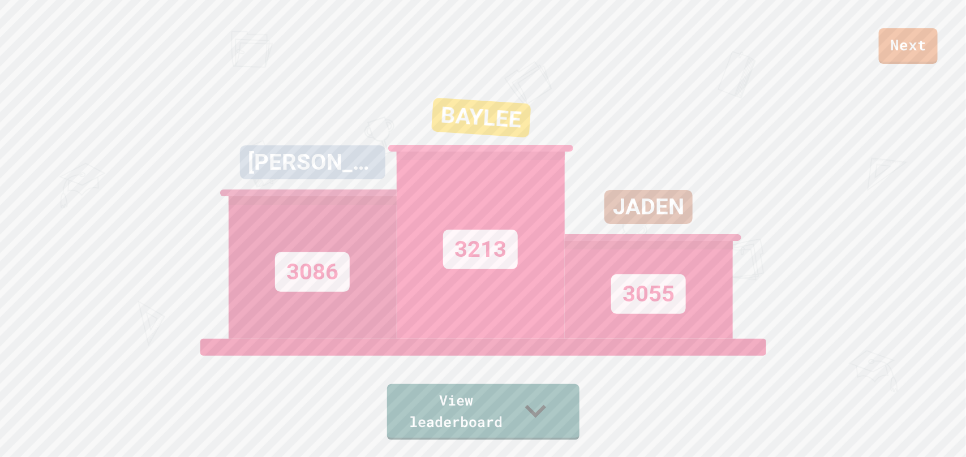
click at [579, 410] on link "View leaderboard" at bounding box center [483, 412] width 192 height 56
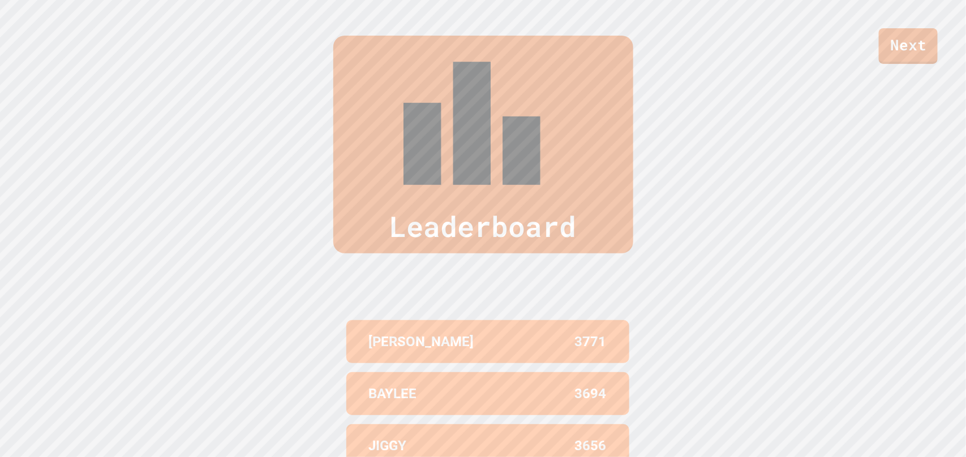
scroll to position [439, 0]
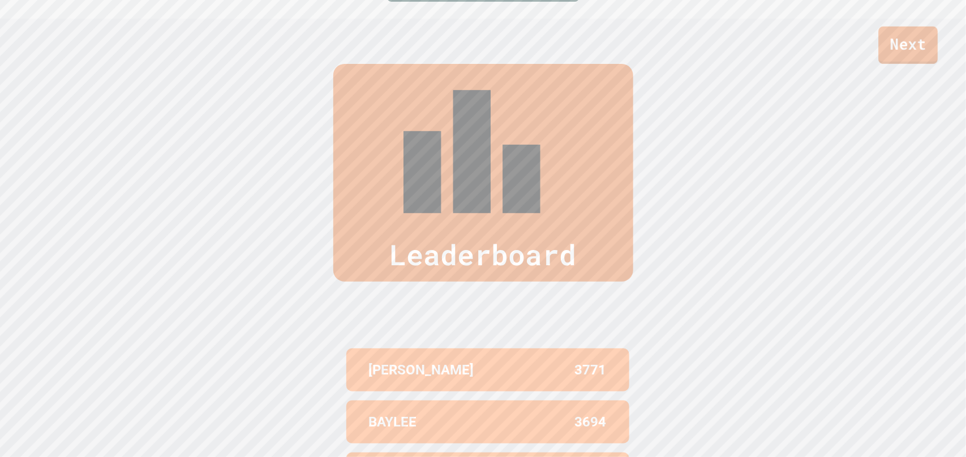
click at [914, 39] on link "Next" at bounding box center [908, 45] width 59 height 37
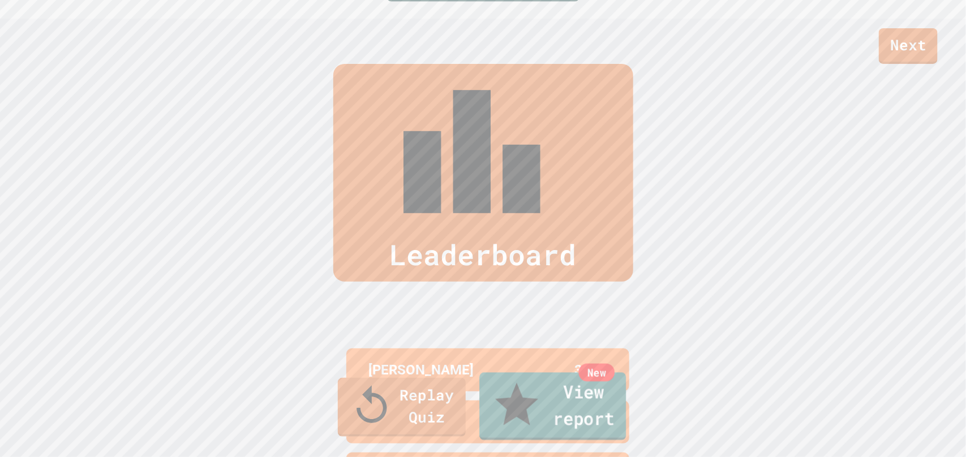
click at [570, 424] on link "New View report" at bounding box center [552, 407] width 147 height 68
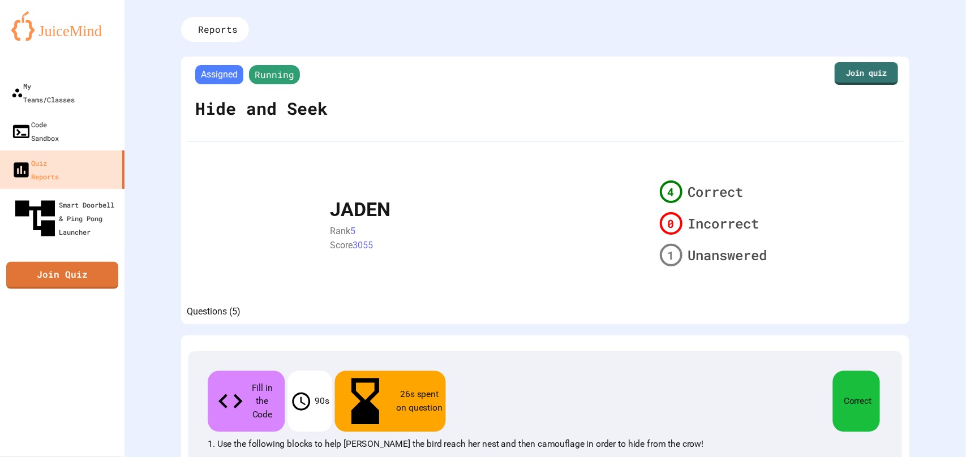
click at [508, 178] on div "JADEN Rank 5 Score 3055 4 Correct 0 Incorrect 1 Unanswered" at bounding box center [545, 223] width 453 height 95
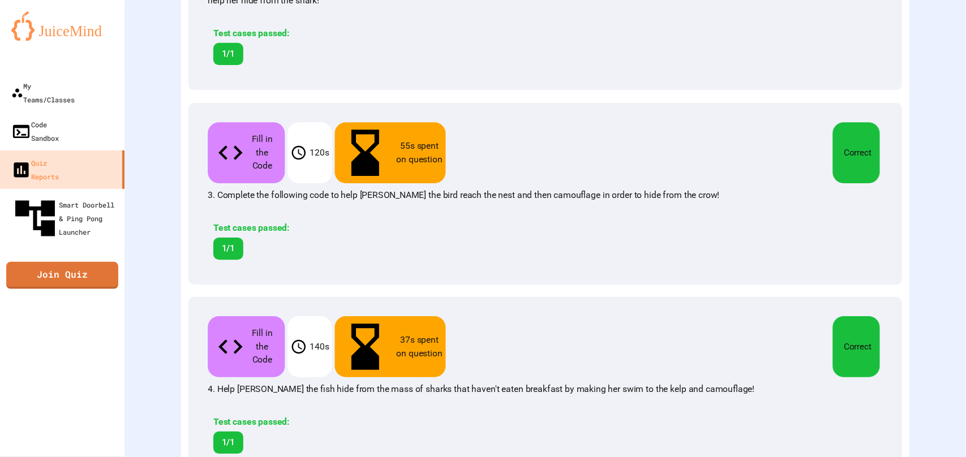
scroll to position [649, 0]
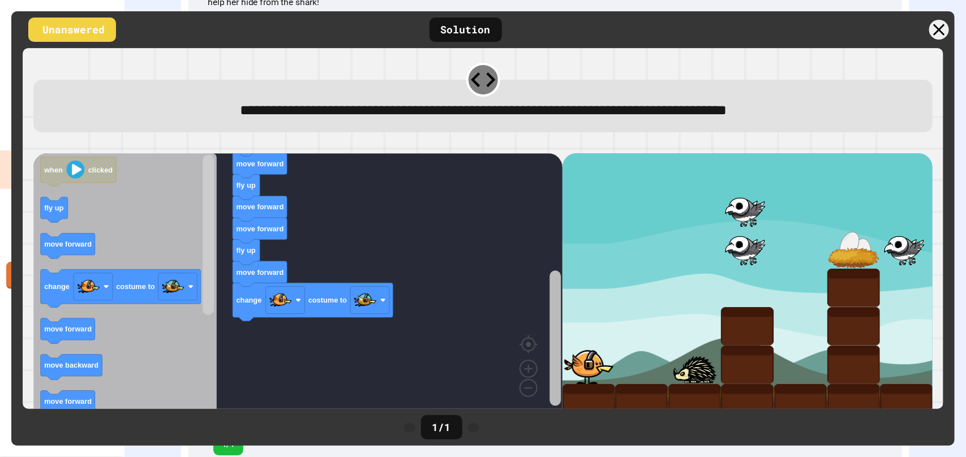
click at [558, 344] on rect "Blockly Workspace" at bounding box center [554, 338] width 11 height 135
click at [57, 179] on icon "Blockly Workspace" at bounding box center [78, 171] width 76 height 29
click at [126, 221] on icon "when clicked fly up move forward change costume to move forward move backward m…" at bounding box center [124, 287] width 183 height 269
click at [487, 77] on icon at bounding box center [483, 79] width 29 height 29
click at [949, 29] on div at bounding box center [892, 30] width 124 height 20
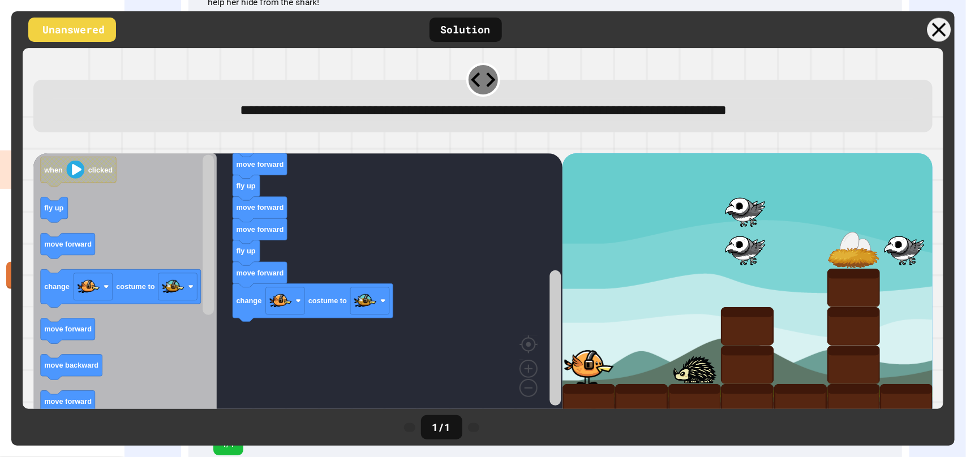
click at [939, 28] on icon at bounding box center [939, 30] width 24 height 24
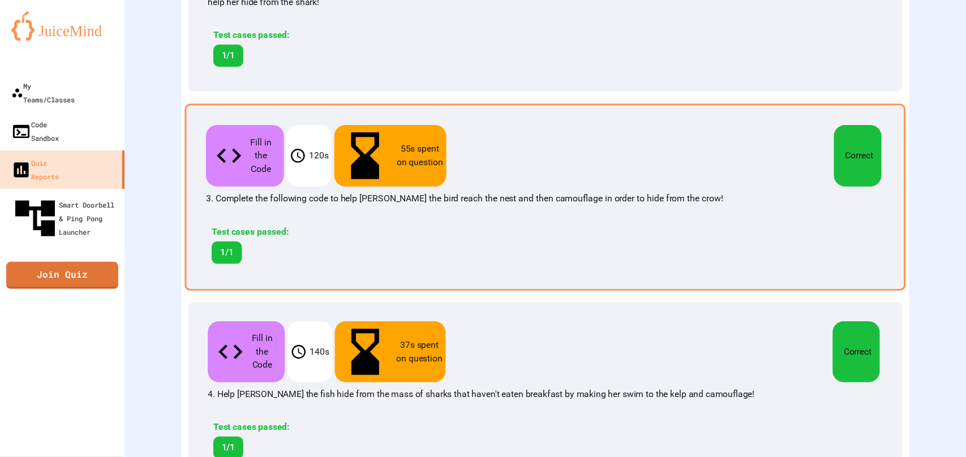
click at [437, 214] on div "Test cases passed: 1/1" at bounding box center [409, 241] width 407 height 55
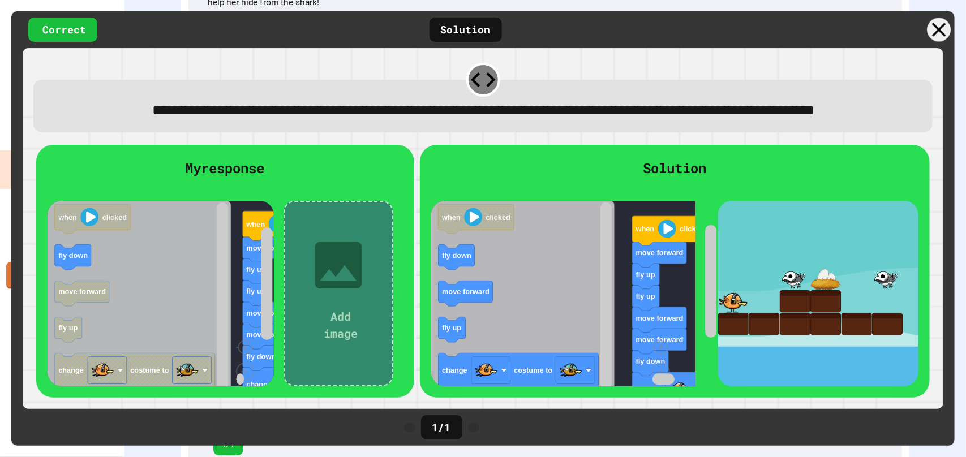
click at [934, 35] on icon at bounding box center [939, 30] width 24 height 24
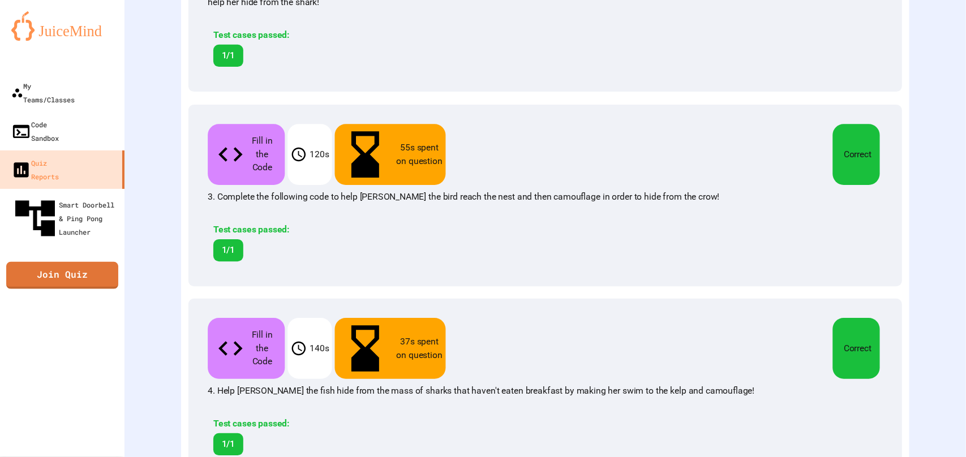
click at [921, 38] on div "Reports Assigned Running Hide and Seek Join quiz JADEN Rank 5 Score 3055 4 Corr…" at bounding box center [544, 228] width 841 height 457
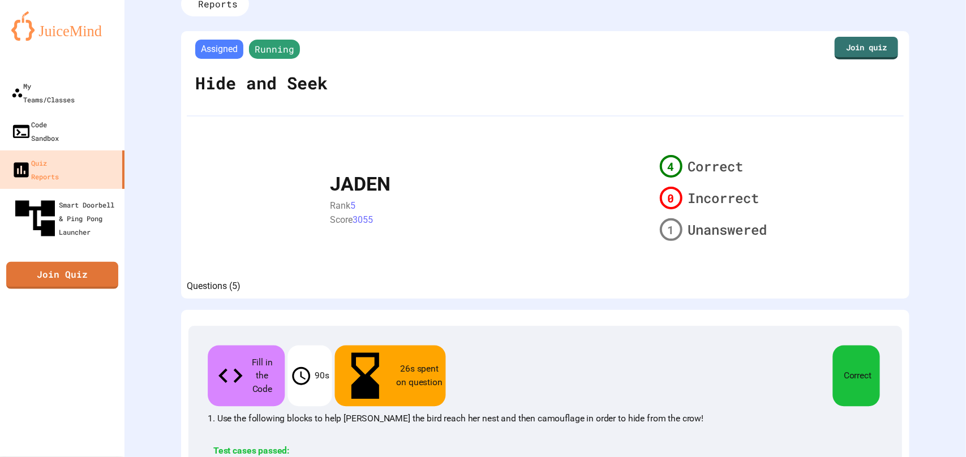
scroll to position [28, 0]
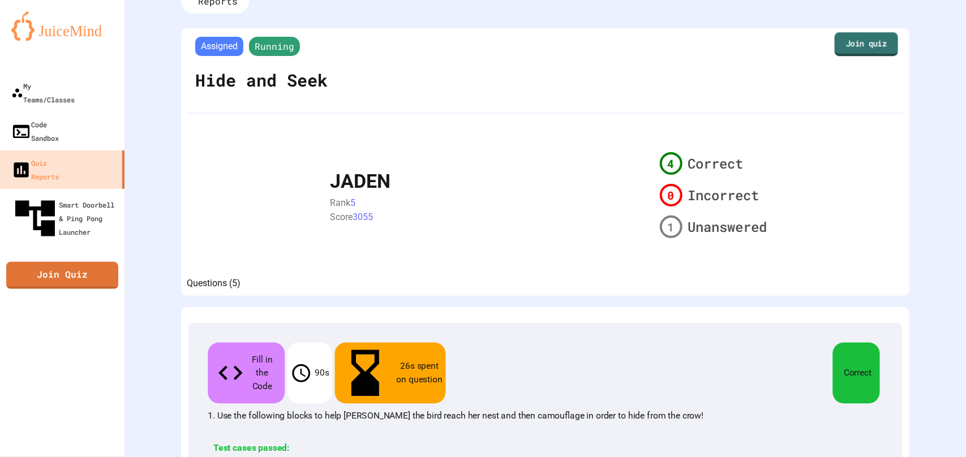
click at [839, 41] on link "Join quiz" at bounding box center [866, 44] width 63 height 24
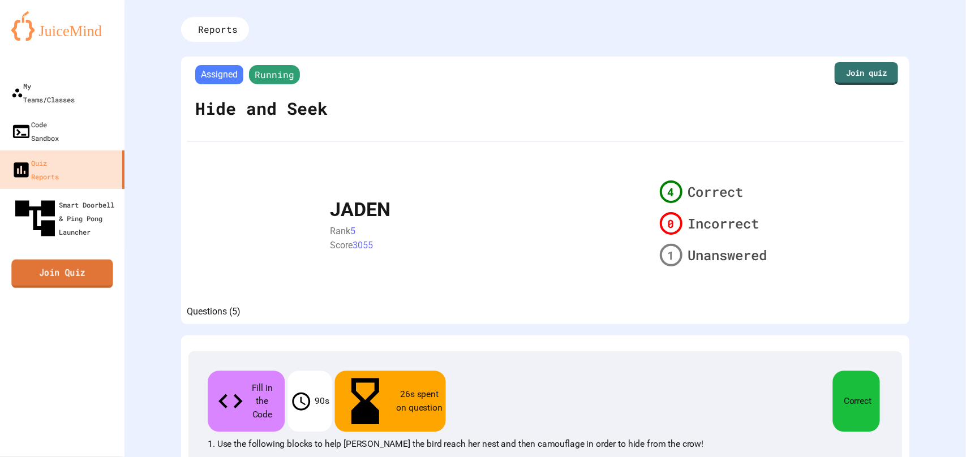
click at [87, 260] on link "Join Quiz" at bounding box center [61, 274] width 101 height 28
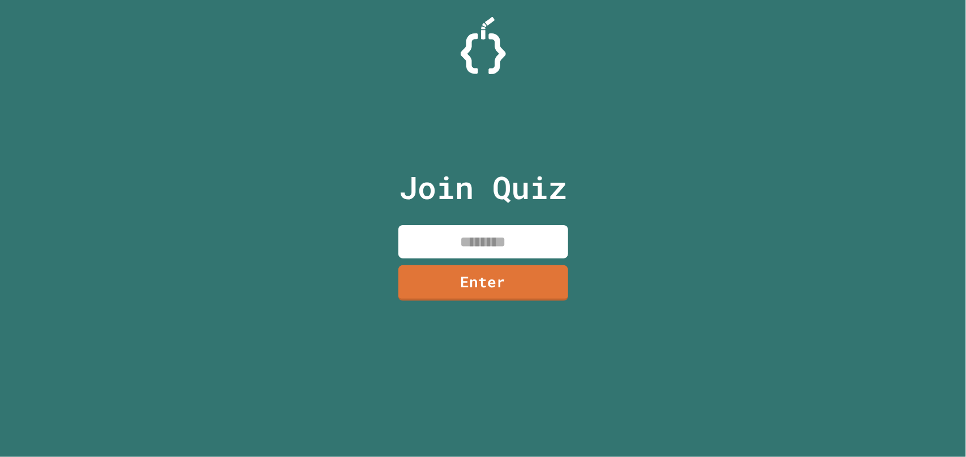
click at [455, 247] on input at bounding box center [483, 241] width 170 height 33
